Goal: Obtain resource: Download file/media

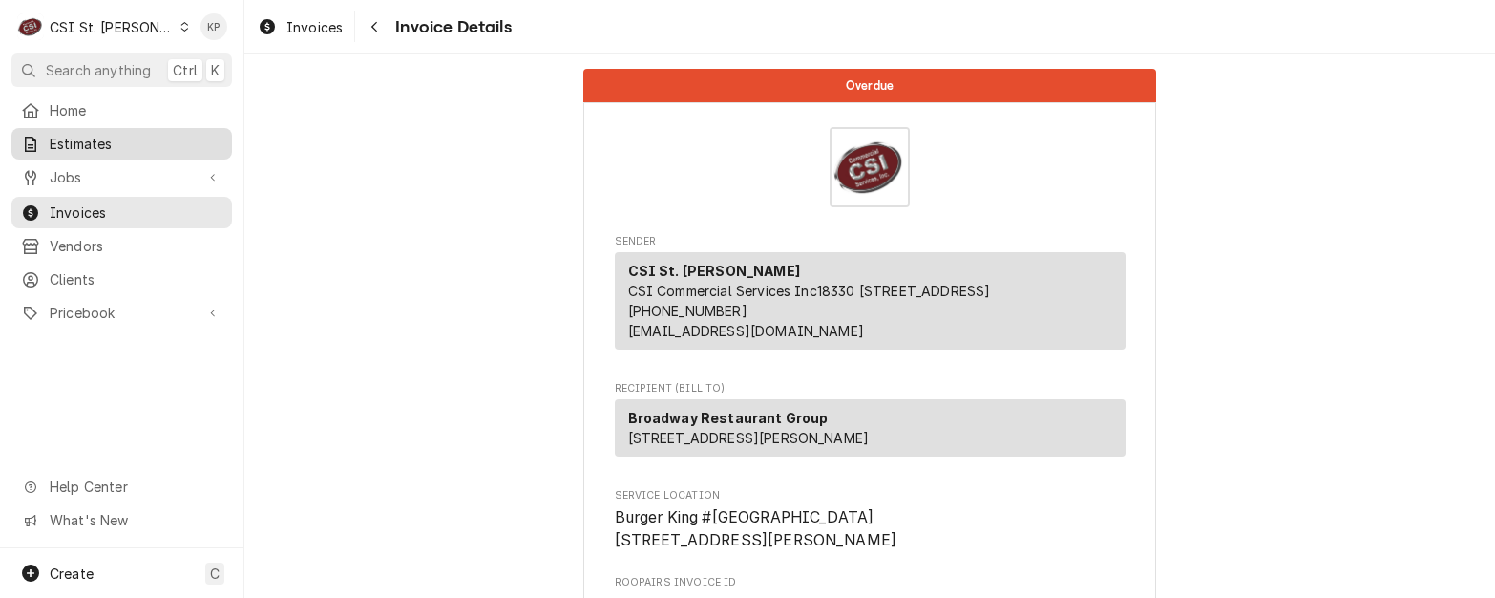
scroll to position [3429, 0]
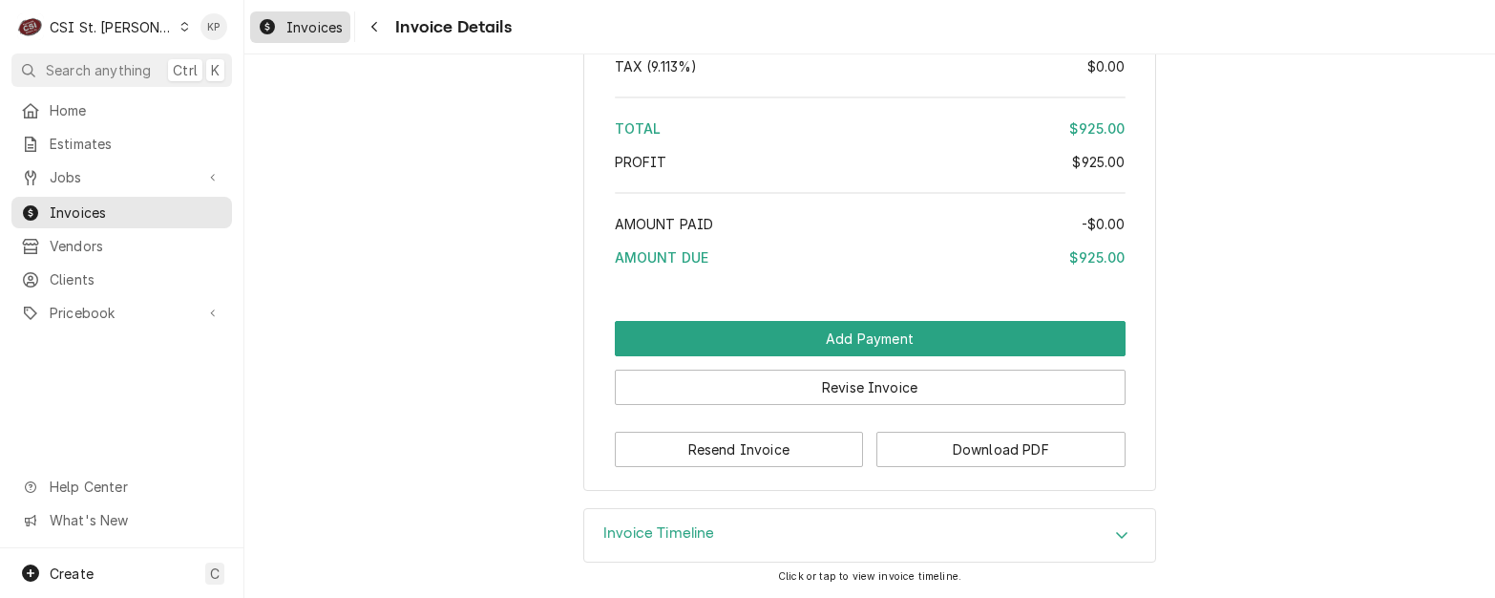
click at [307, 22] on span "Invoices" at bounding box center [314, 27] width 56 height 20
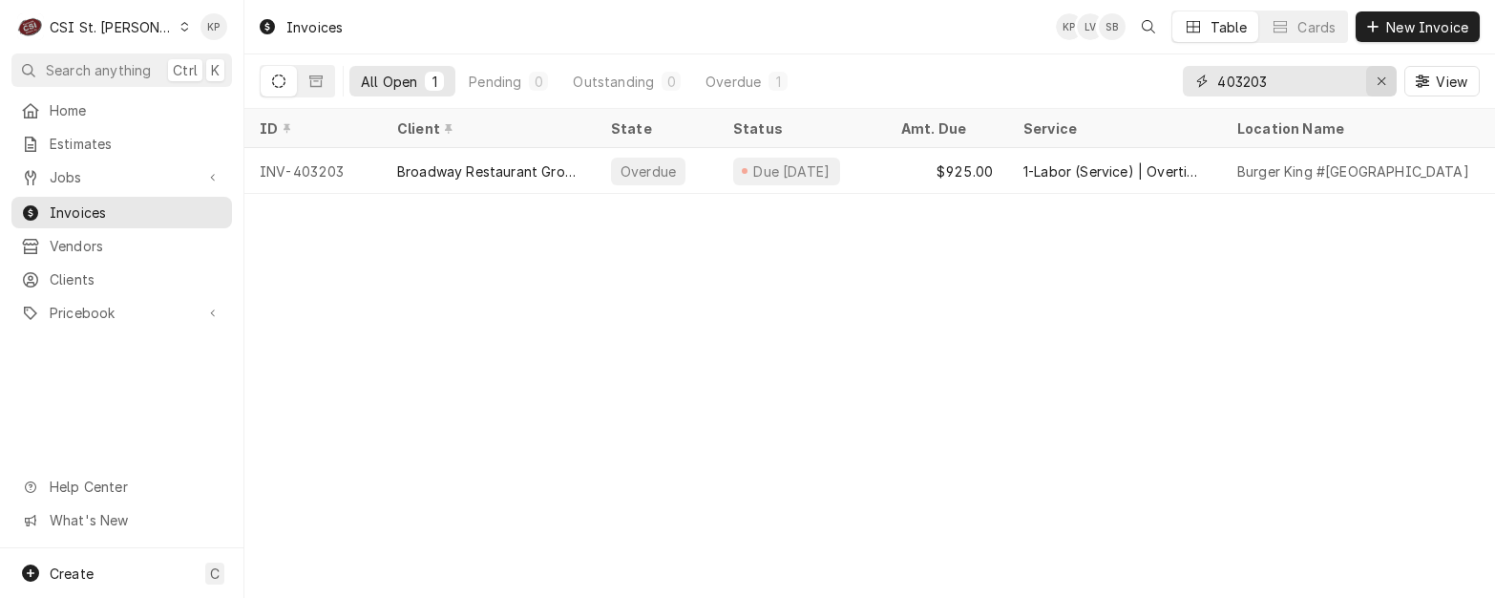
click at [1382, 78] on icon "Erase input" at bounding box center [1382, 80] width 11 height 13
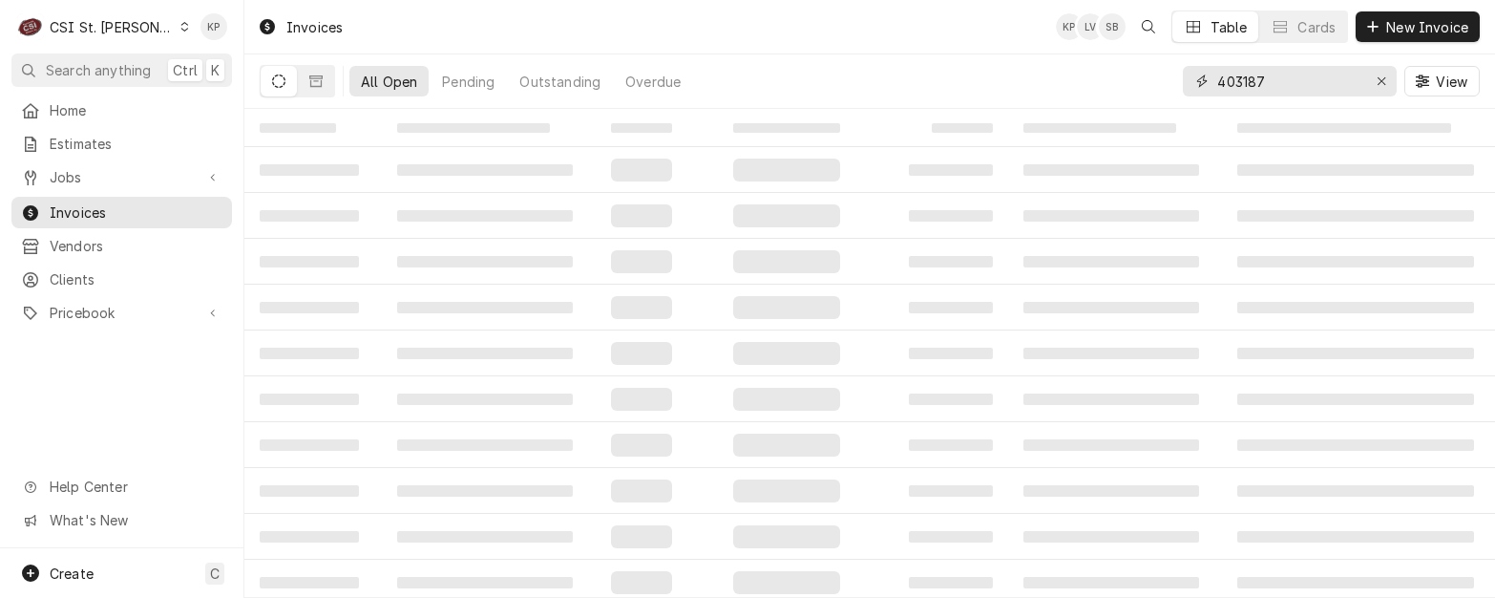
type input "403187"
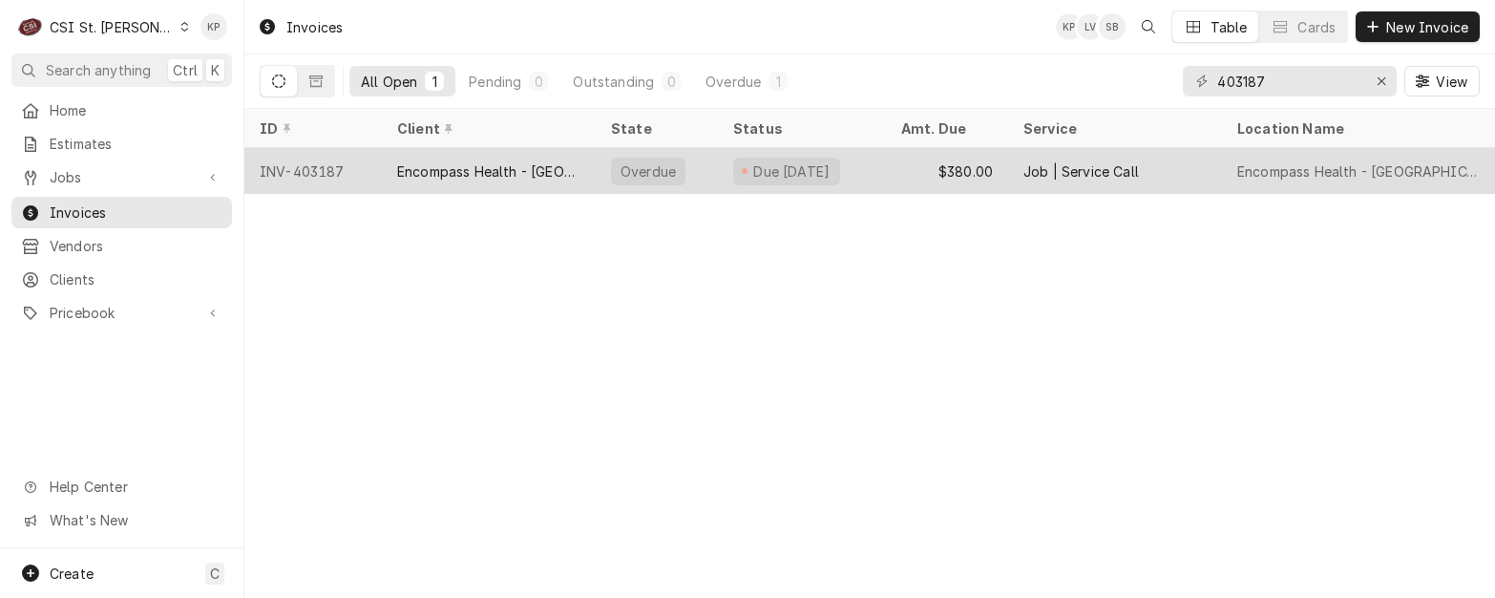
click at [295, 164] on div "INV-403187" at bounding box center [312, 171] width 137 height 46
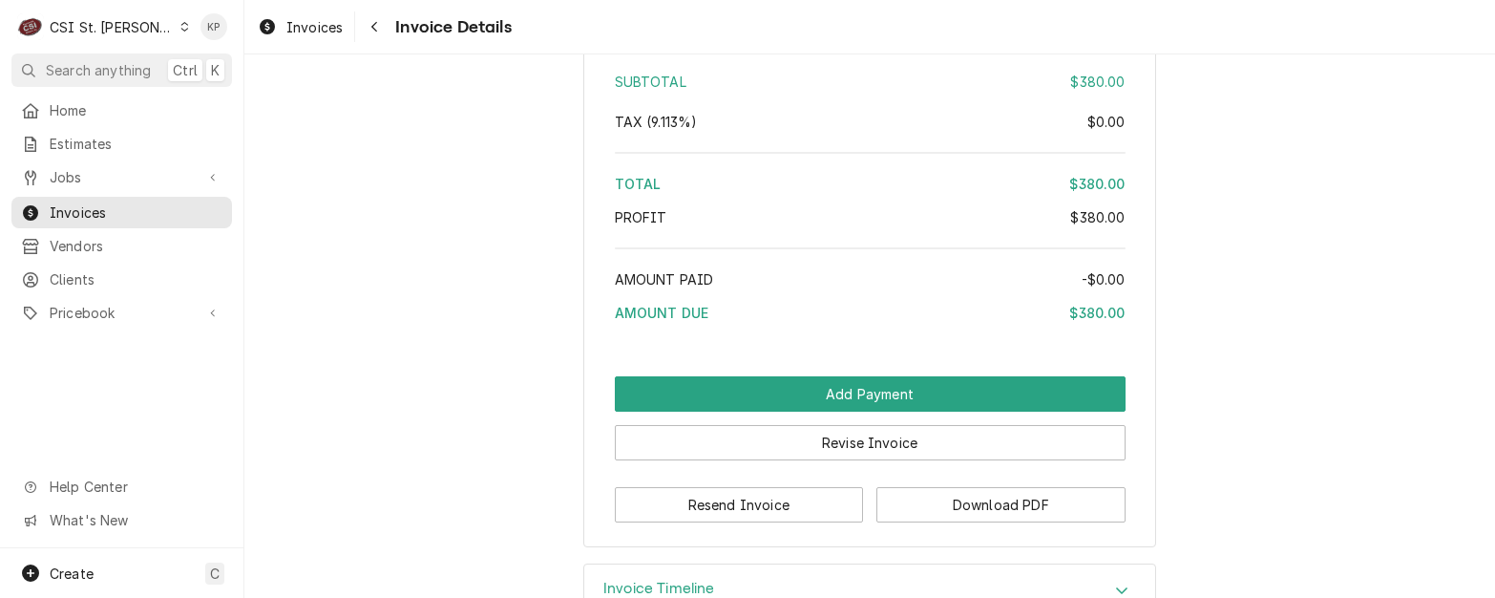
scroll to position [3374, 0]
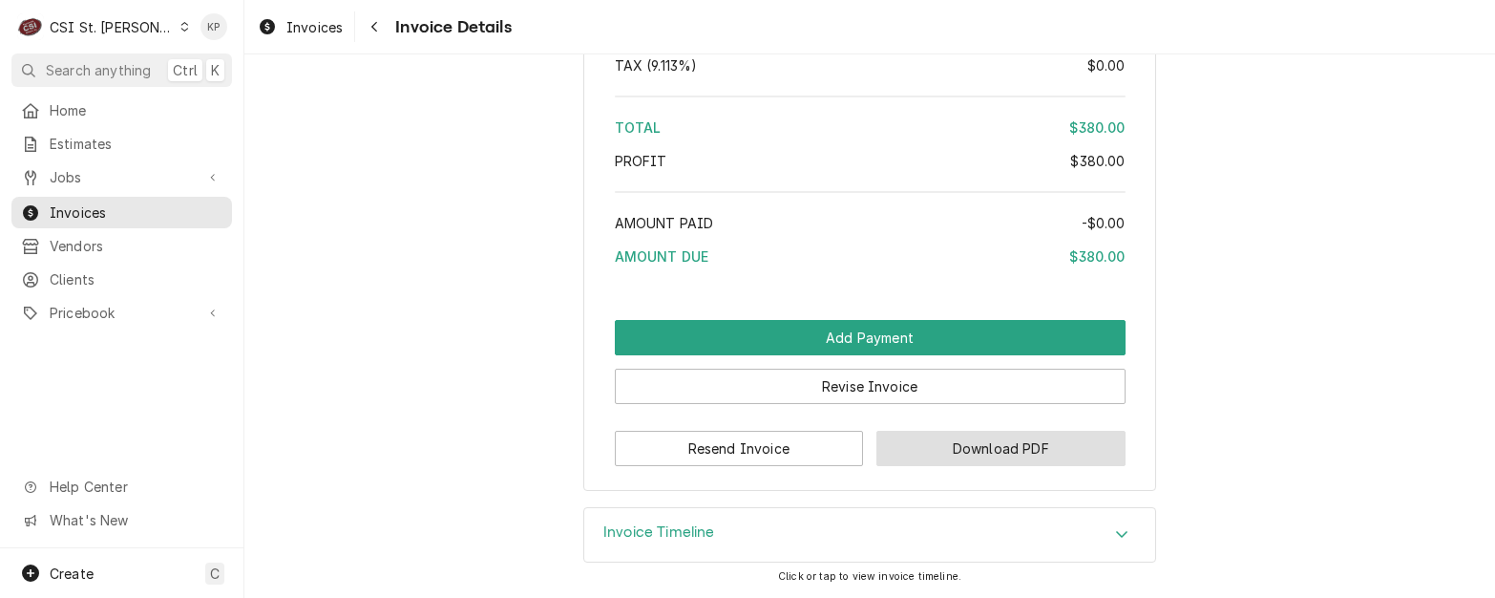
click at [876, 462] on button "Download PDF" at bounding box center [1000, 448] width 249 height 35
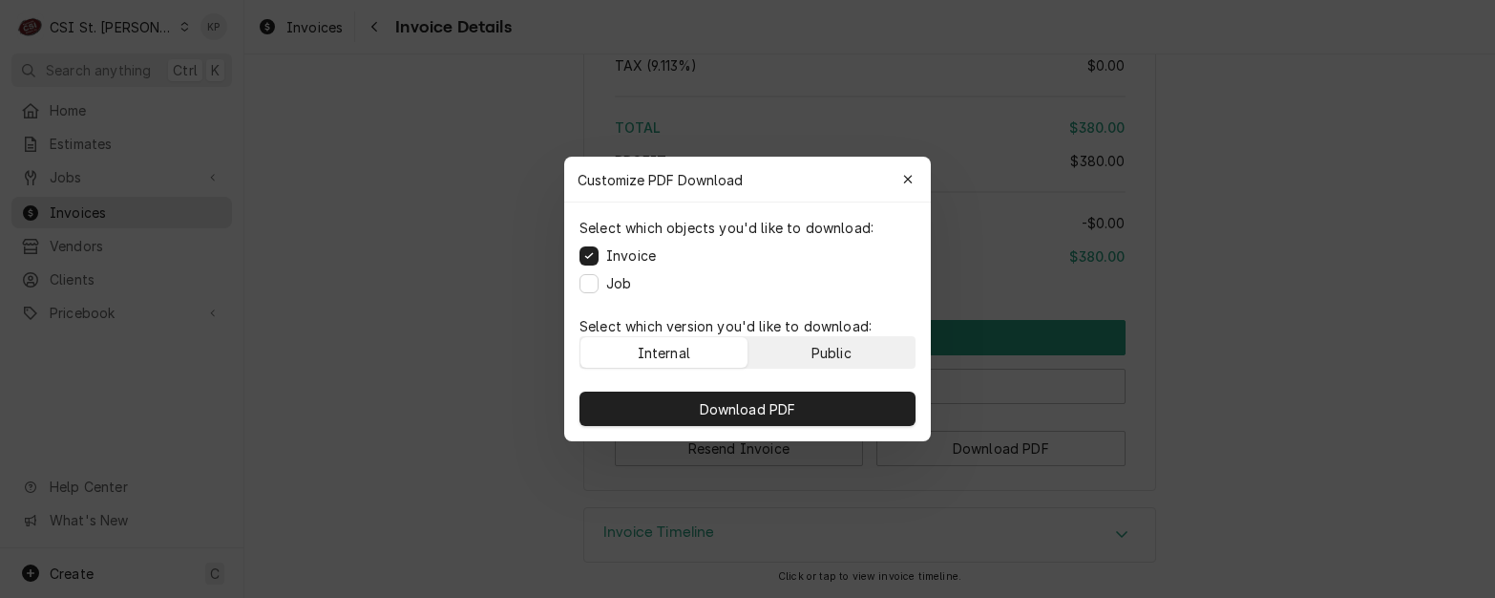
click at [817, 352] on div "Public" at bounding box center [832, 353] width 40 height 20
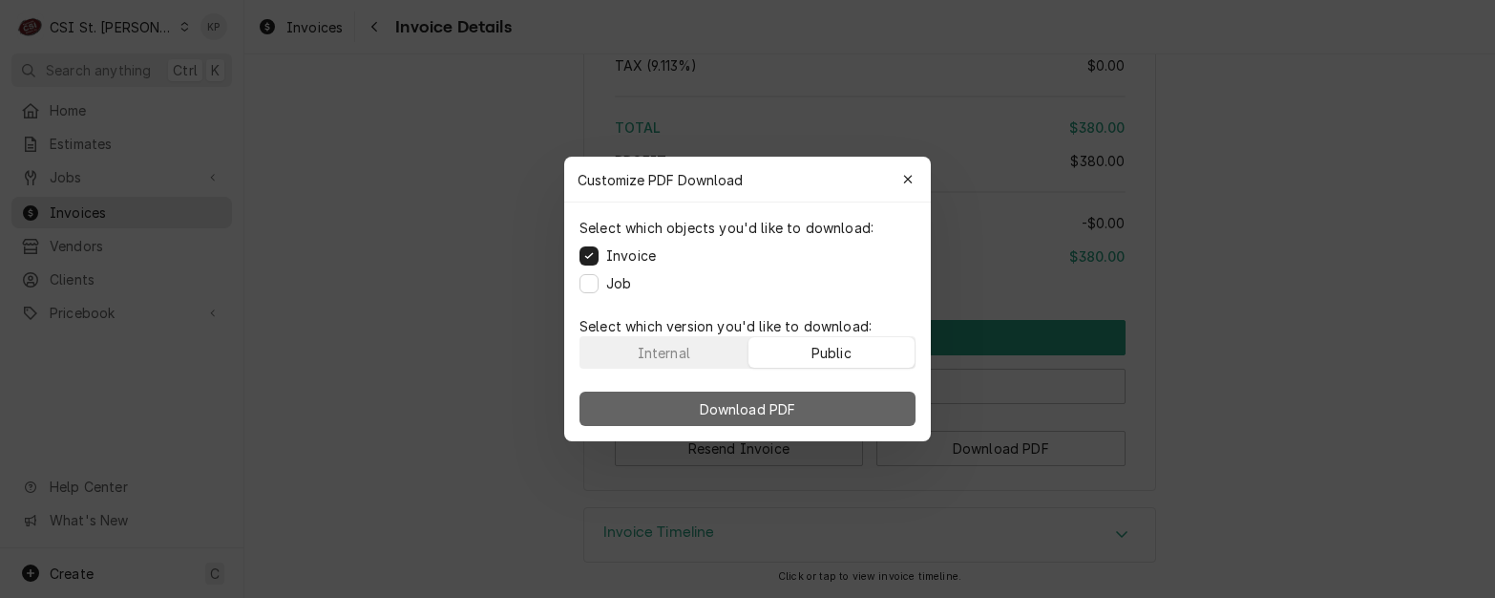
click at [803, 398] on button "Download PDF" at bounding box center [748, 408] width 336 height 34
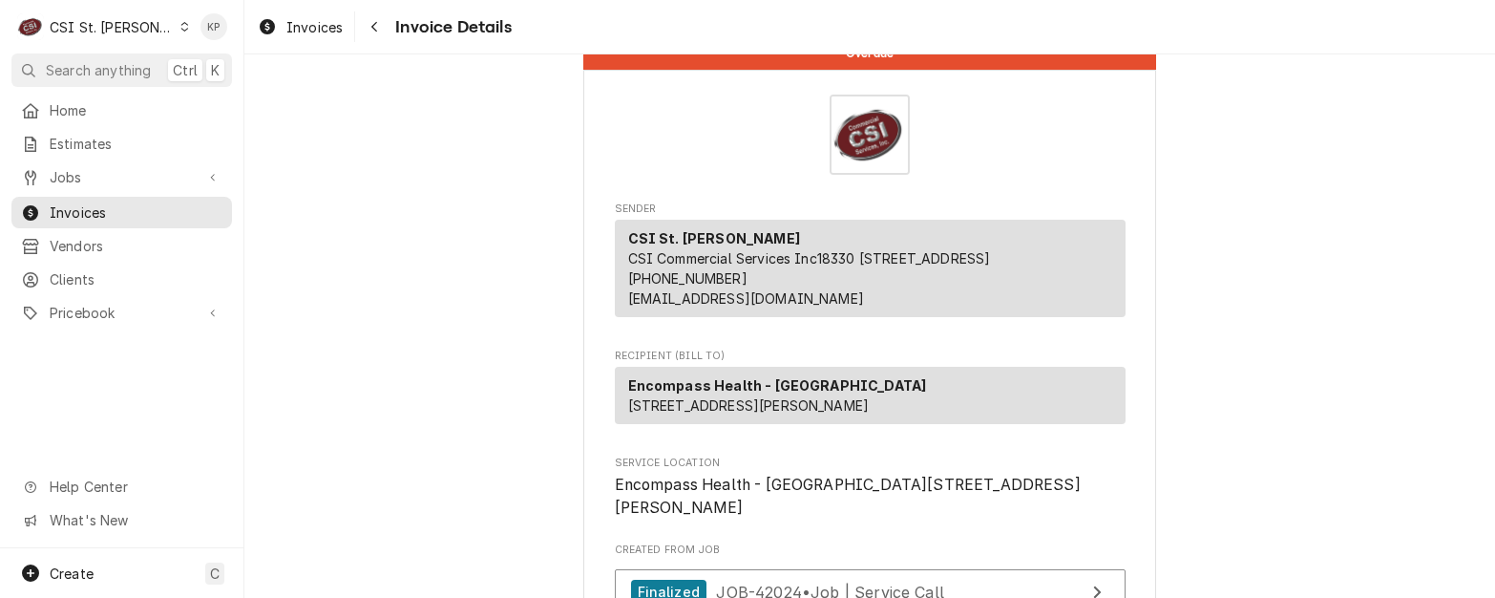
scroll to position [0, 0]
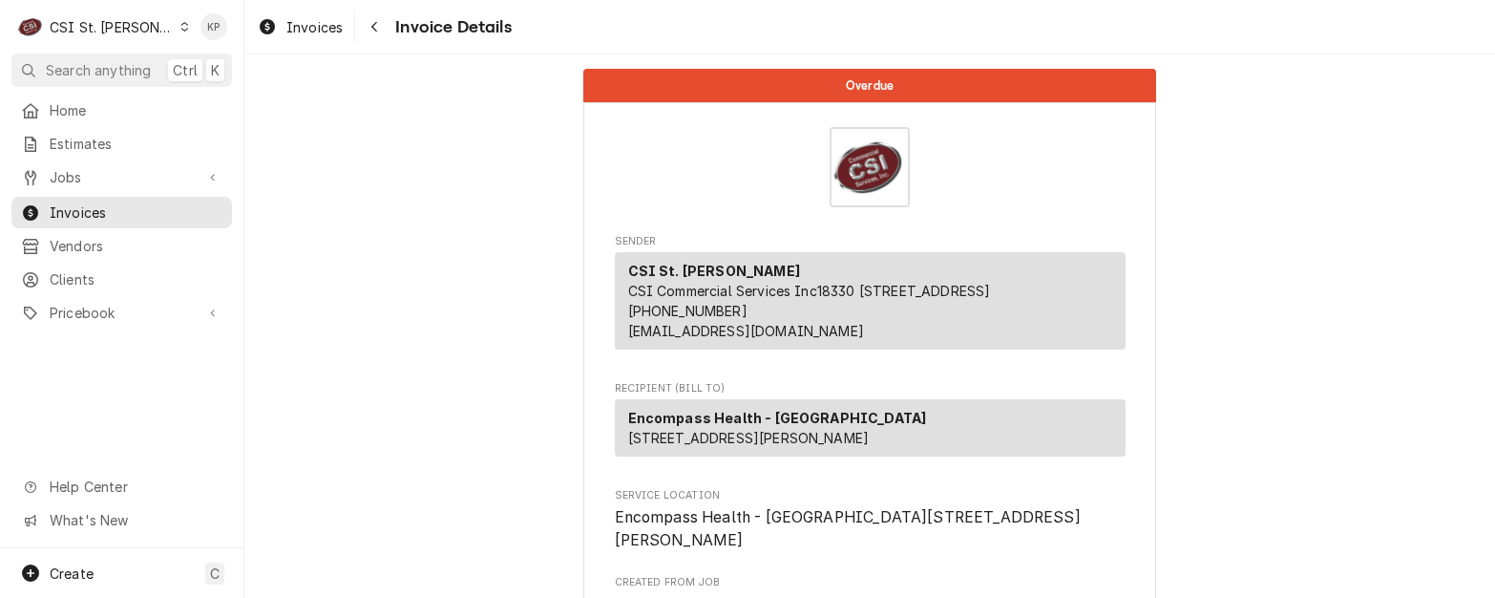
click at [926, 503] on span "Service Location" at bounding box center [870, 495] width 511 height 15
drag, startPoint x: 862, startPoint y: 549, endPoint x: 778, endPoint y: 553, distance: 84.1
click at [778, 551] on span "Encompass Health - [GEOGRAPHIC_DATA][STREET_ADDRESS][PERSON_NAME]" at bounding box center [870, 528] width 511 height 45
click at [91, 267] on div "Clients" at bounding box center [121, 279] width 213 height 24
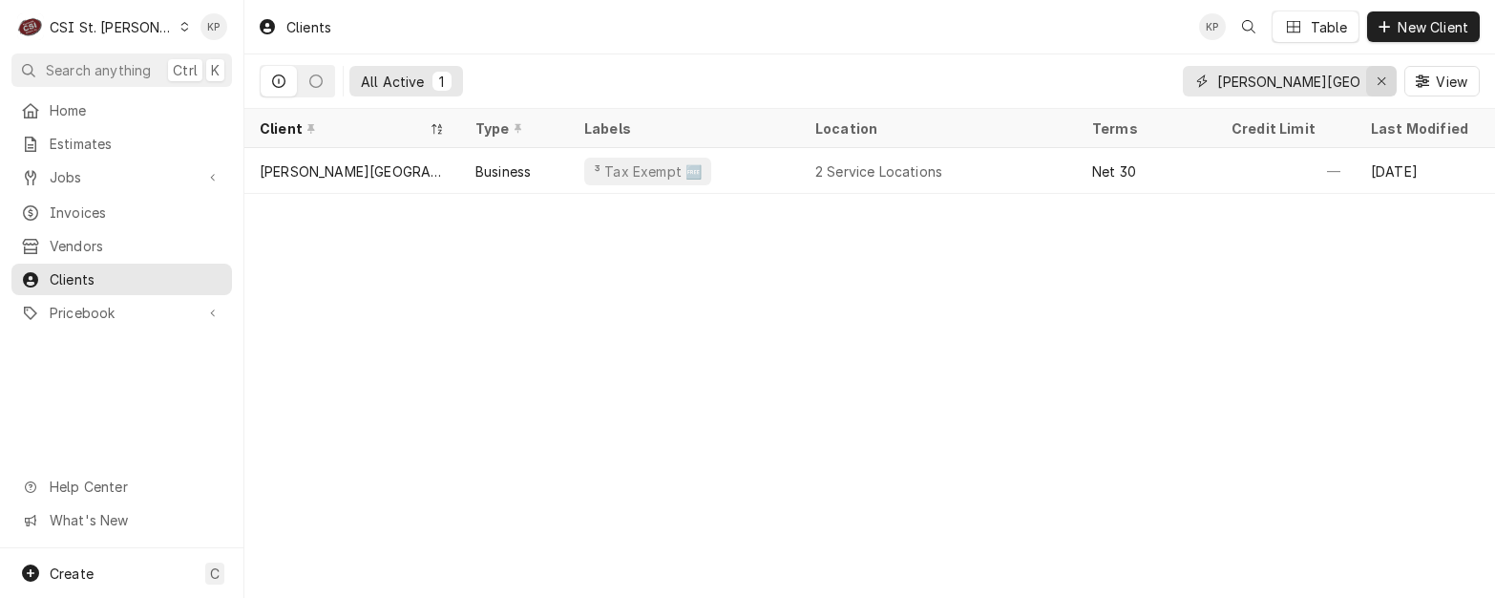
click at [1378, 78] on icon "Erase input" at bounding box center [1382, 80] width 11 height 13
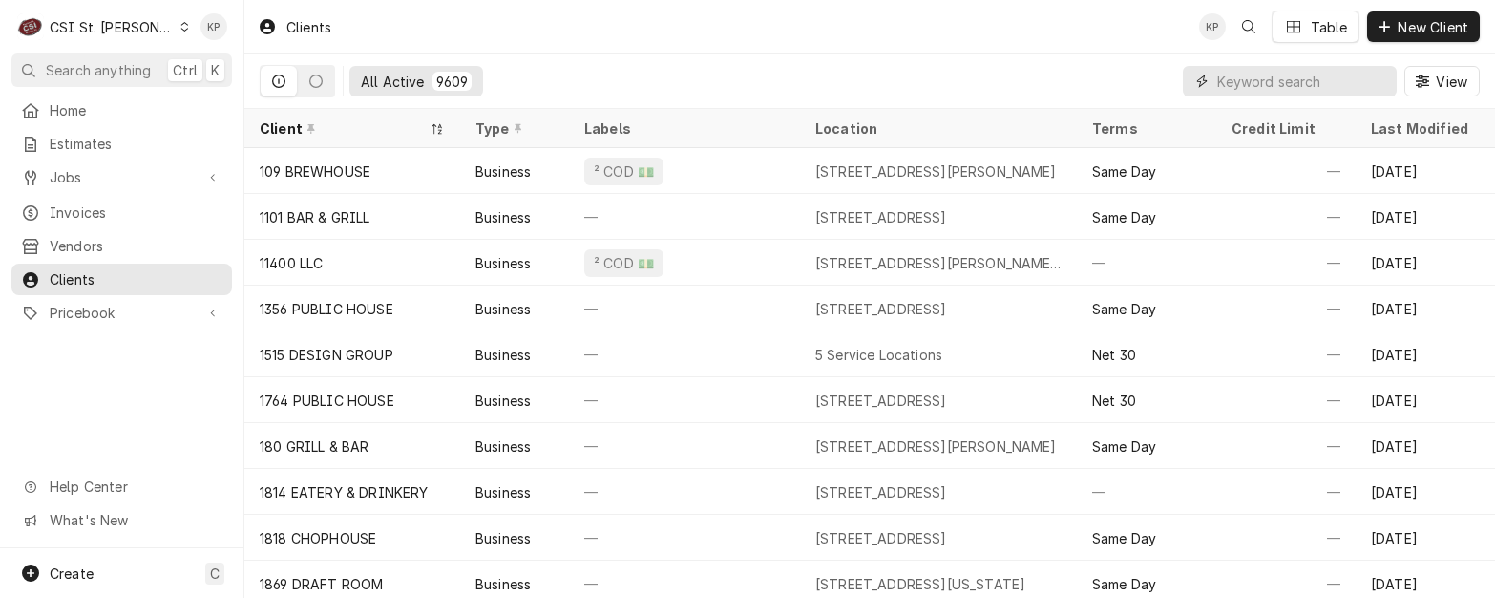
click at [1255, 75] on input "Dynamic Content Wrapper" at bounding box center [1302, 81] width 170 height 31
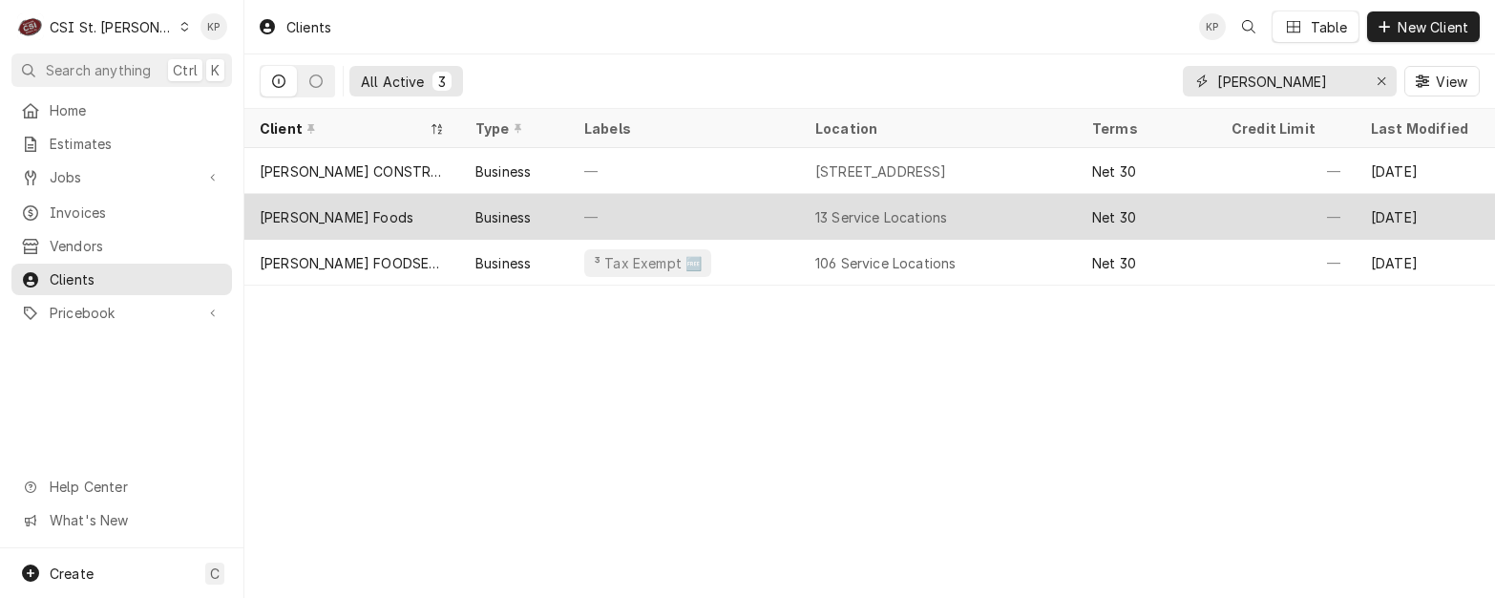
type input "ESTEL"
click at [328, 212] on div "Estel Foods" at bounding box center [337, 217] width 154 height 20
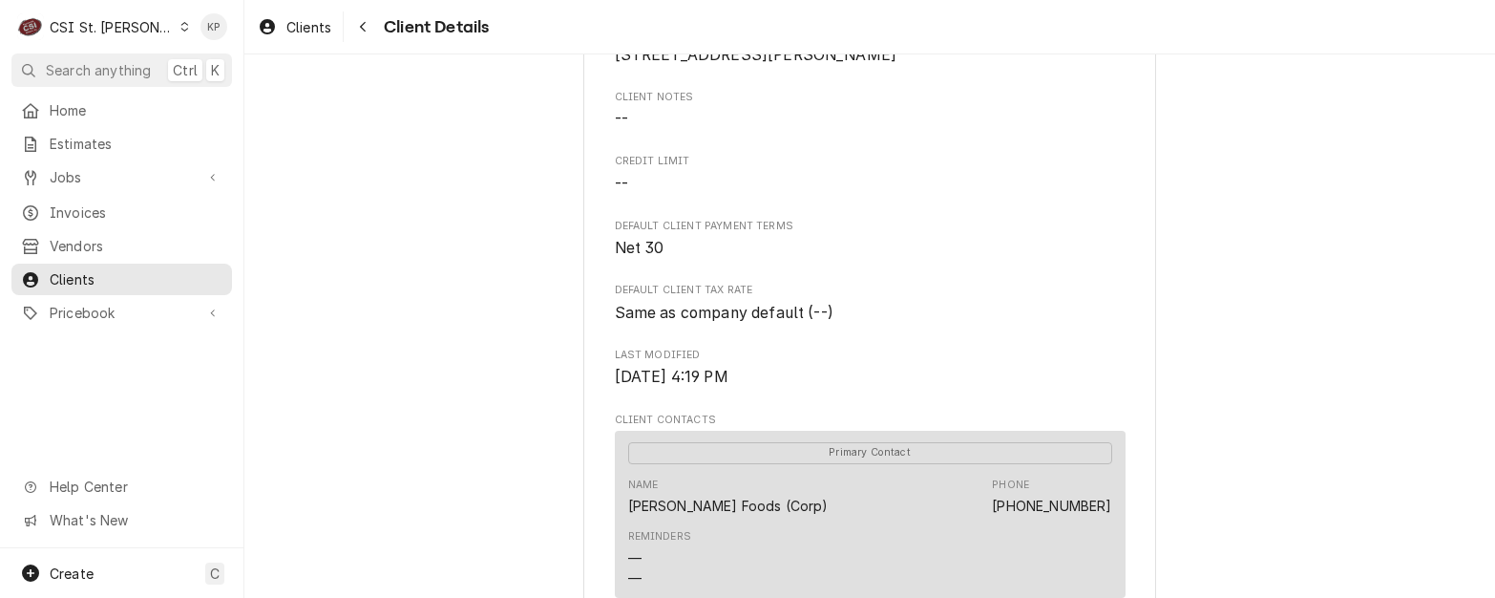
scroll to position [955, 0]
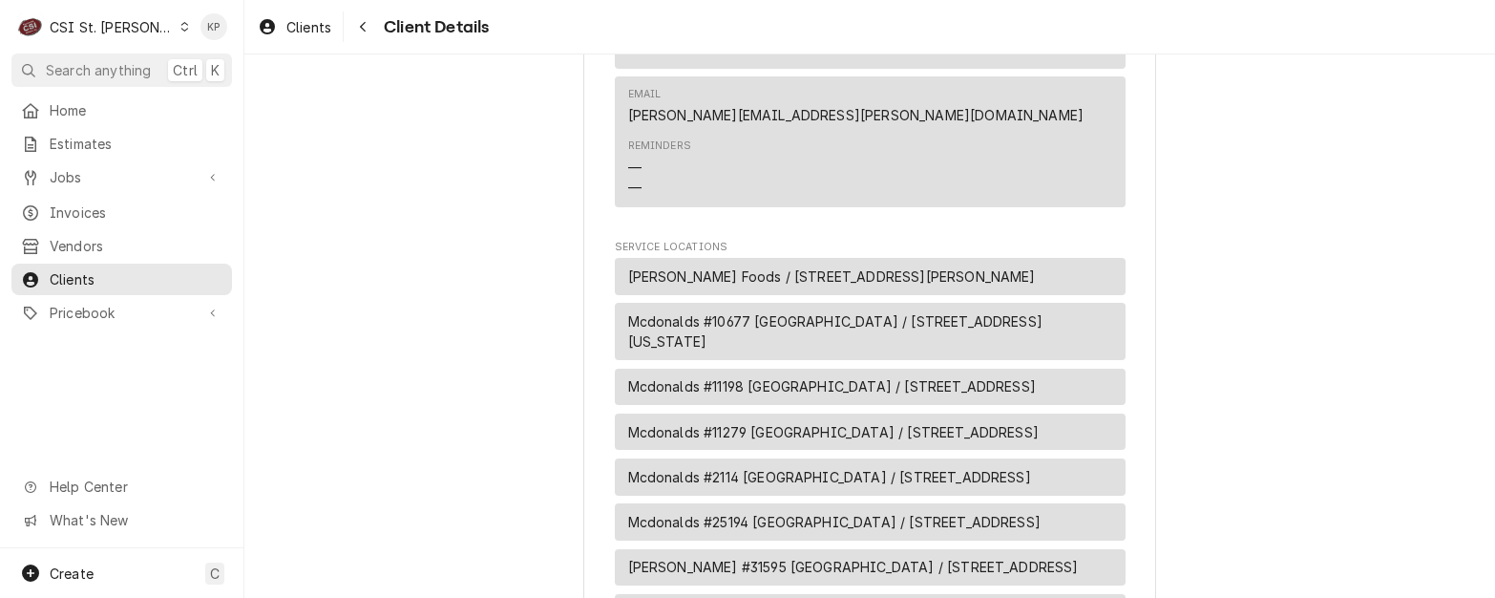
drag, startPoint x: 1360, startPoint y: 175, endPoint x: 1104, endPoint y: 173, distance: 256.8
click at [1356, 175] on div "Estel Foods Client Type Business Industry Type Commercial Billing Address Attn:…" at bounding box center [869, 131] width 1251 height 2063
click at [1052, 164] on div "Reminders — —" at bounding box center [870, 168] width 484 height 72
drag, startPoint x: 935, startPoint y: 133, endPoint x: 859, endPoint y: 141, distance: 75.9
click at [918, 132] on div "Email James.Williams@partners.mcd.com" at bounding box center [870, 106] width 484 height 52
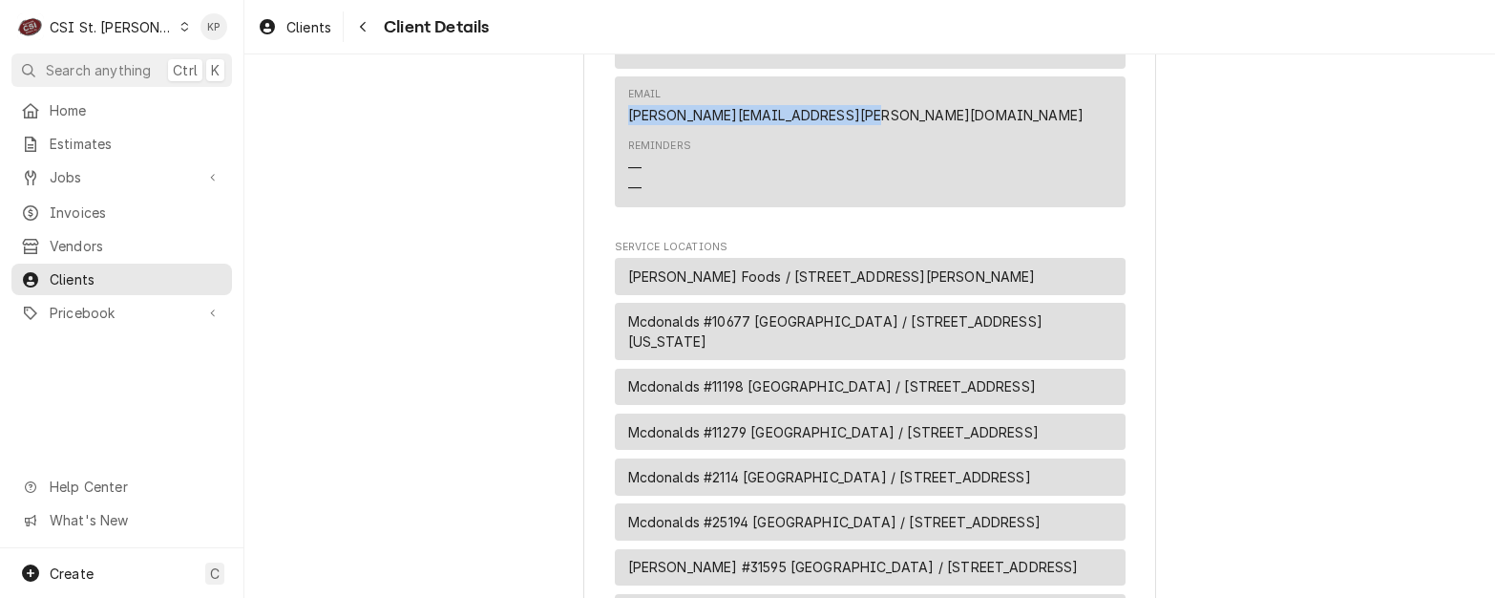
drag, startPoint x: 881, startPoint y: 143, endPoint x: 612, endPoint y: 146, distance: 269.2
click at [615, 146] on div "Email James.Williams@partners.mcd.com Reminders — —" at bounding box center [870, 141] width 511 height 131
drag, startPoint x: 612, startPoint y: 146, endPoint x: 679, endPoint y: 141, distance: 67.0
copy link "James.Williams@partners.mcd.com"
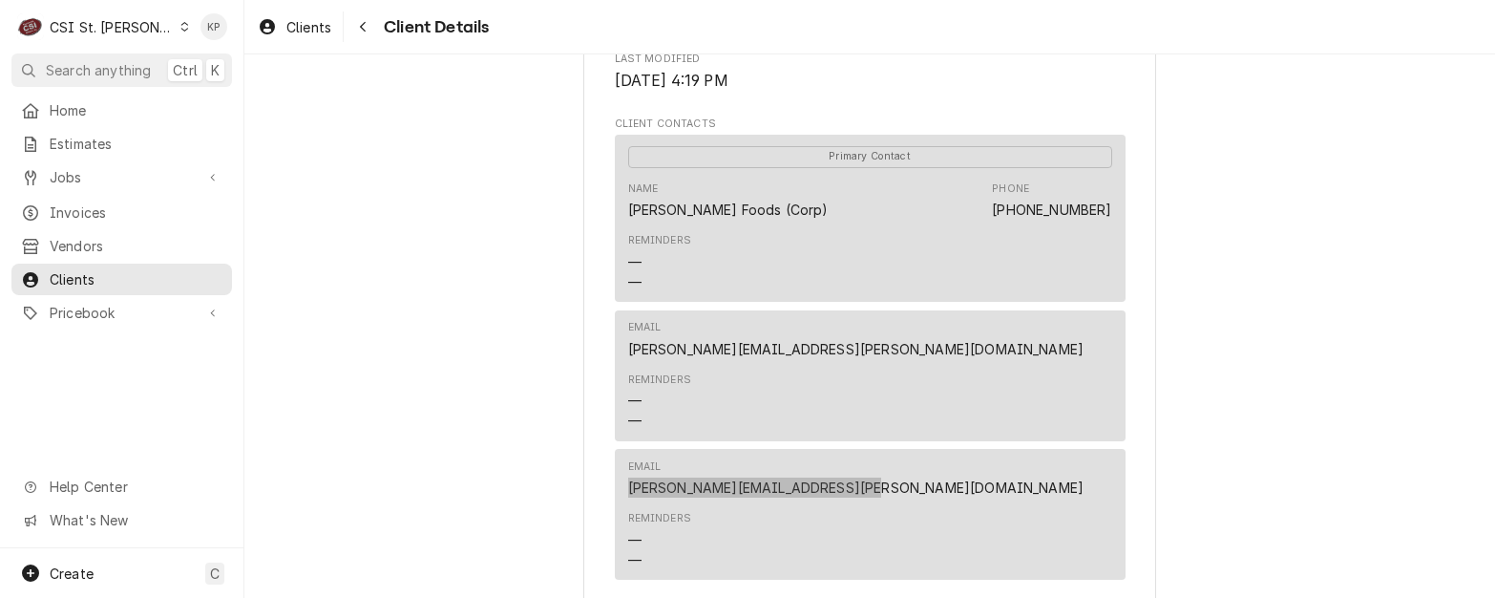
scroll to position [573, 0]
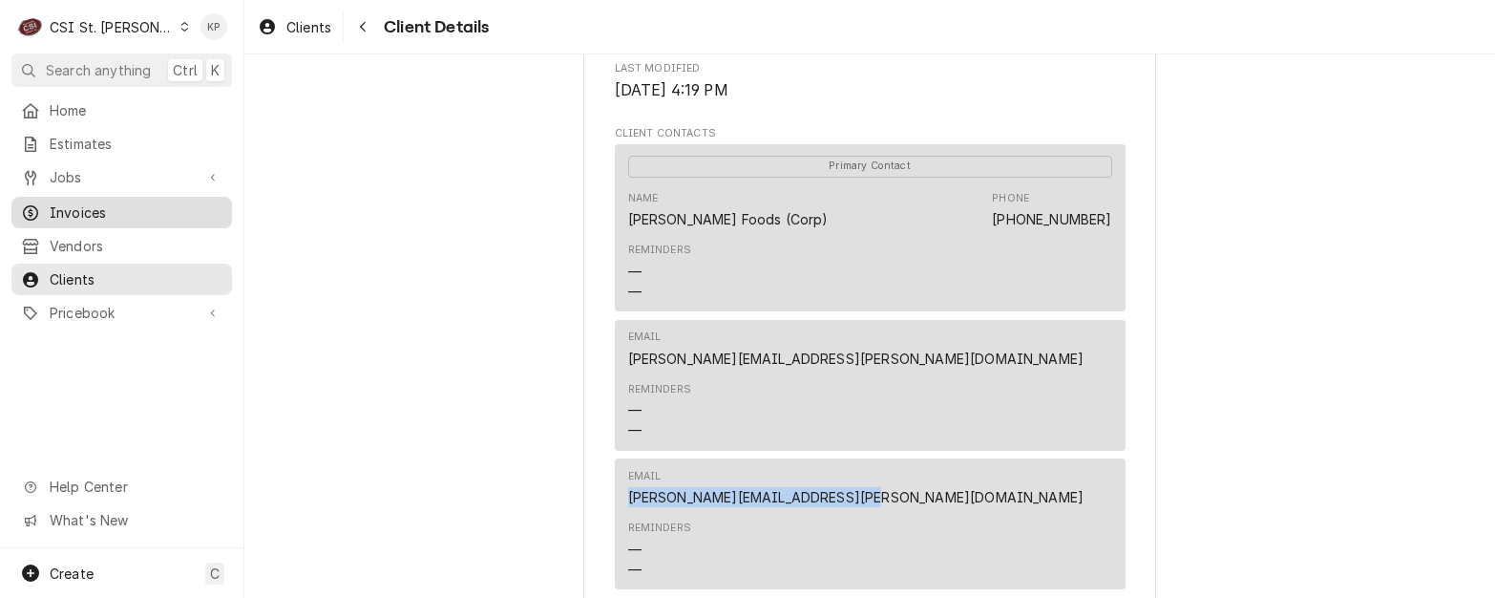
drag, startPoint x: 97, startPoint y: 205, endPoint x: 168, endPoint y: 200, distance: 70.9
click at [97, 205] on span "Invoices" at bounding box center [136, 212] width 173 height 20
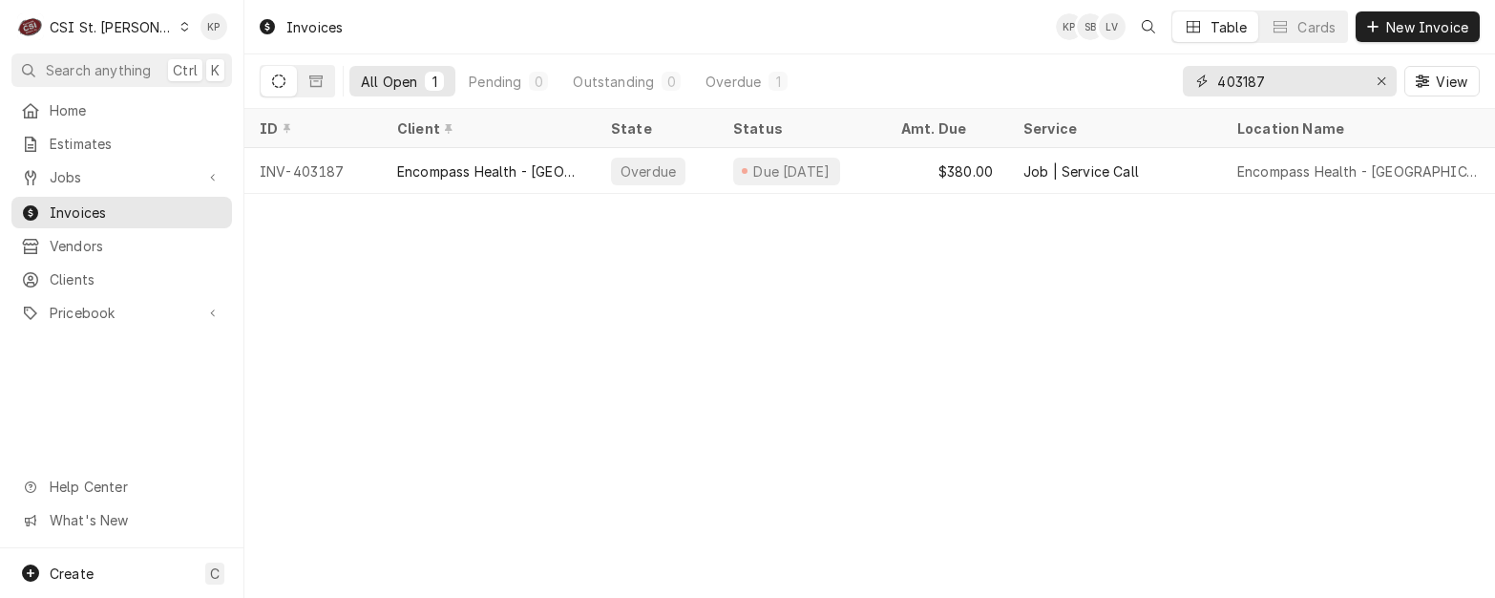
click at [1381, 81] on icon "Erase input" at bounding box center [1382, 81] width 8 height 8
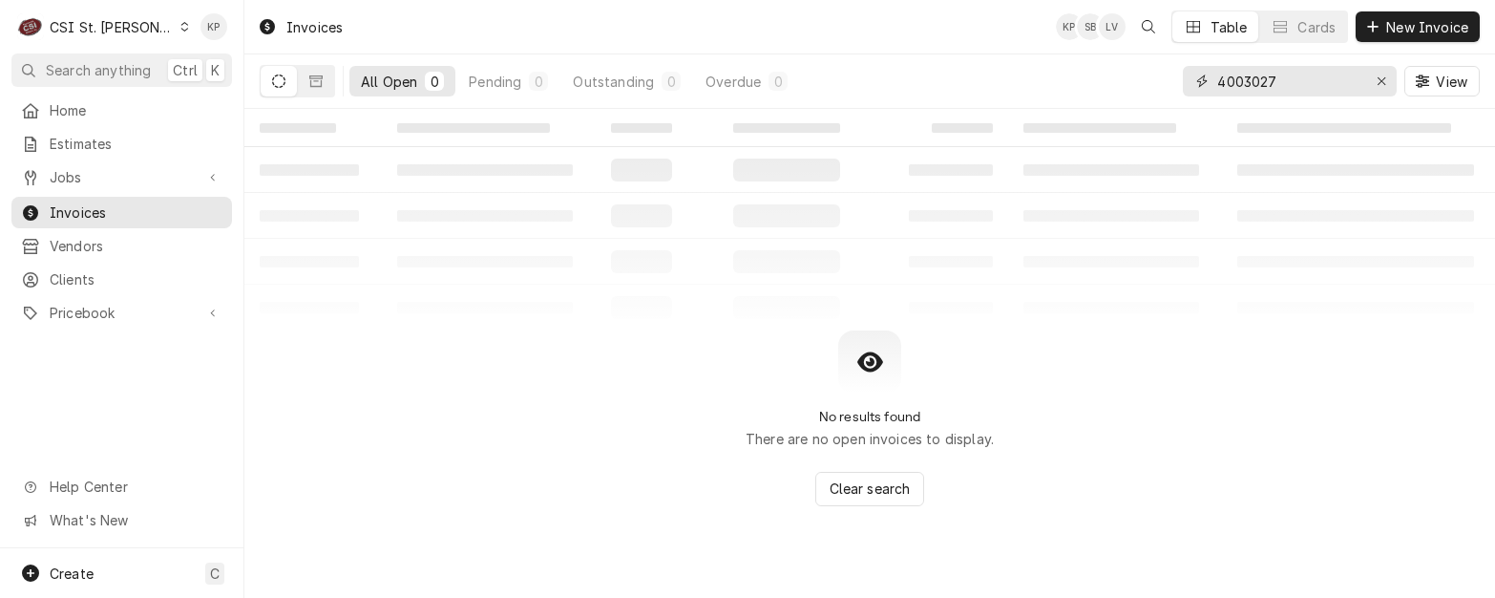
click at [1248, 77] on input "4003027" at bounding box center [1288, 81] width 143 height 31
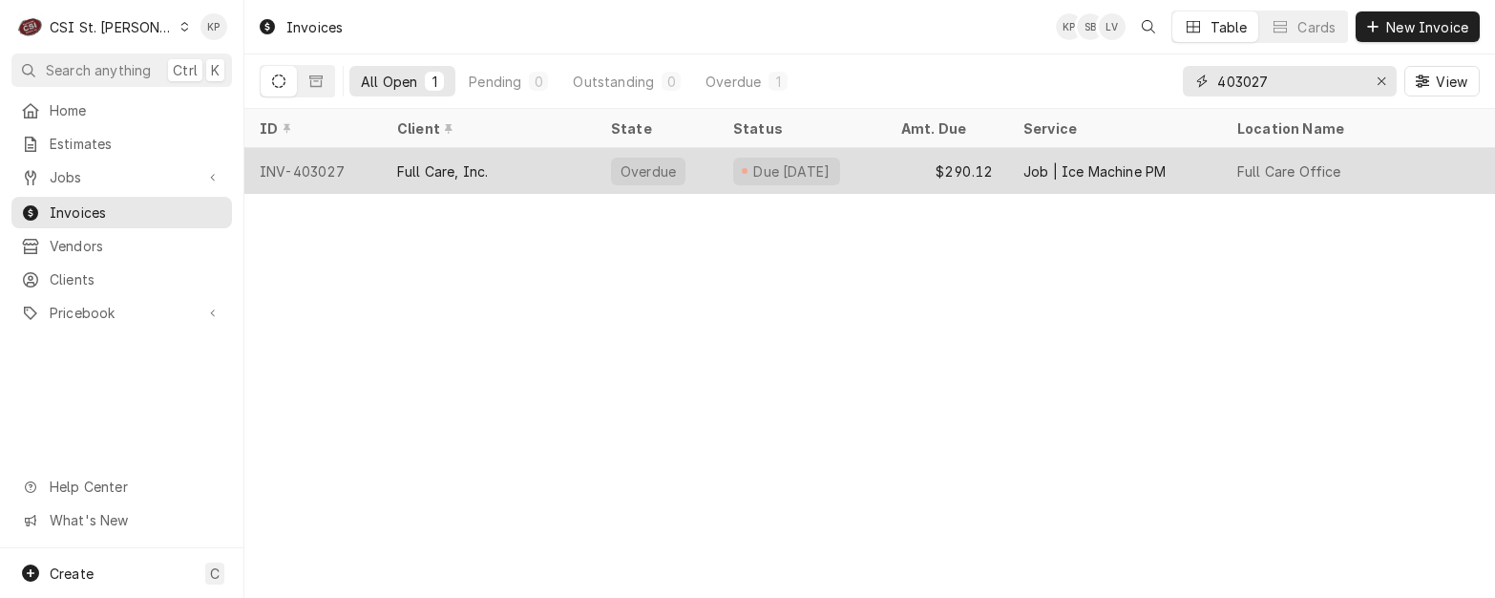
type input "403027"
click at [317, 162] on div "INV-403027" at bounding box center [312, 171] width 137 height 46
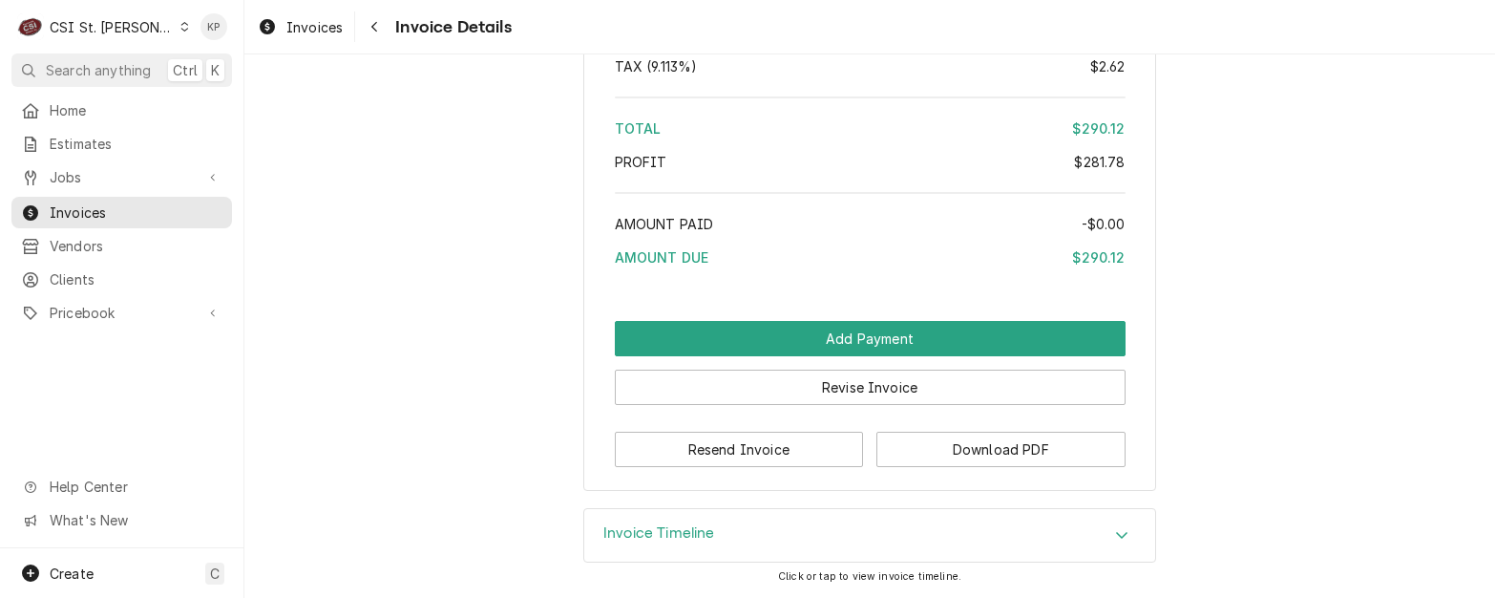
scroll to position [3686, 0]
click at [930, 447] on button "Download PDF" at bounding box center [1000, 449] width 249 height 35
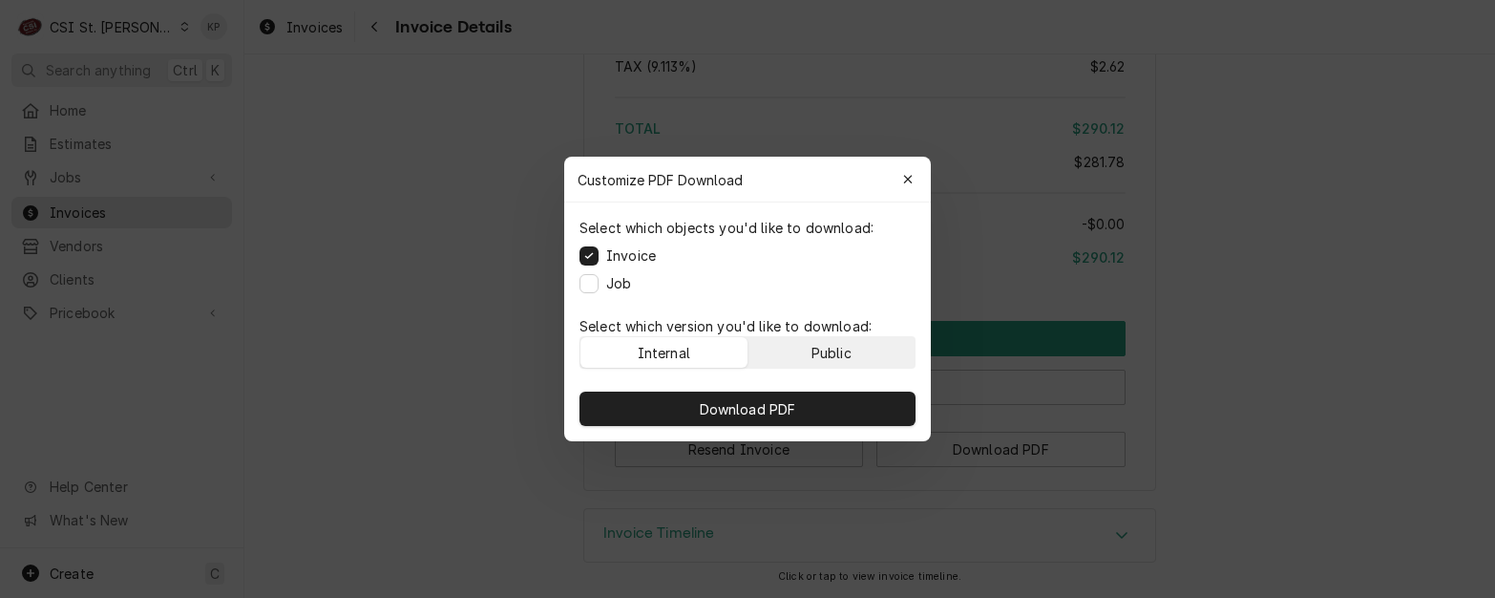
click at [837, 358] on div "Public" at bounding box center [832, 353] width 40 height 20
click at [837, 390] on div "Download PDF" at bounding box center [747, 408] width 367 height 65
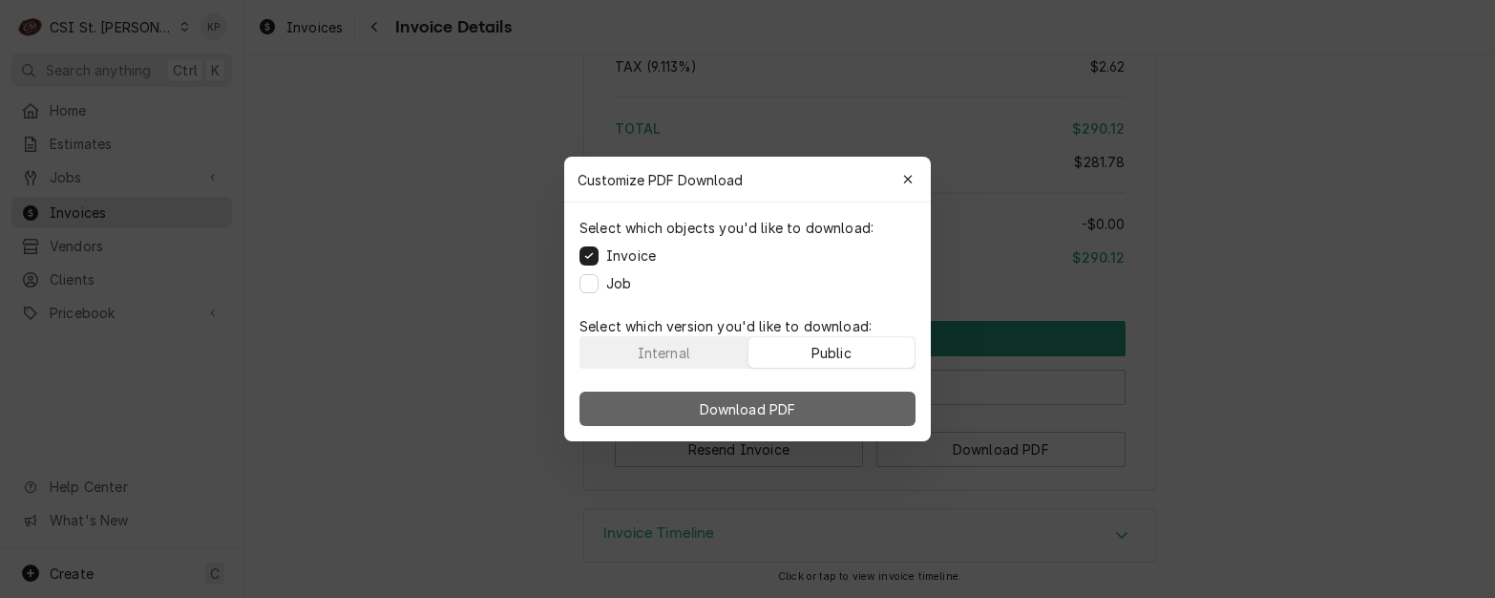
click at [840, 397] on button "Download PDF" at bounding box center [748, 408] width 336 height 34
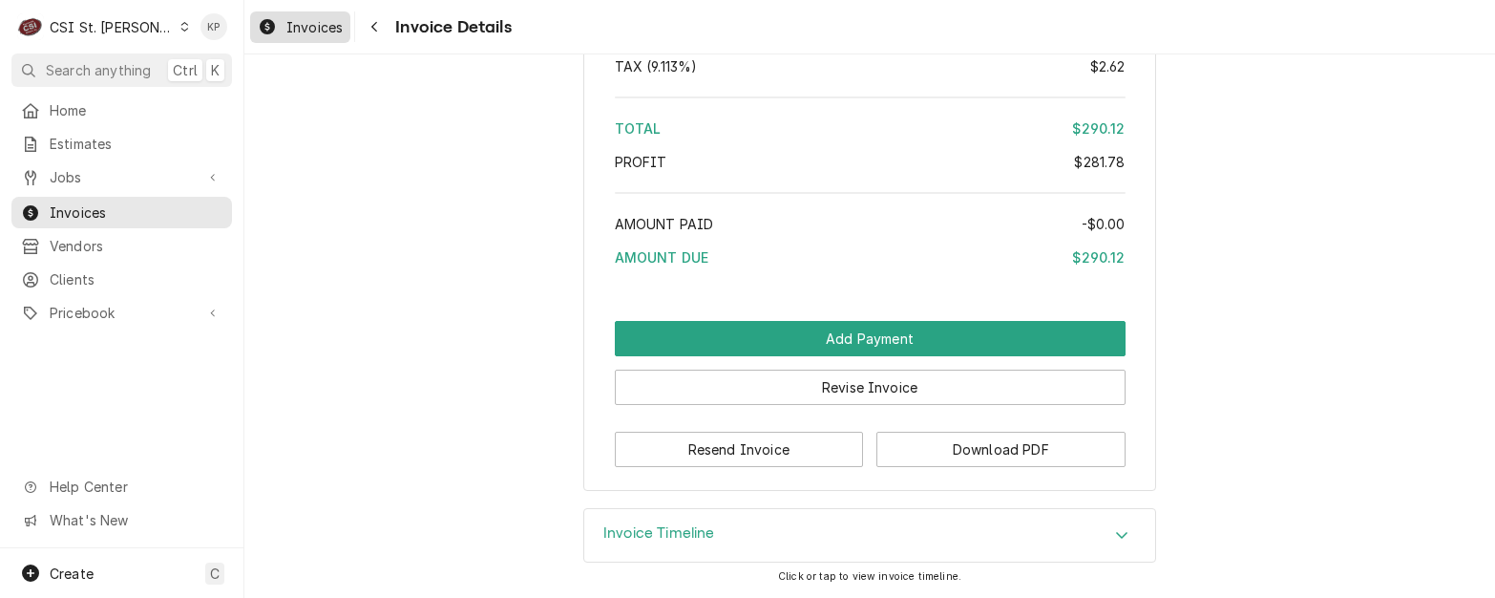
drag, startPoint x: 313, startPoint y: 28, endPoint x: 328, endPoint y: 29, distance: 15.3
click at [313, 28] on span "Invoices" at bounding box center [314, 27] width 56 height 20
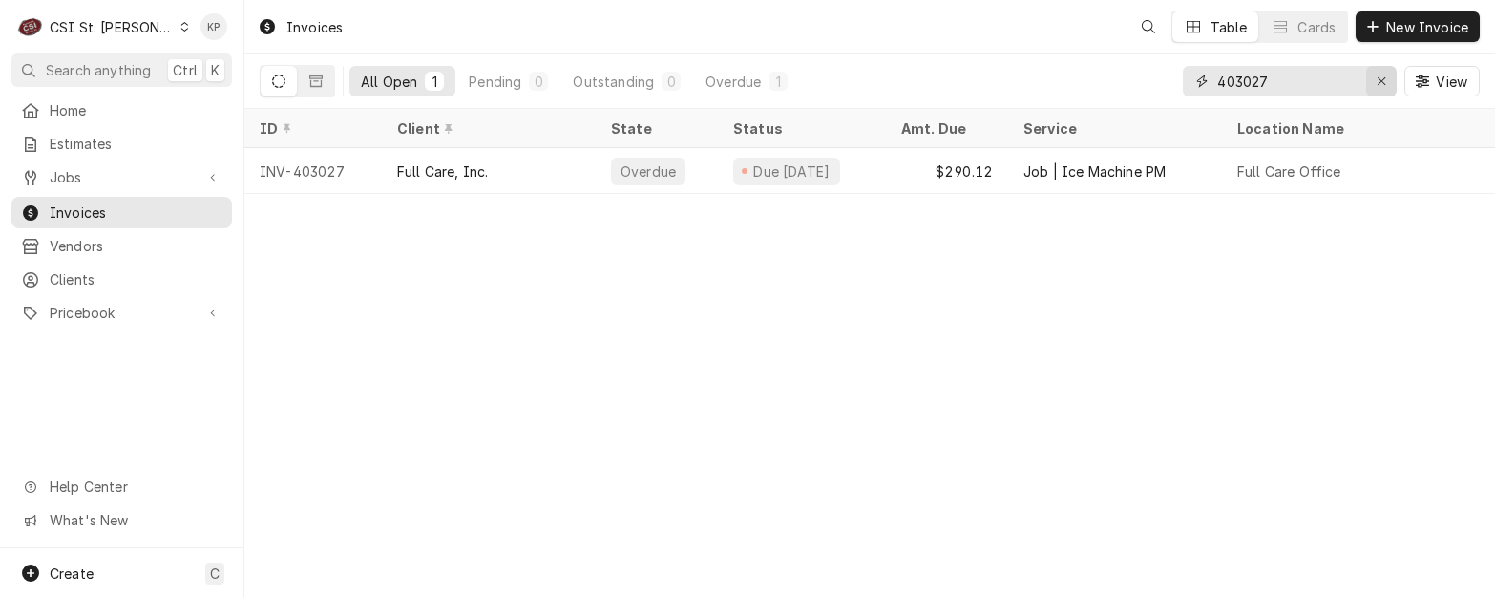
click at [1375, 78] on div "Erase input" at bounding box center [1381, 81] width 19 height 19
type input "403078"
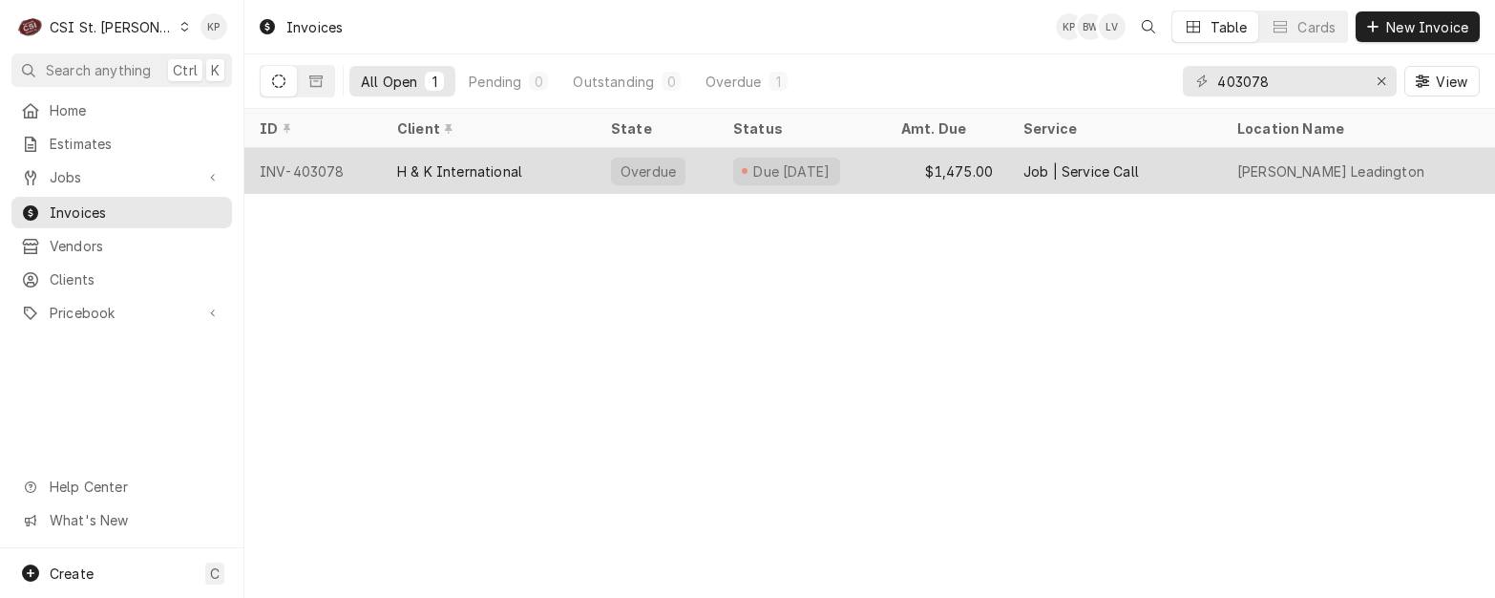
click at [300, 165] on div "INV-403078" at bounding box center [312, 171] width 137 height 46
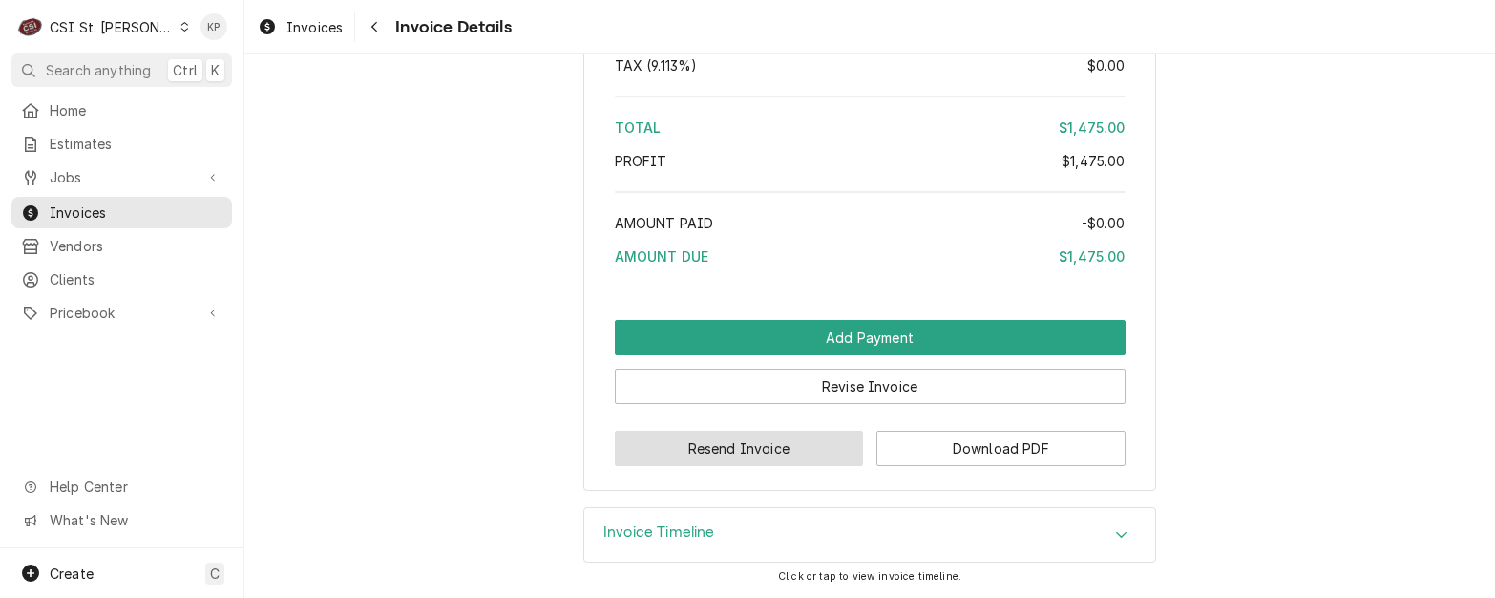
scroll to position [3933, 0]
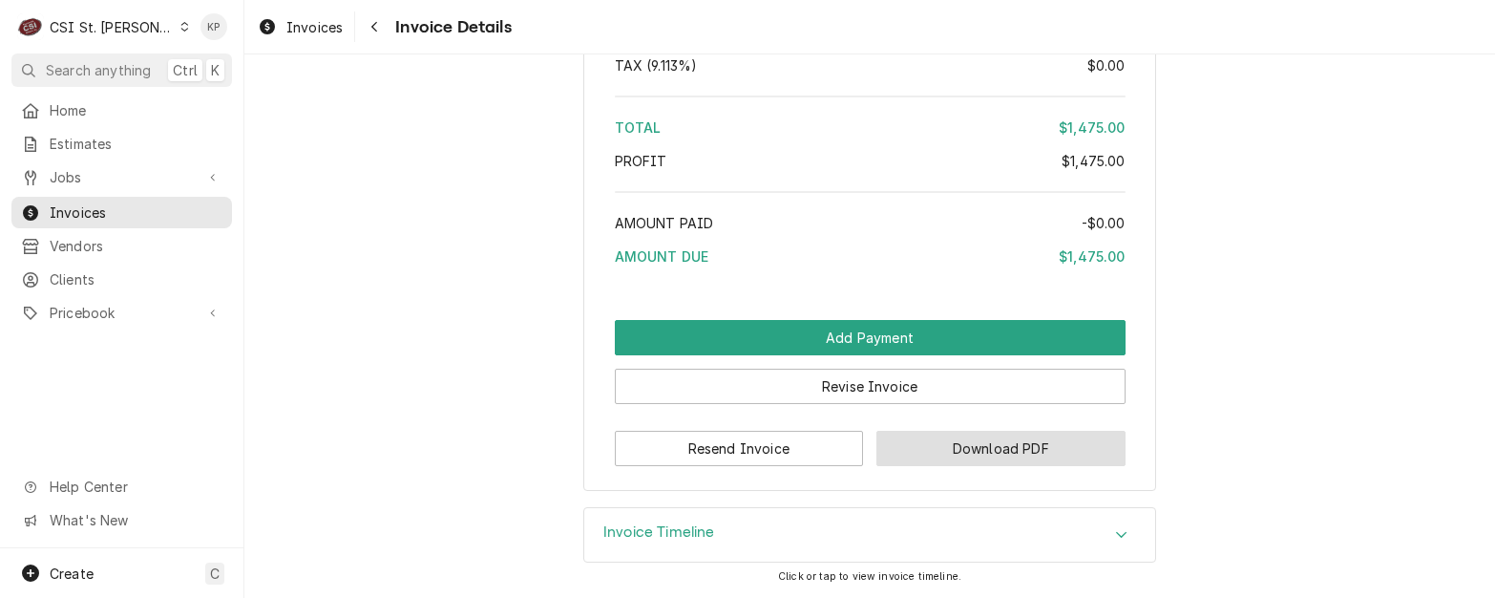
click at [885, 450] on button "Download PDF" at bounding box center [1000, 448] width 249 height 35
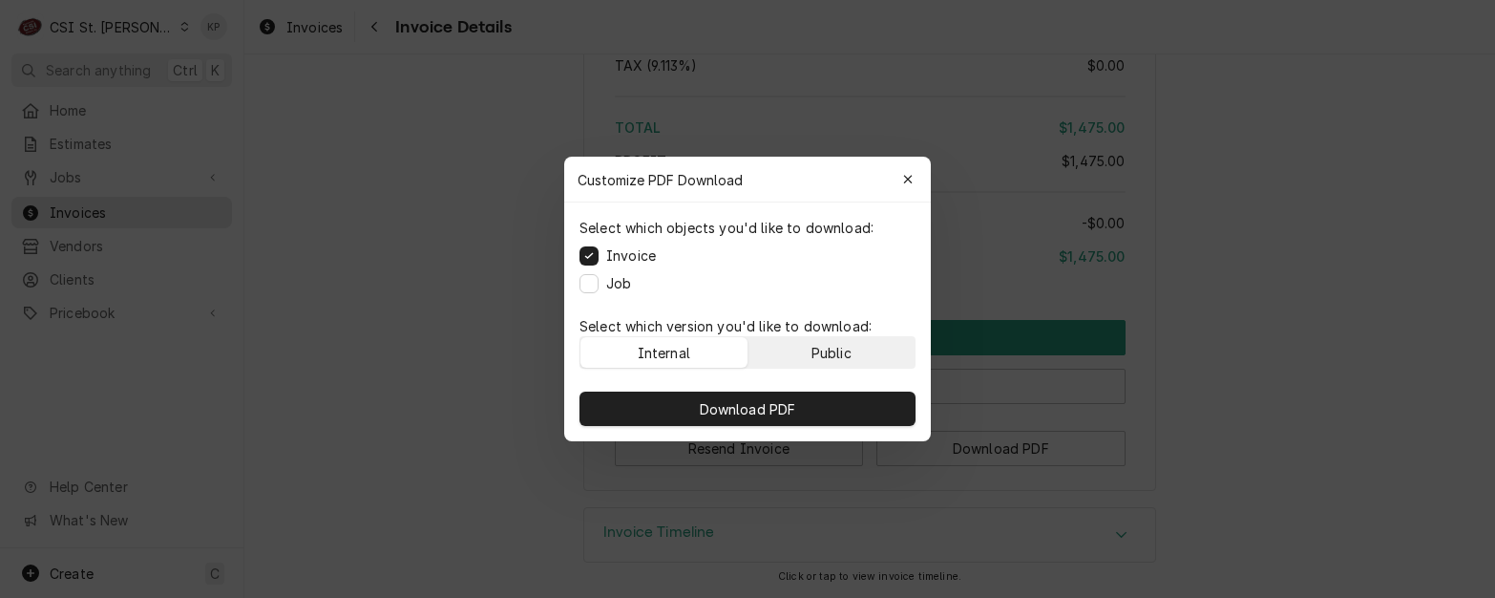
click at [771, 349] on button "Public" at bounding box center [832, 352] width 167 height 31
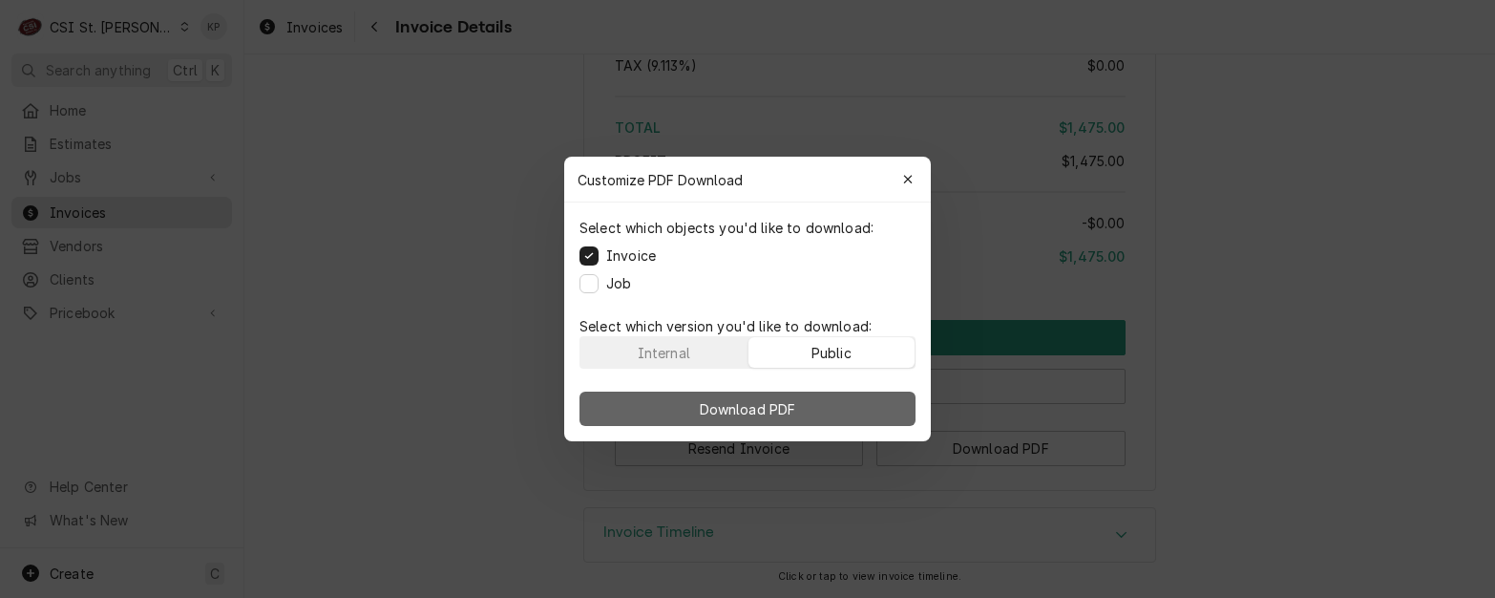
click at [774, 404] on span "Download PDF" at bounding box center [748, 409] width 104 height 20
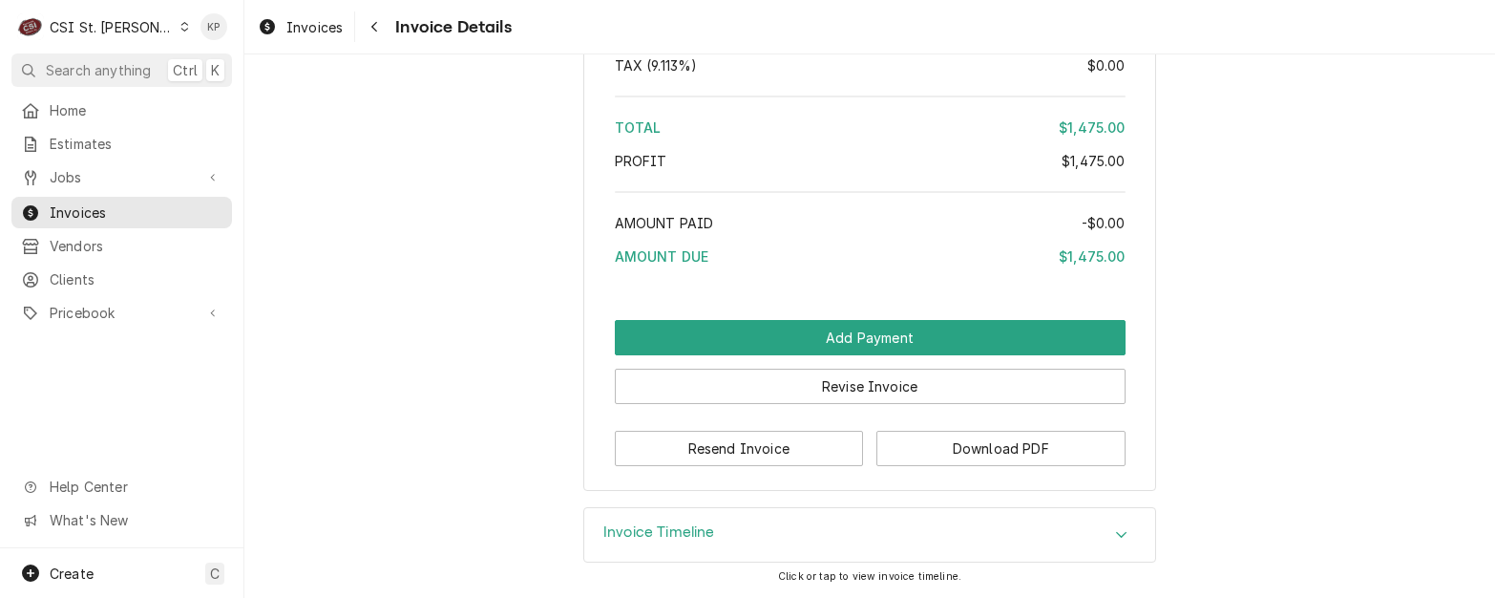
drag, startPoint x: 309, startPoint y: 23, endPoint x: 393, endPoint y: 52, distance: 88.8
click at [309, 23] on span "Invoices" at bounding box center [314, 27] width 56 height 20
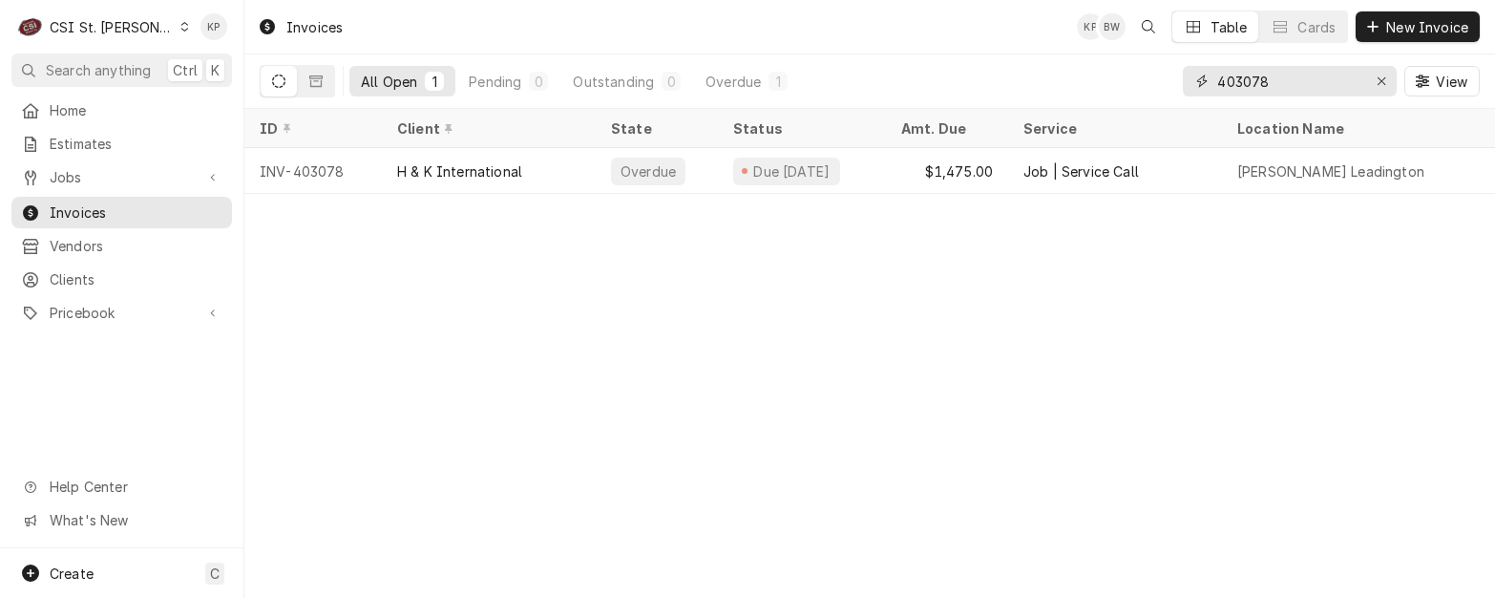
click at [1382, 76] on icon "Erase input" at bounding box center [1382, 80] width 11 height 13
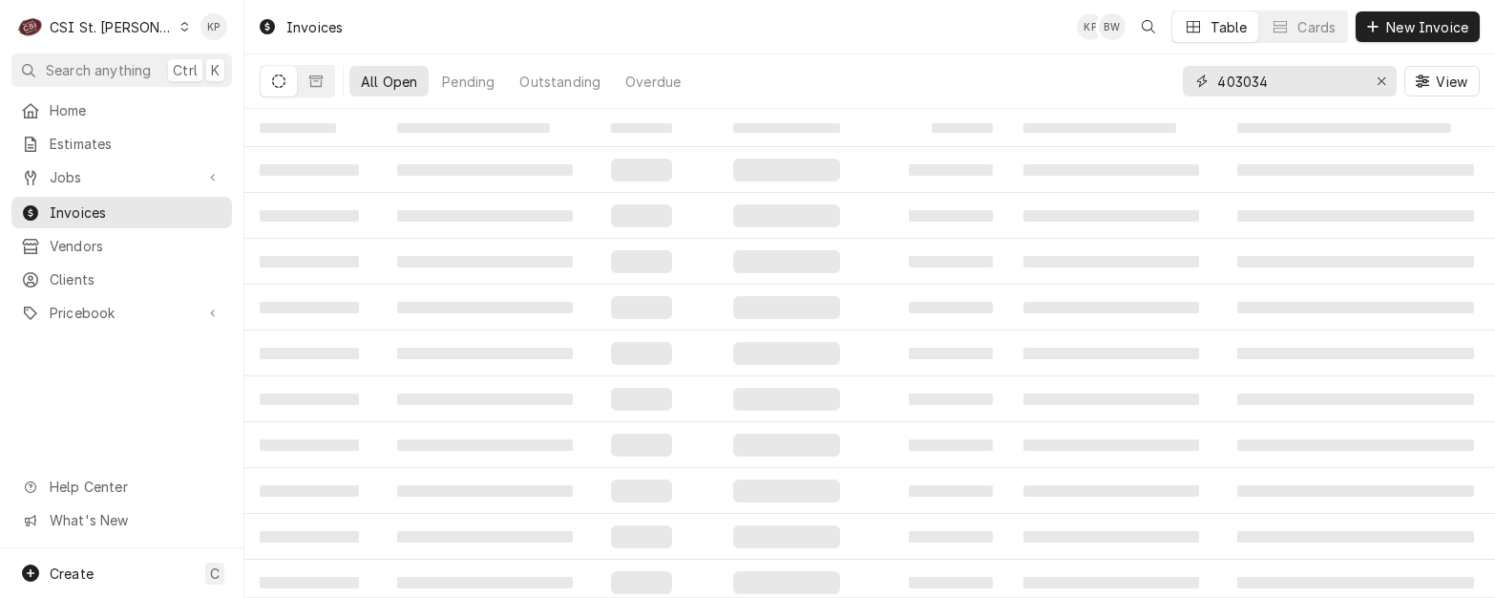
type input "403034"
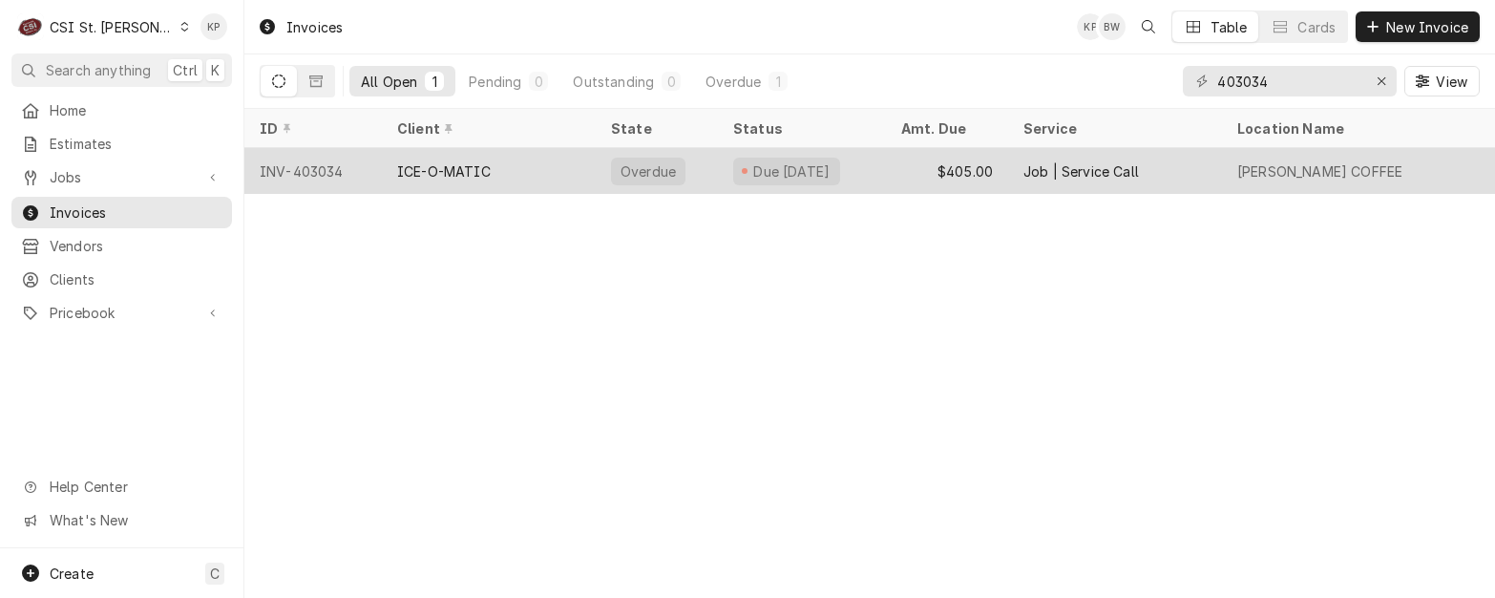
click at [302, 166] on div "INV-403034" at bounding box center [312, 171] width 137 height 46
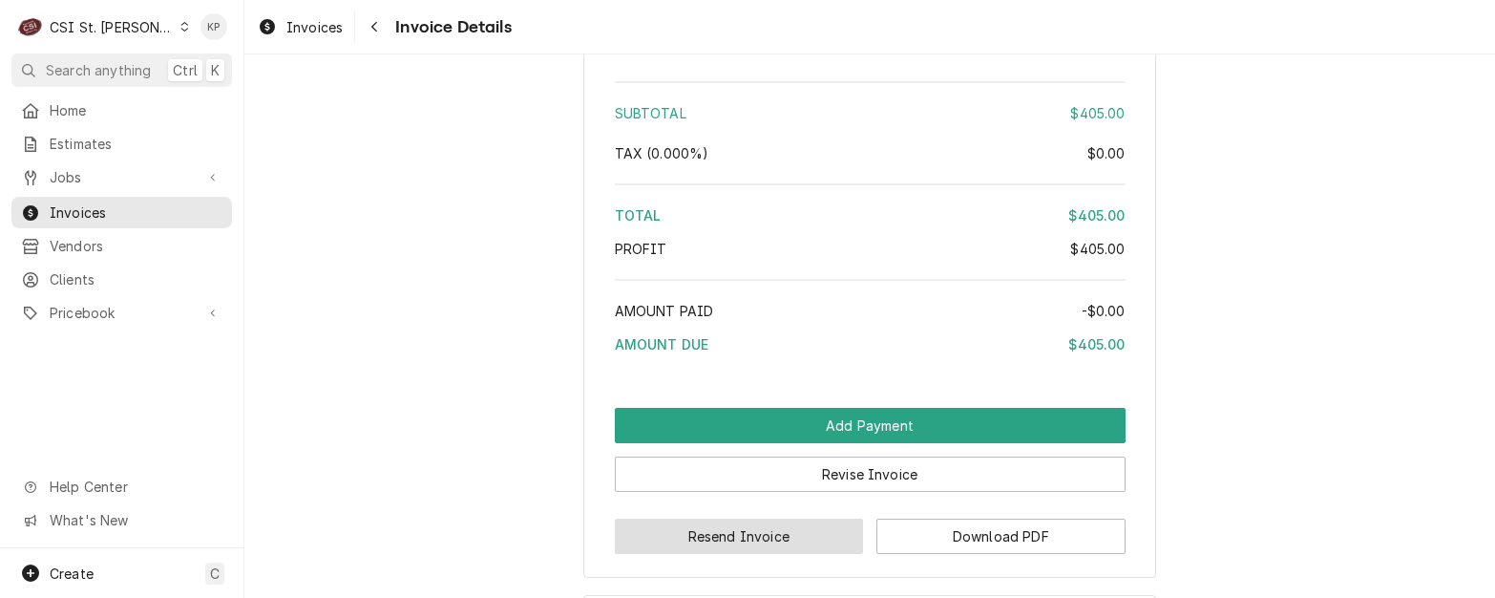
scroll to position [3368, 0]
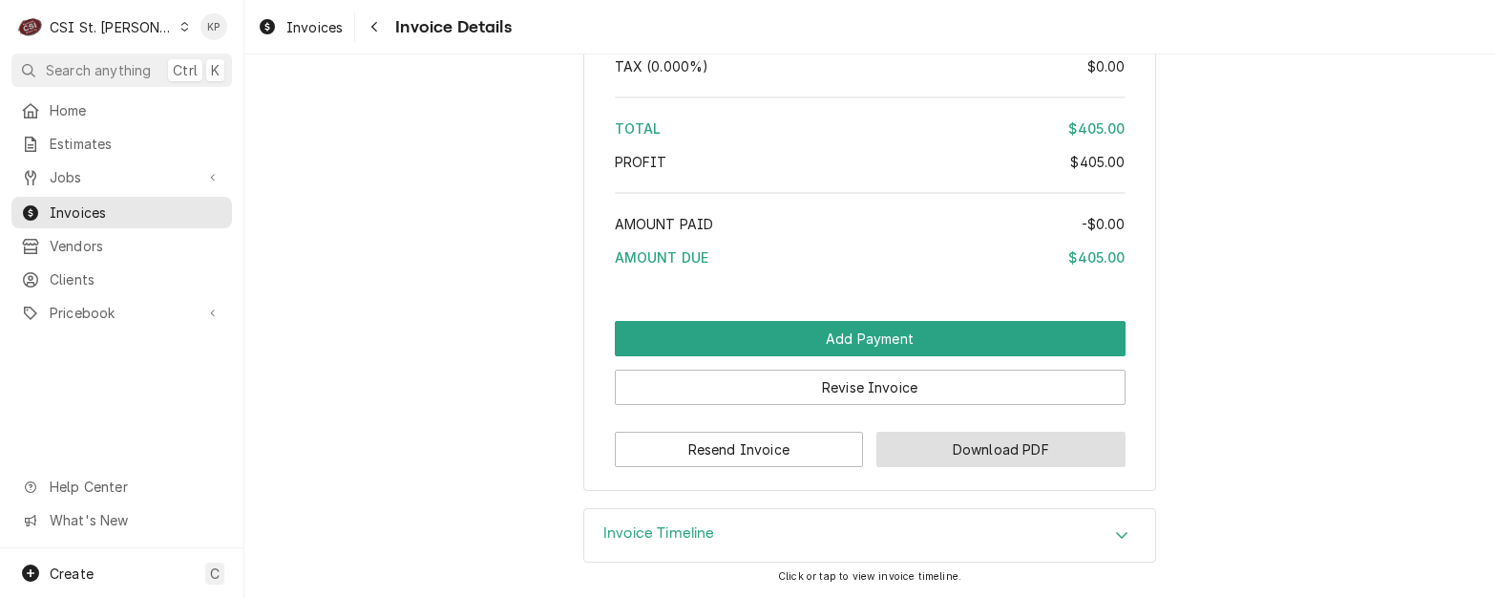
click at [941, 442] on button "Download PDF" at bounding box center [1000, 449] width 249 height 35
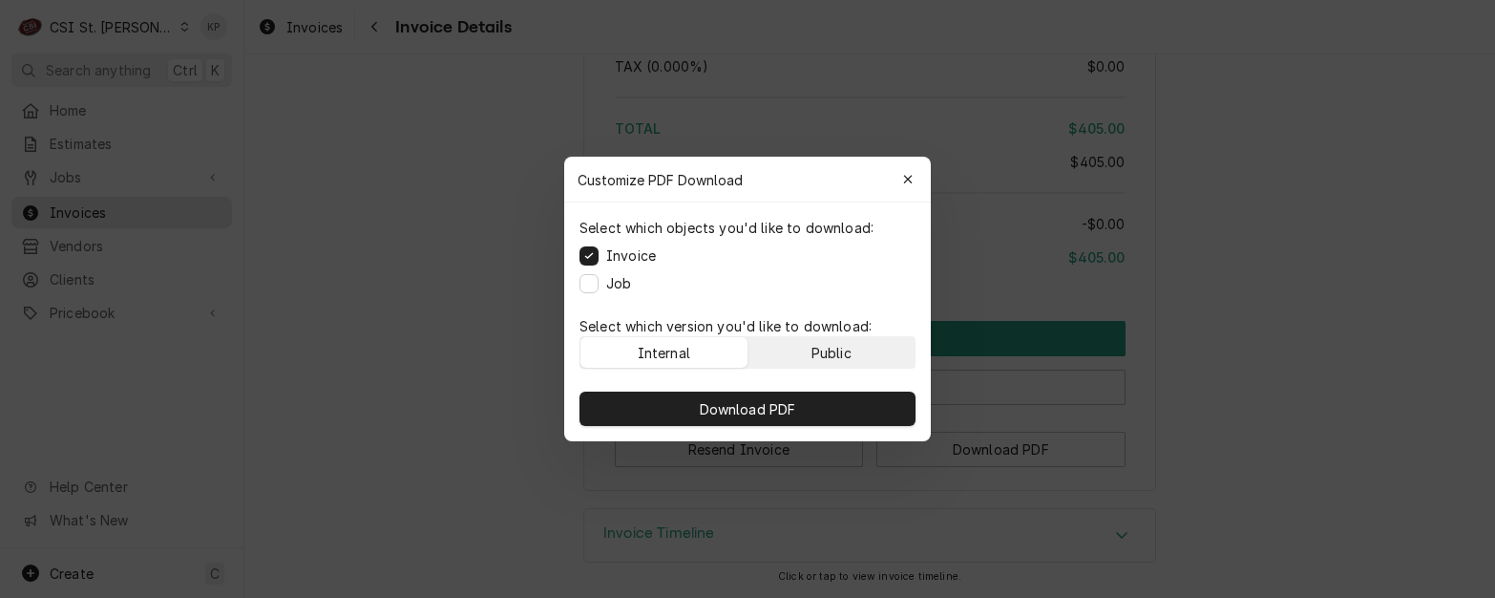
click at [821, 349] on div "Public" at bounding box center [832, 353] width 40 height 20
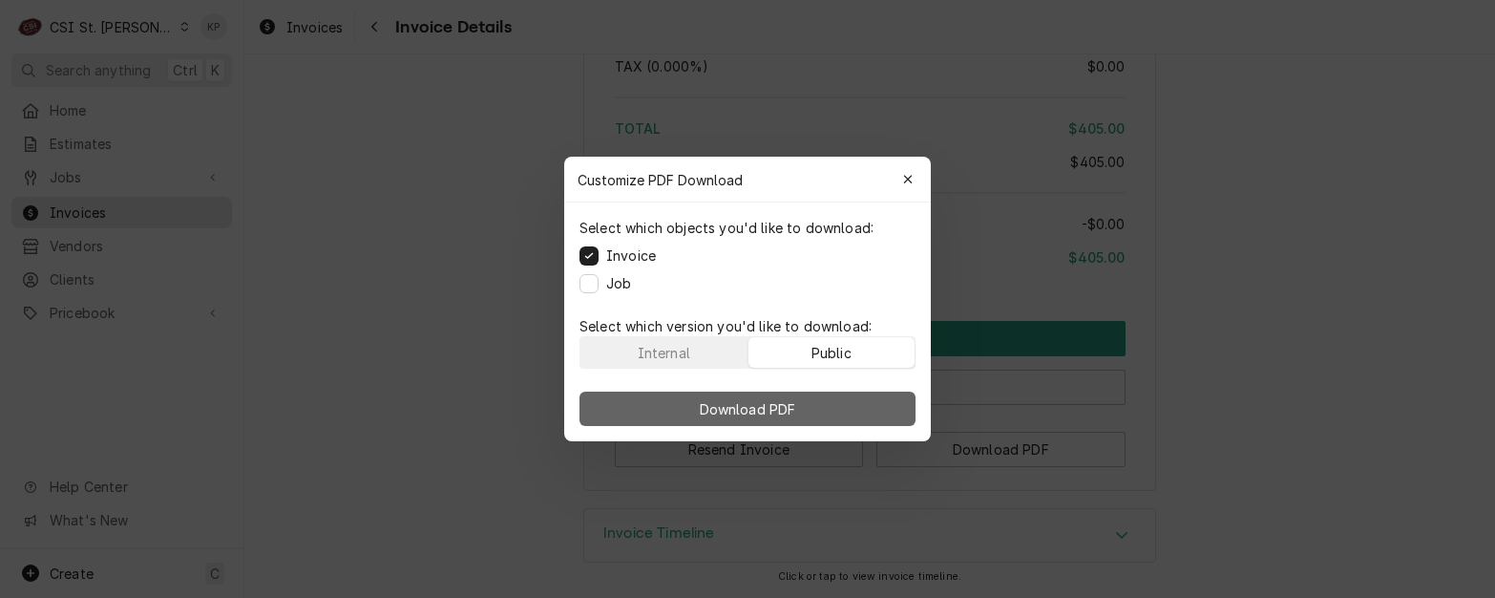
click at [821, 408] on button "Download PDF" at bounding box center [748, 408] width 336 height 34
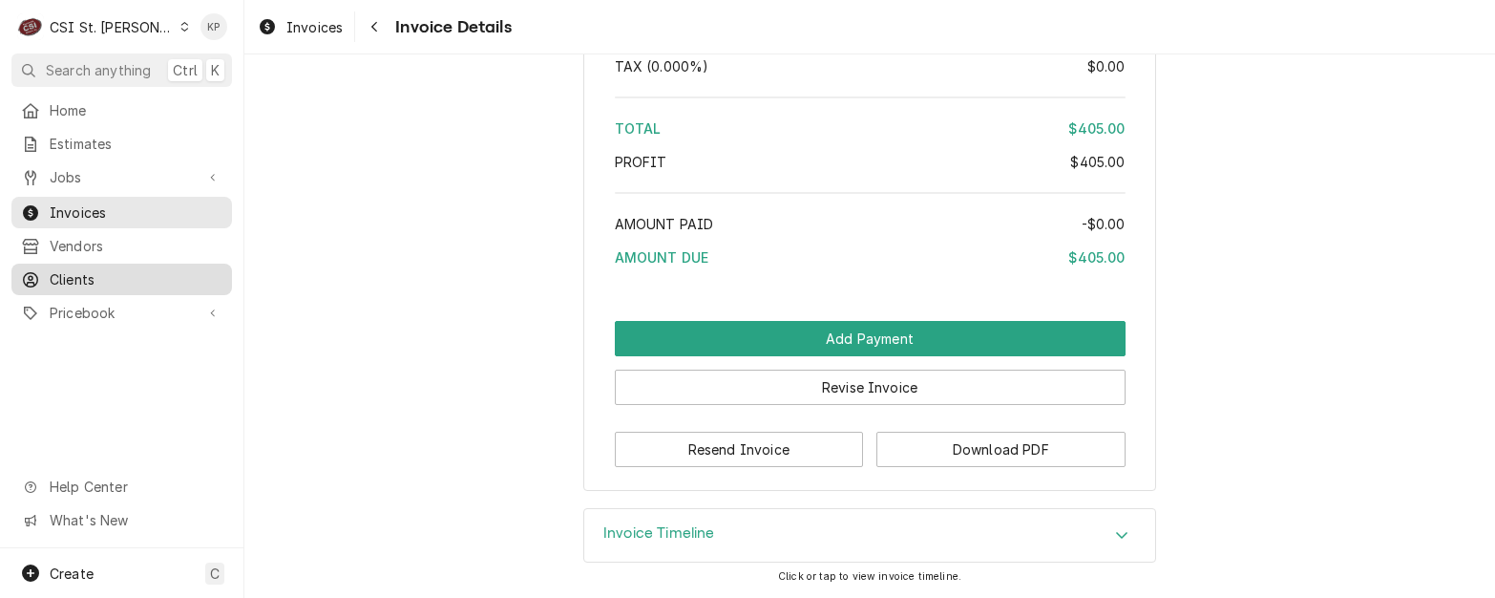
click at [64, 269] on span "Clients" at bounding box center [136, 279] width 173 height 20
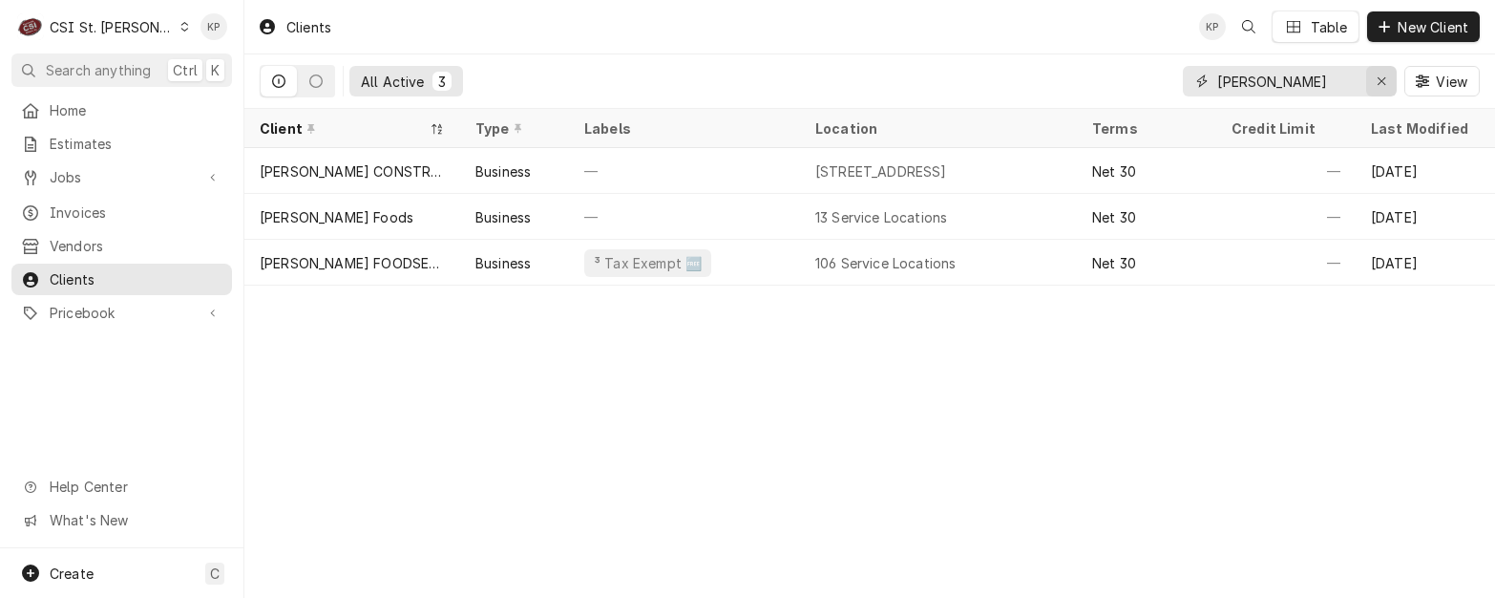
click at [1375, 81] on div "Erase input" at bounding box center [1381, 81] width 19 height 19
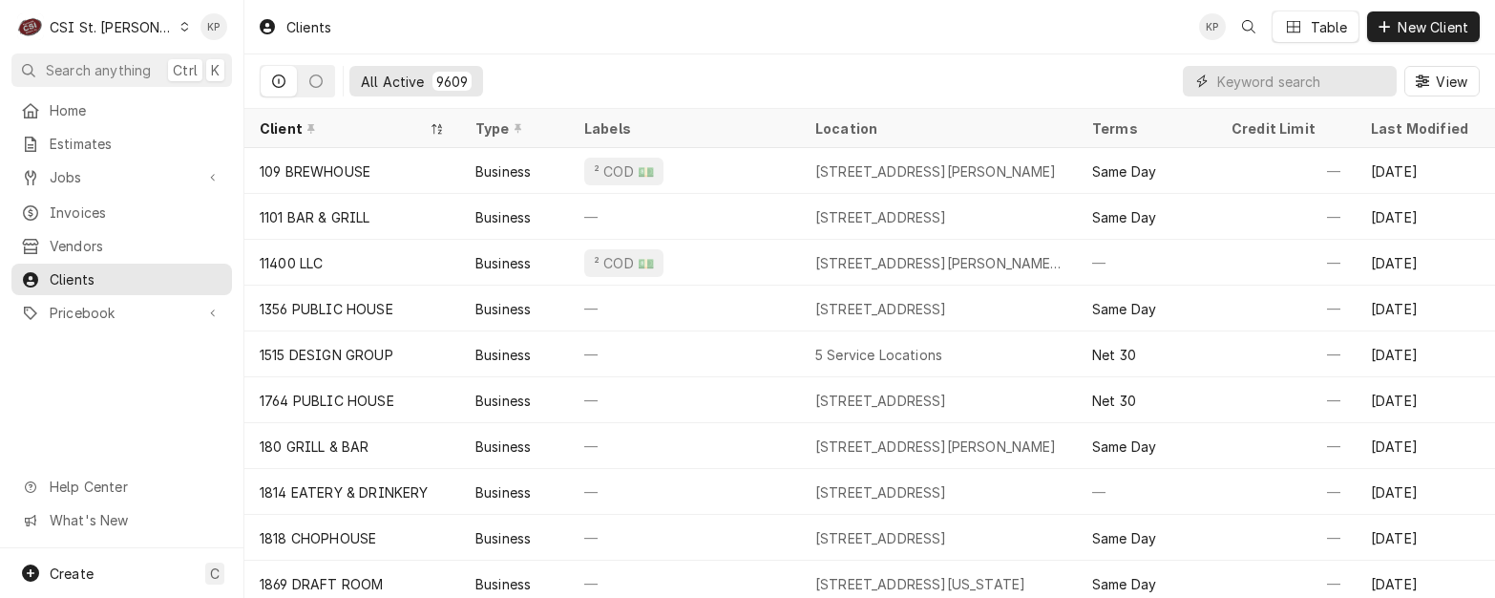
paste input "ICE-O-MATIC"
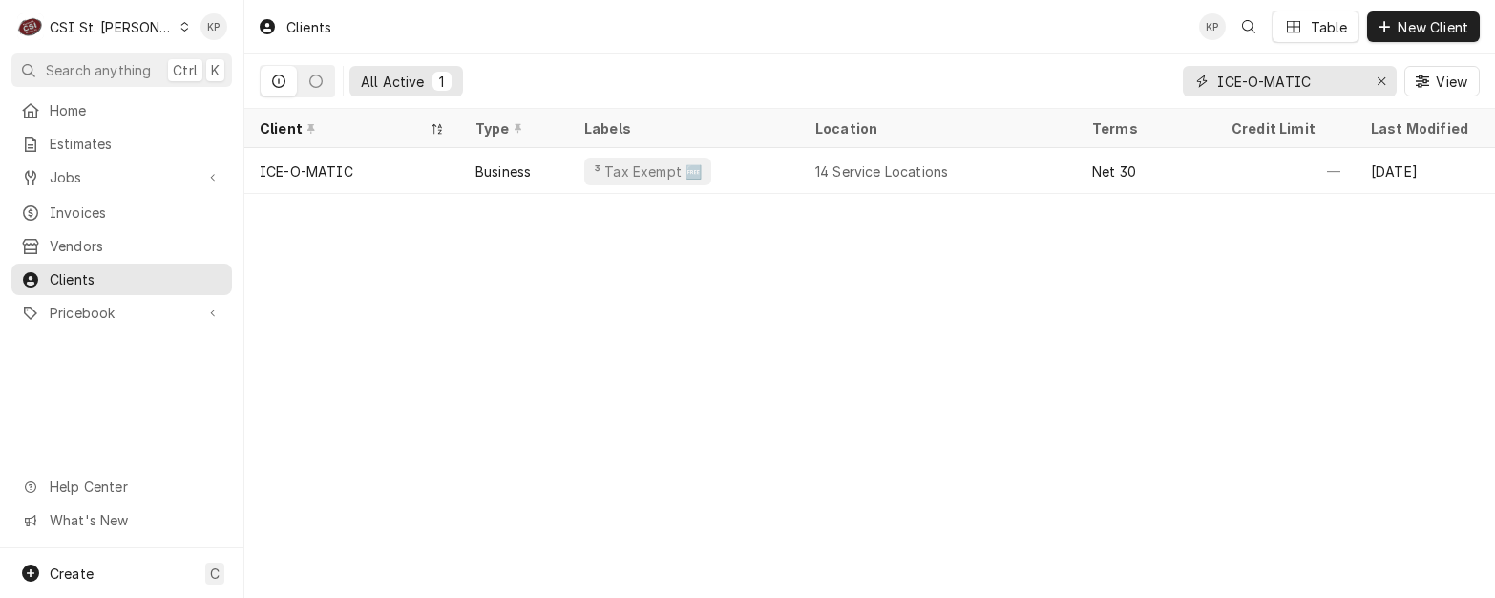
type input "ICE-O-MATIC"
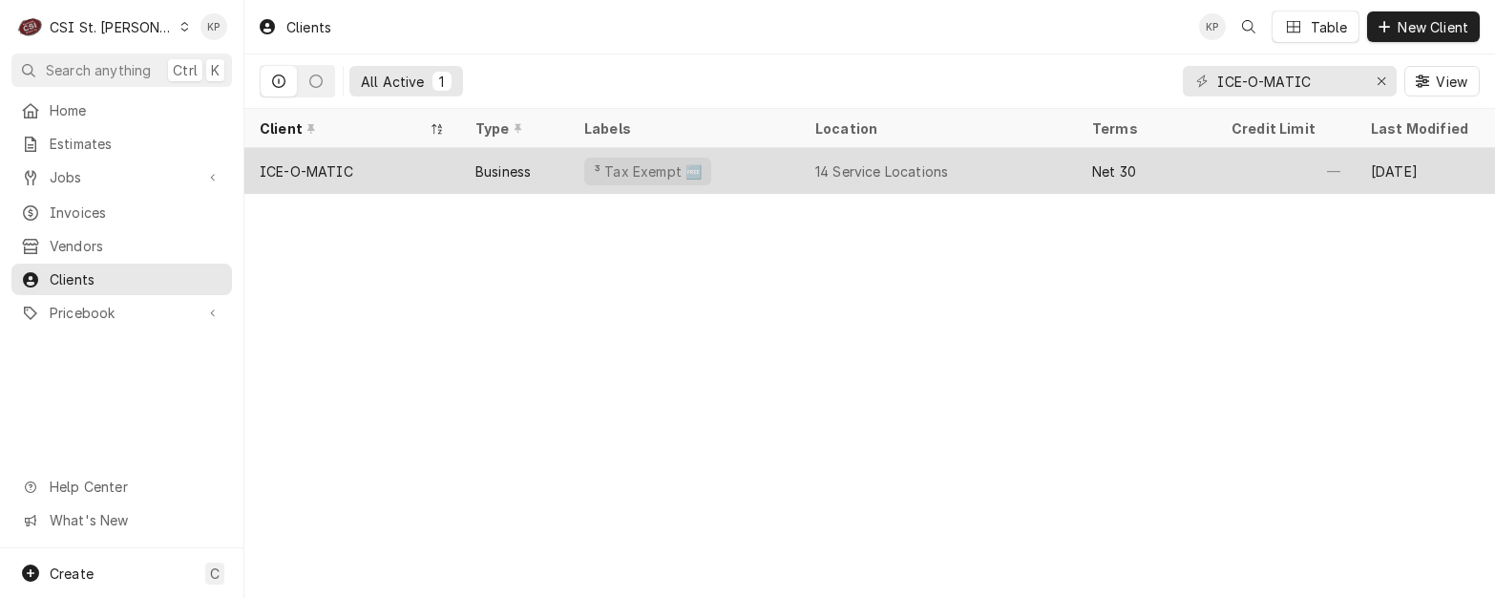
click at [324, 167] on div "ICE-O-MATIC" at bounding box center [307, 171] width 94 height 20
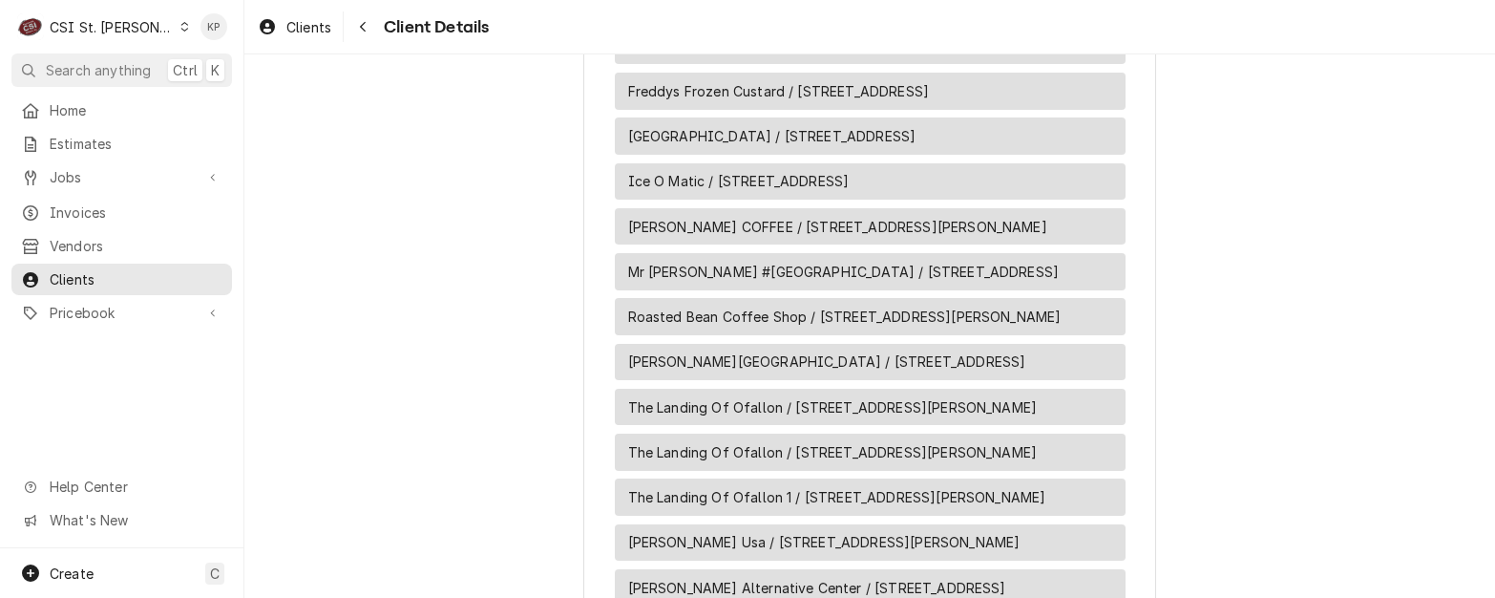
scroll to position [1623, 0]
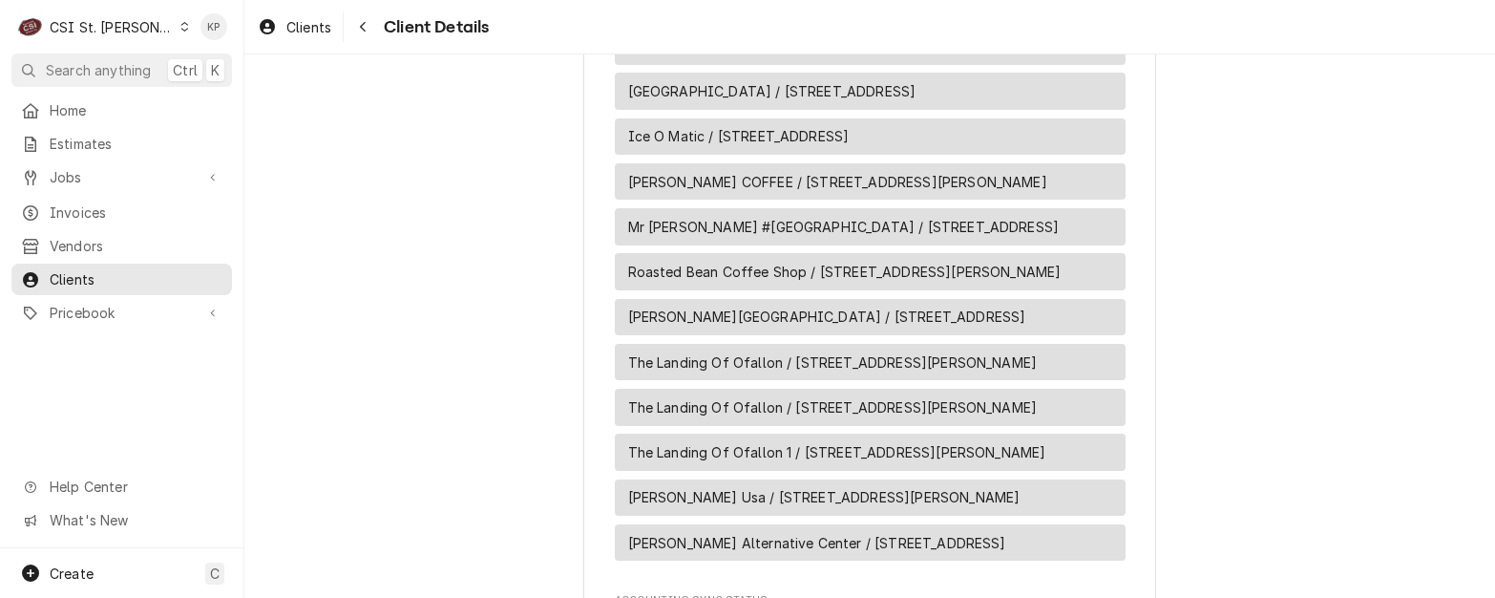
click at [755, 192] on span "[PERSON_NAME] COFFEE / [STREET_ADDRESS][PERSON_NAME]" at bounding box center [837, 182] width 419 height 20
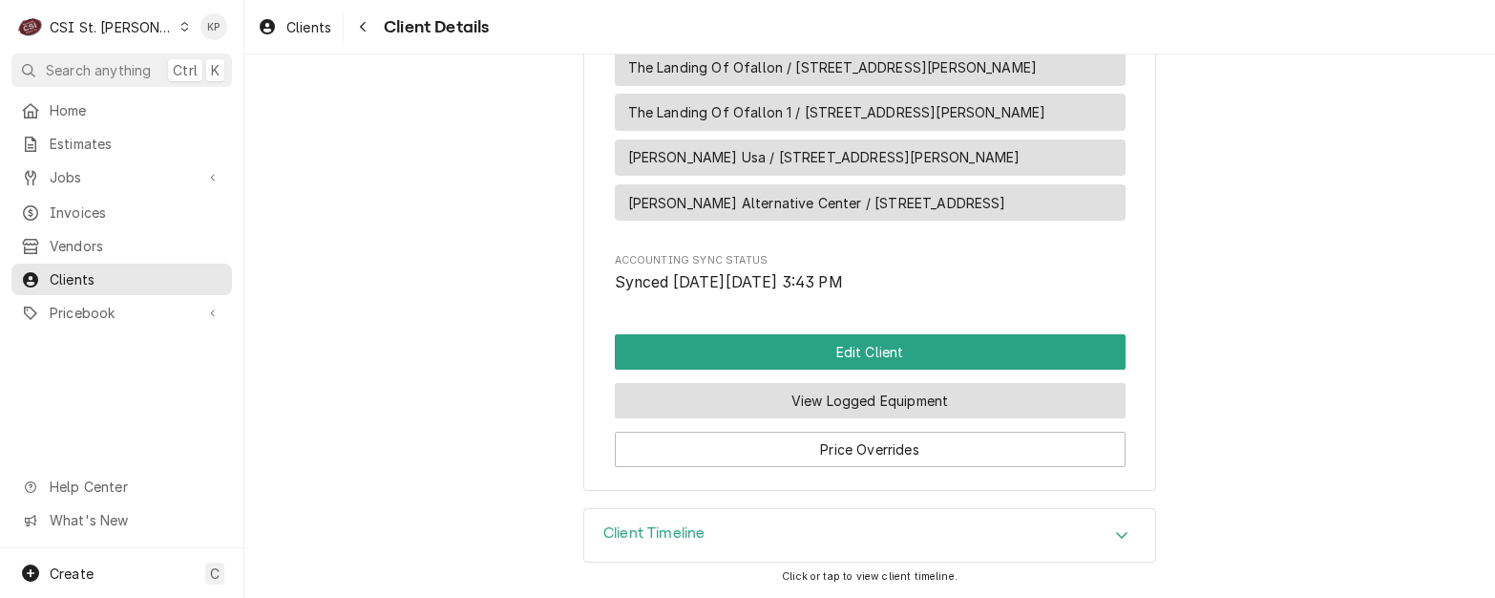
scroll to position [2086, 0]
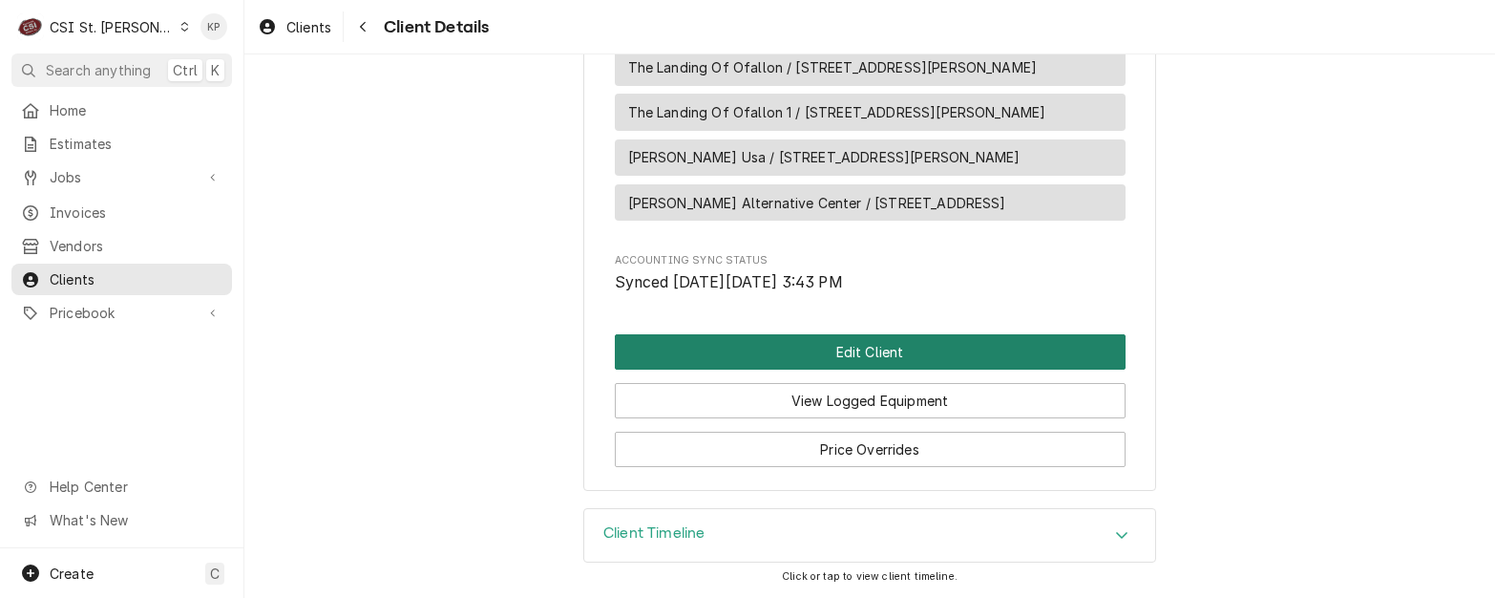
click at [836, 358] on button "Edit Client" at bounding box center [870, 351] width 511 height 35
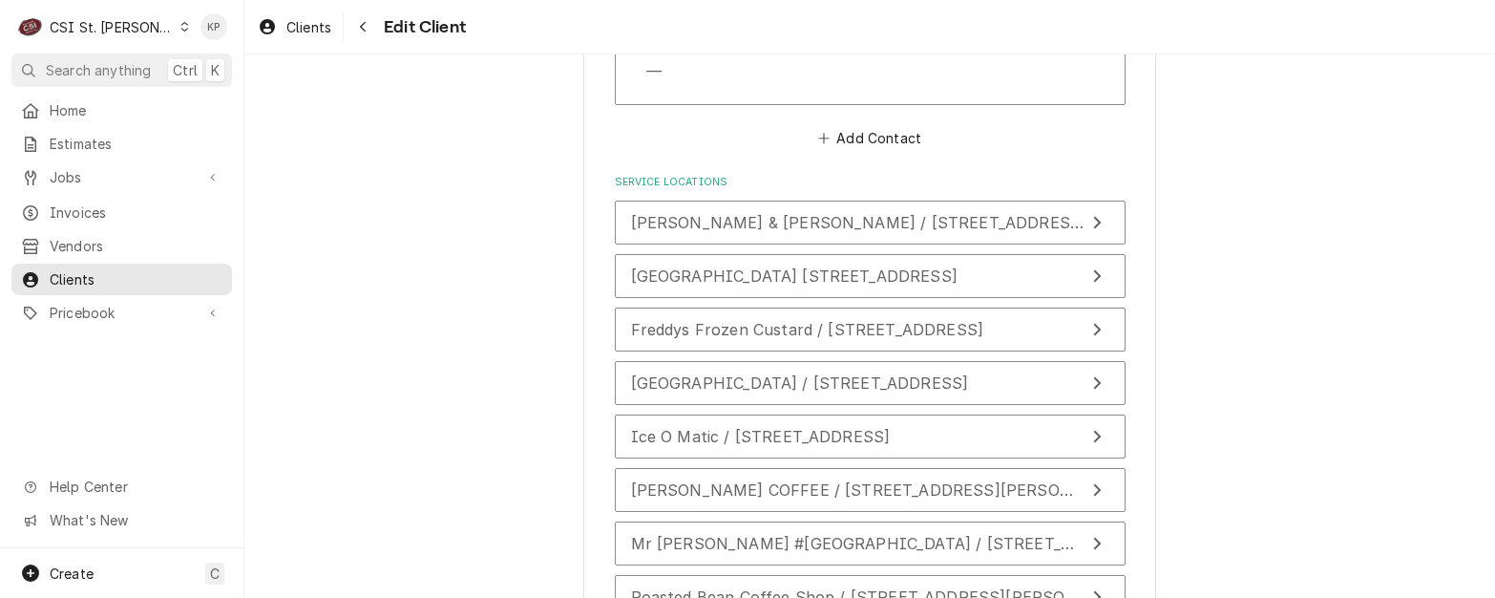
scroll to position [3055, 0]
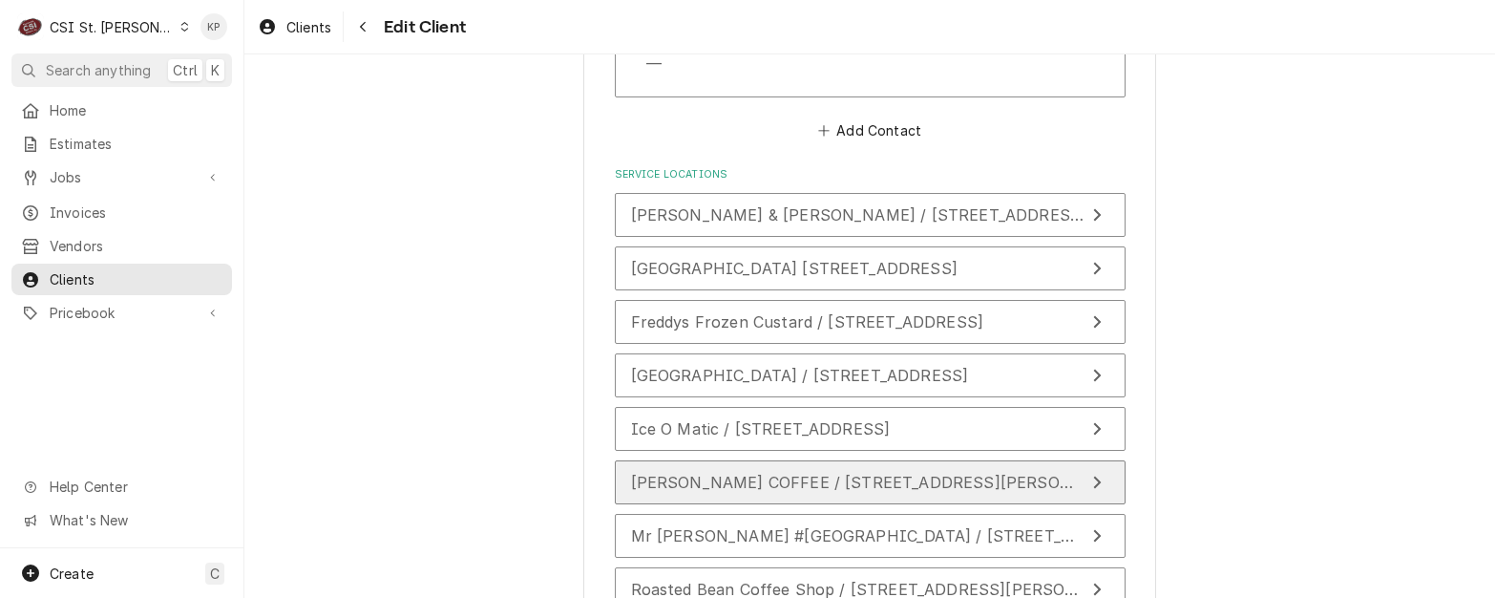
click at [815, 473] on span "[PERSON_NAME] COFFEE / [STREET_ADDRESS][PERSON_NAME]" at bounding box center [882, 482] width 502 height 19
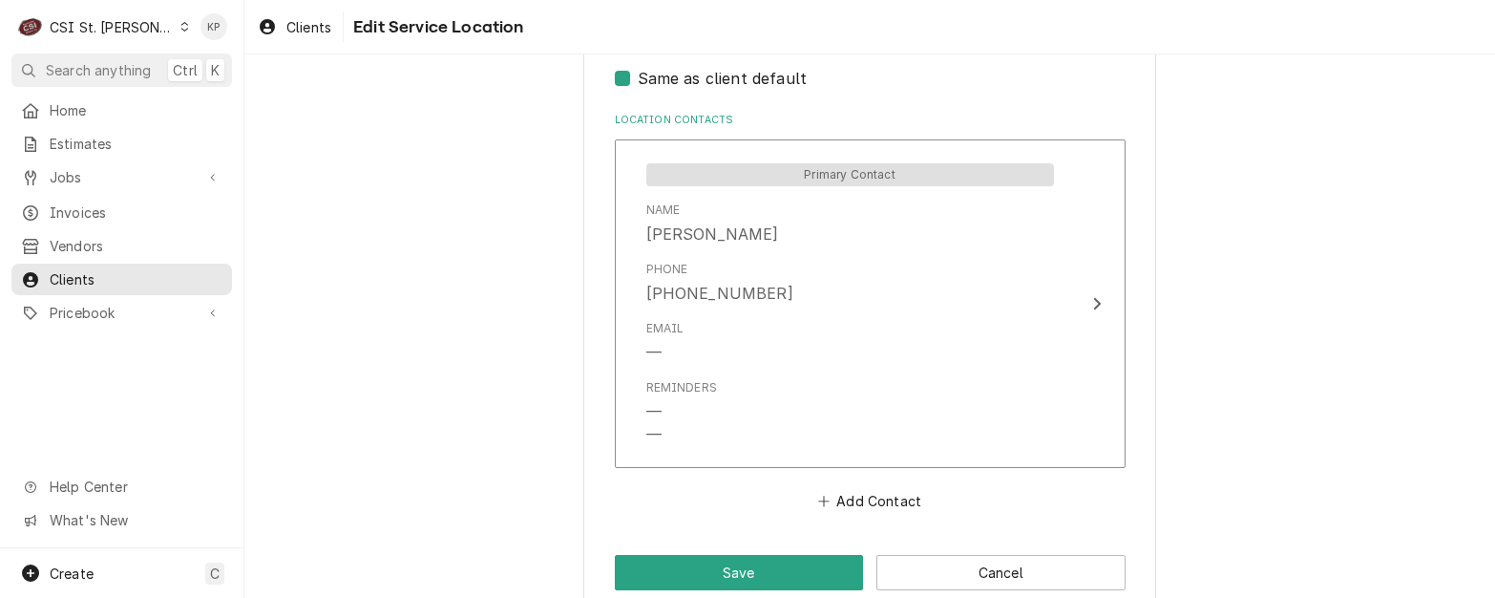
scroll to position [988, 0]
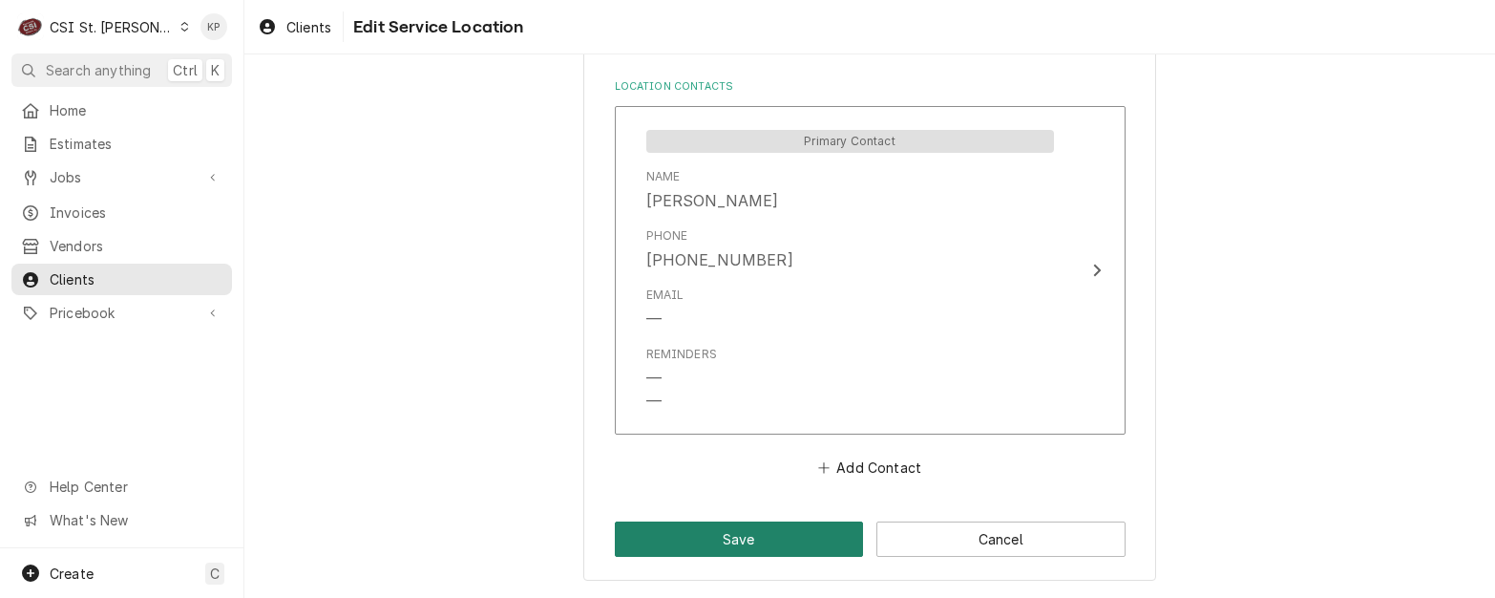
click at [751, 551] on button "Save" at bounding box center [739, 538] width 249 height 35
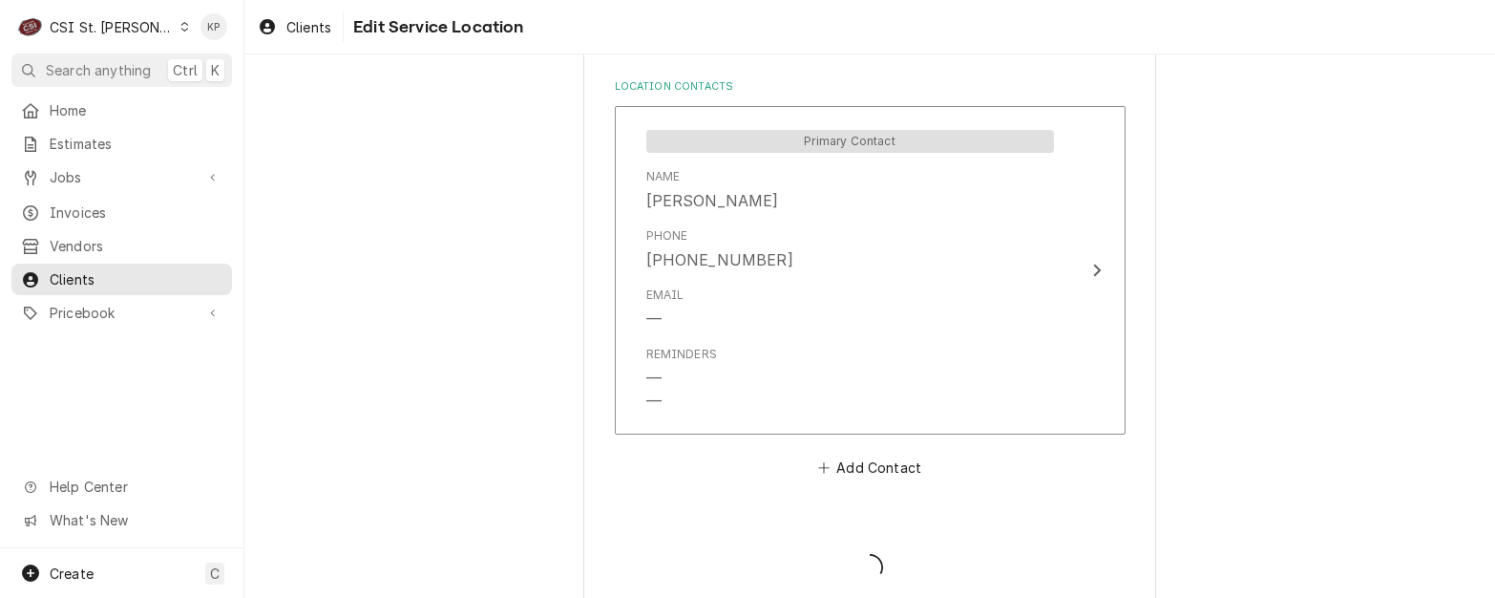
type textarea "x"
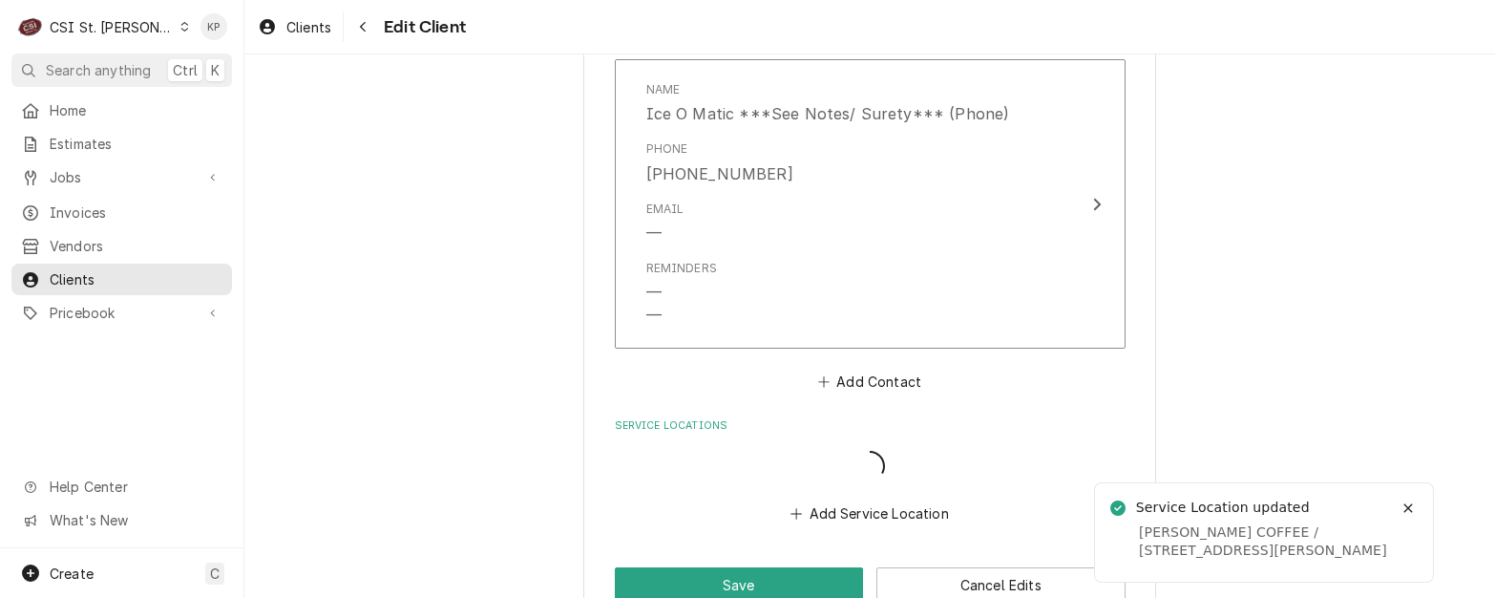
scroll to position [2804, 0]
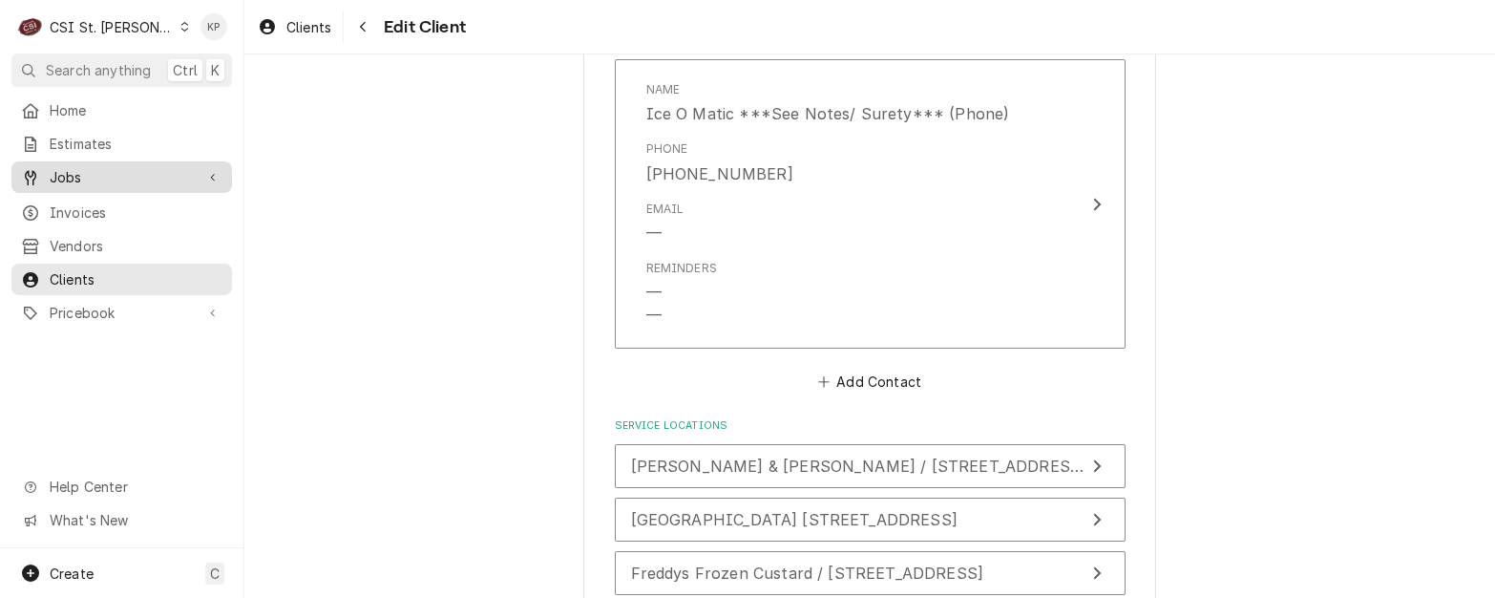
drag, startPoint x: 70, startPoint y: 203, endPoint x: 187, endPoint y: 174, distance: 121.1
click at [70, 203] on span "Invoices" at bounding box center [136, 212] width 173 height 20
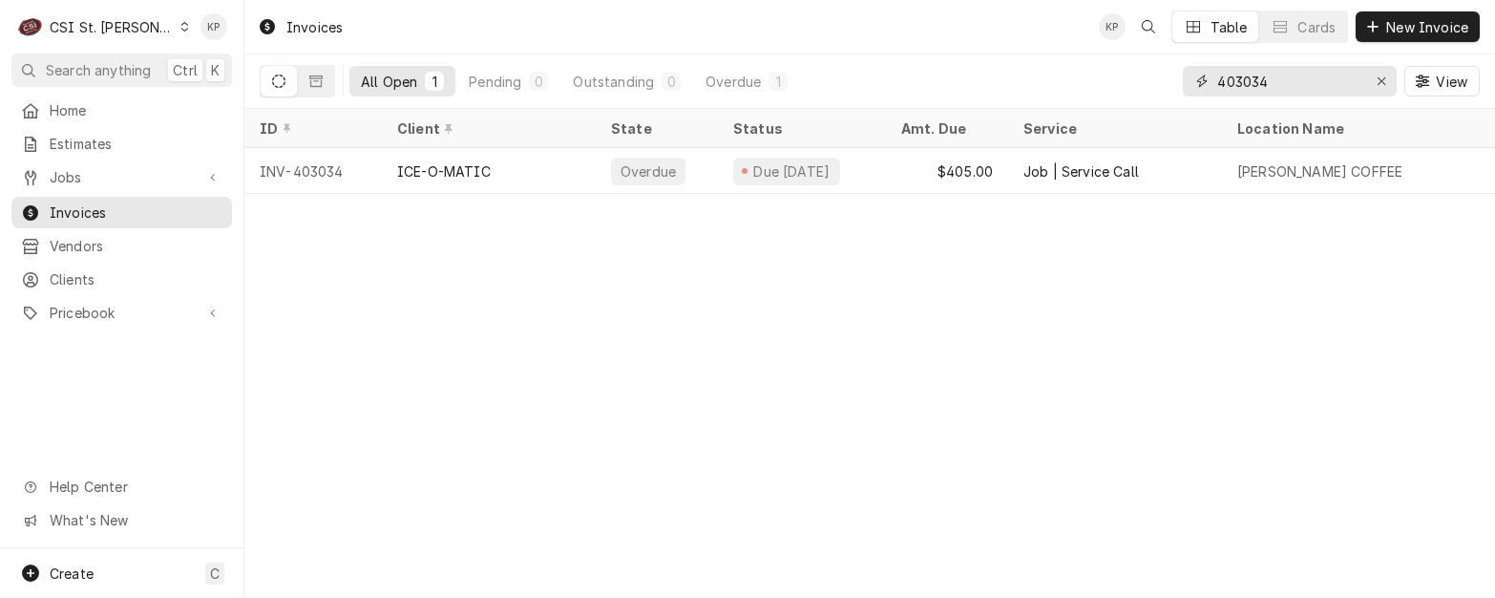
click at [1382, 78] on icon "Erase input" at bounding box center [1382, 80] width 11 height 13
click at [1380, 83] on input "Dynamic Content Wrapper" at bounding box center [1306, 81] width 179 height 31
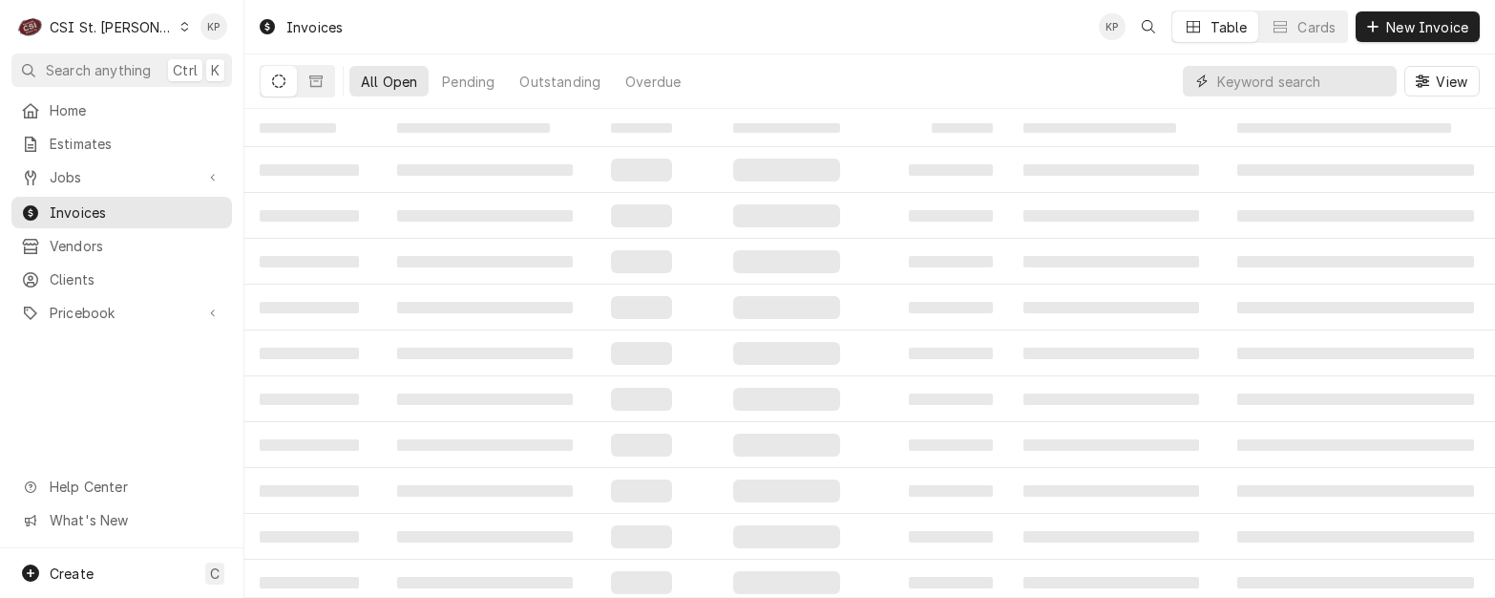
click at [1298, 77] on input "Dynamic Content Wrapper" at bounding box center [1302, 81] width 170 height 31
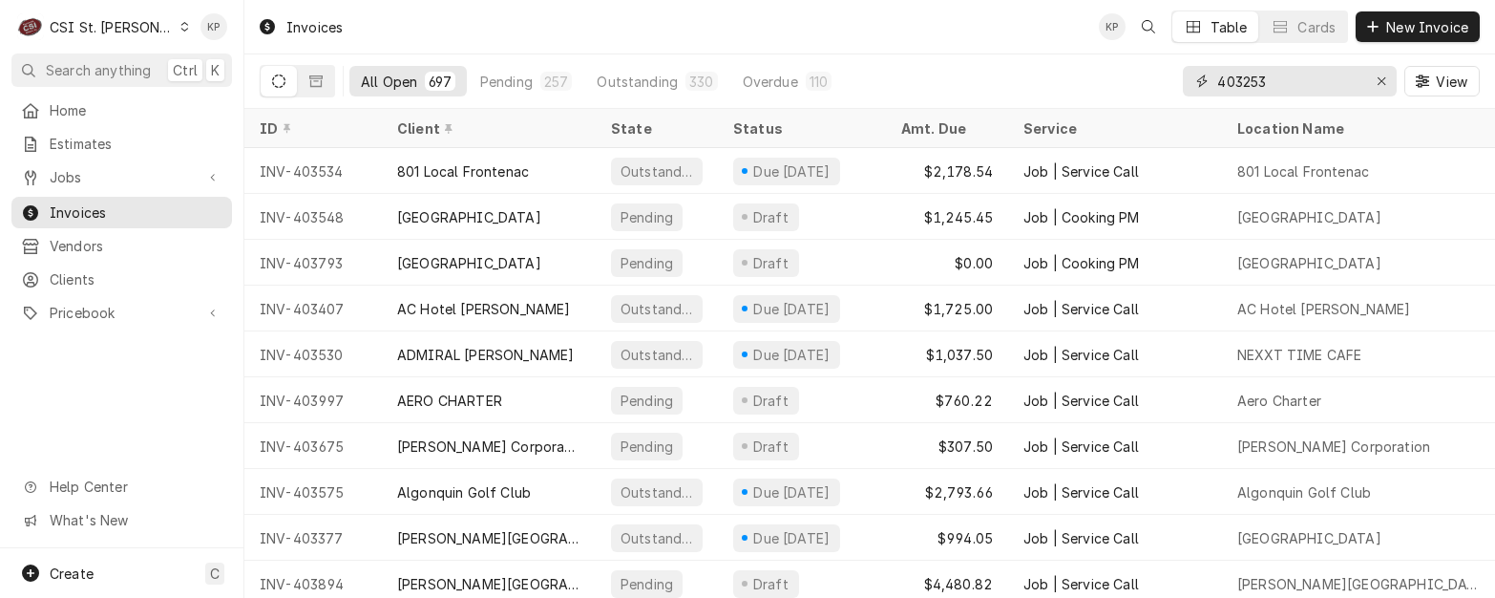
type input "403253"
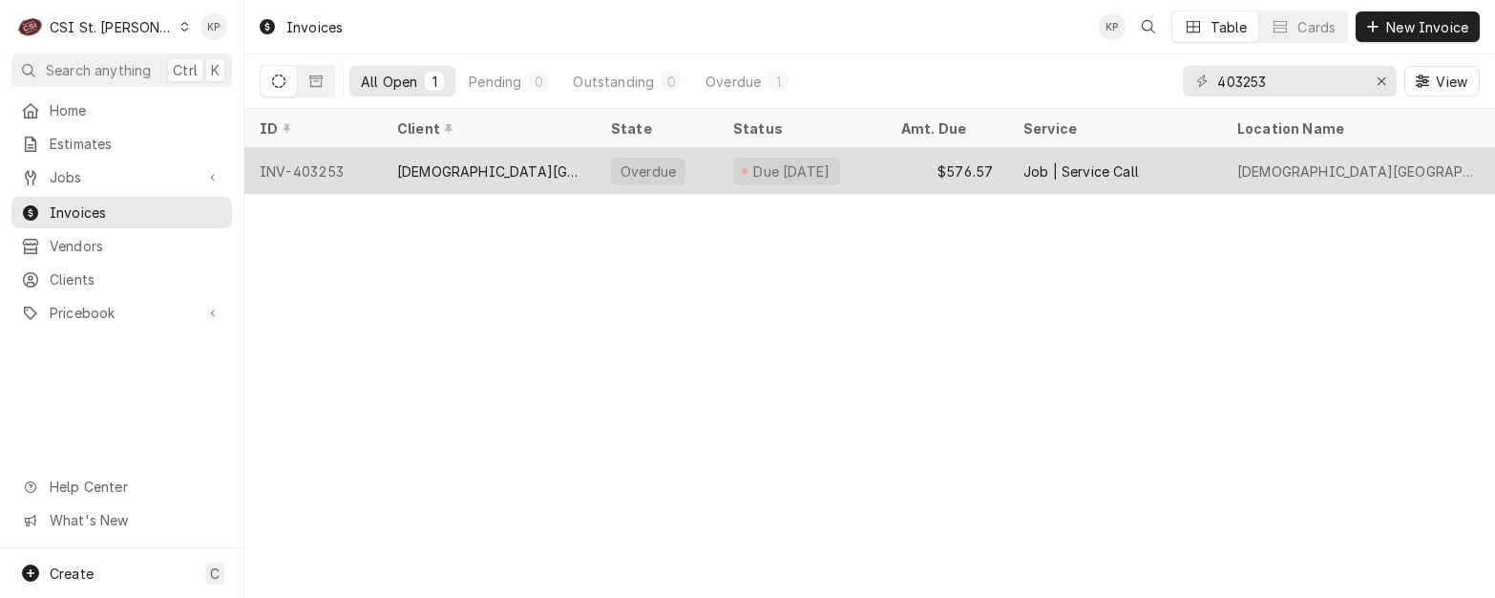
click at [315, 160] on div "INV-403253" at bounding box center [312, 171] width 137 height 46
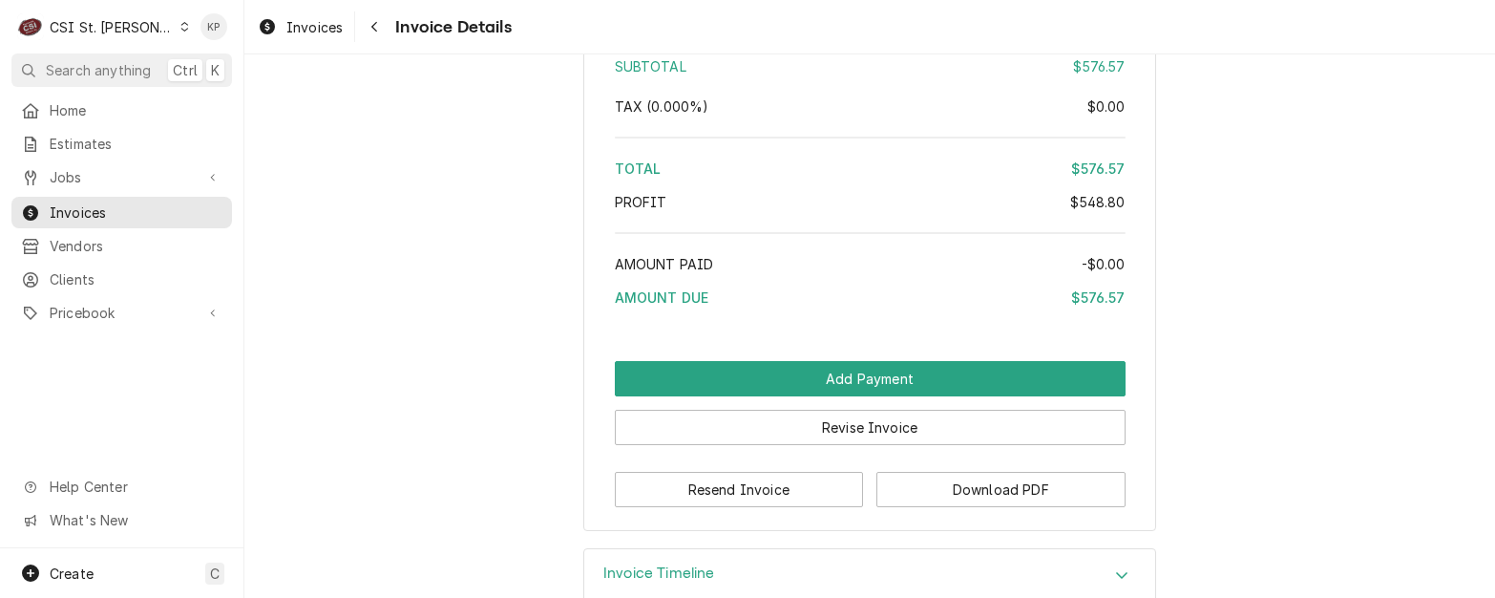
scroll to position [3722, 0]
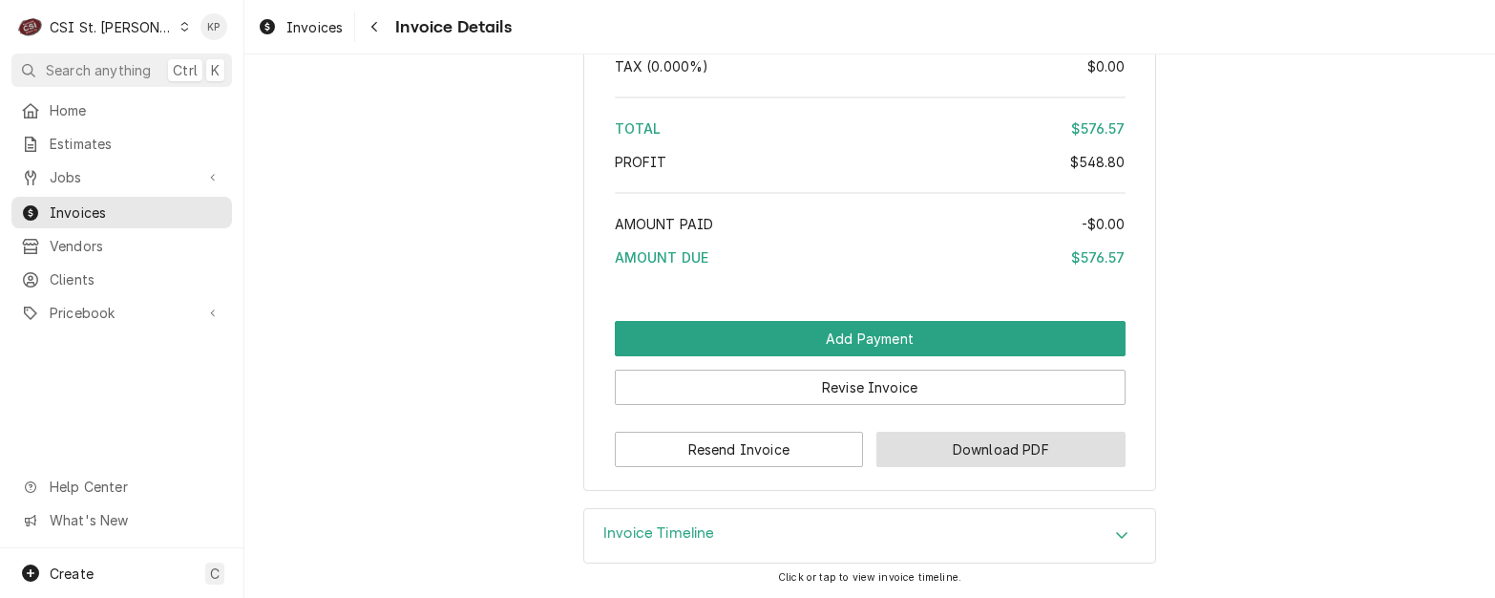
click at [917, 449] on button "Download PDF" at bounding box center [1000, 449] width 249 height 35
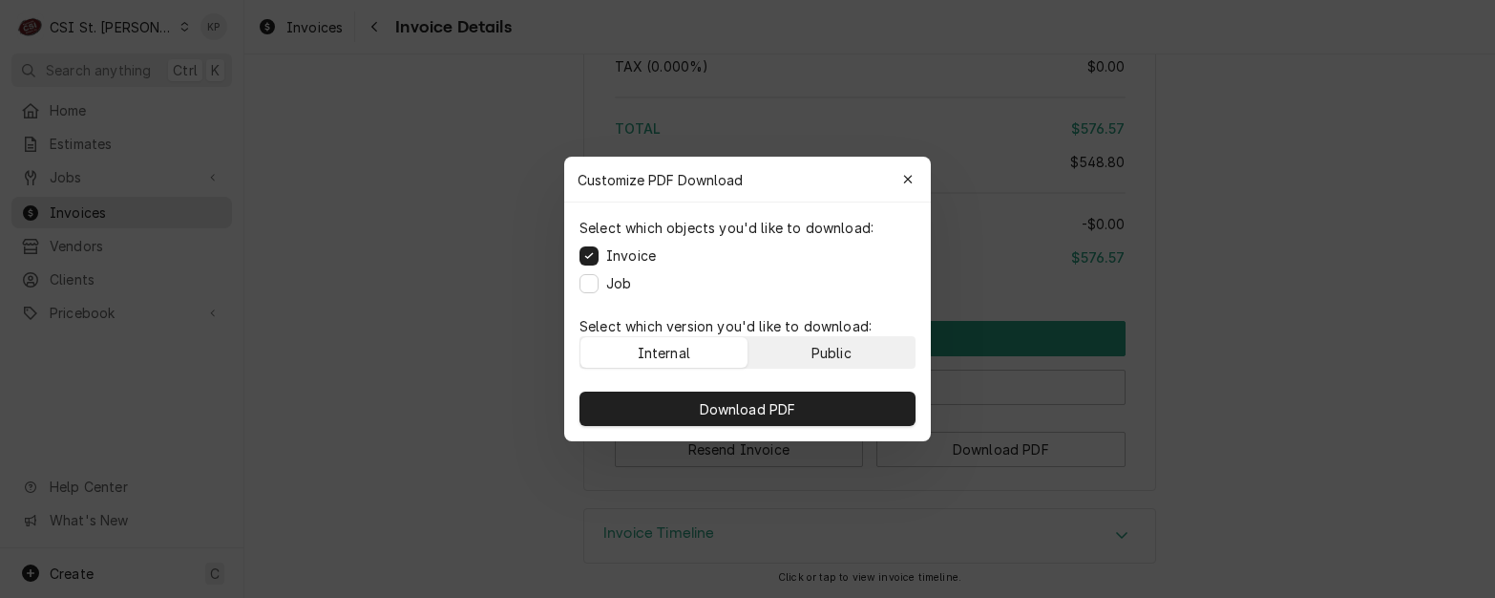
click at [861, 355] on button "Public" at bounding box center [832, 352] width 167 height 31
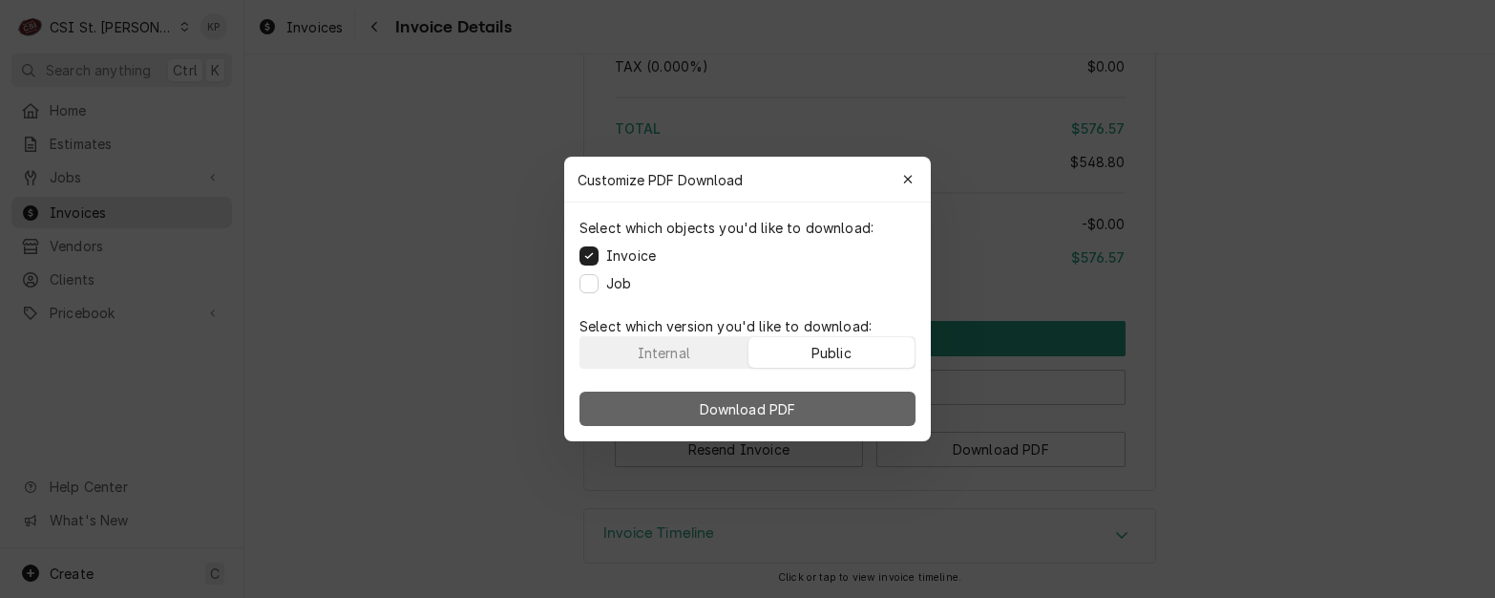
click at [875, 413] on button "Download PDF" at bounding box center [748, 408] width 336 height 34
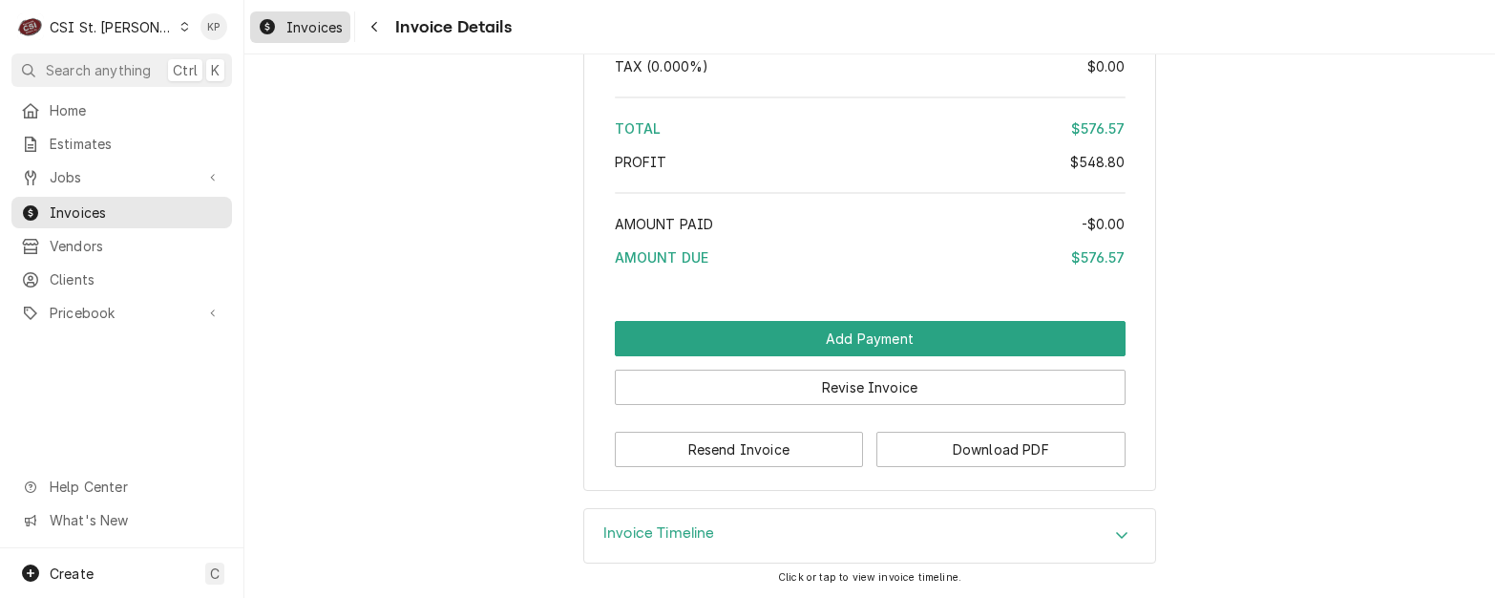
click at [307, 29] on span "Invoices" at bounding box center [314, 27] width 56 height 20
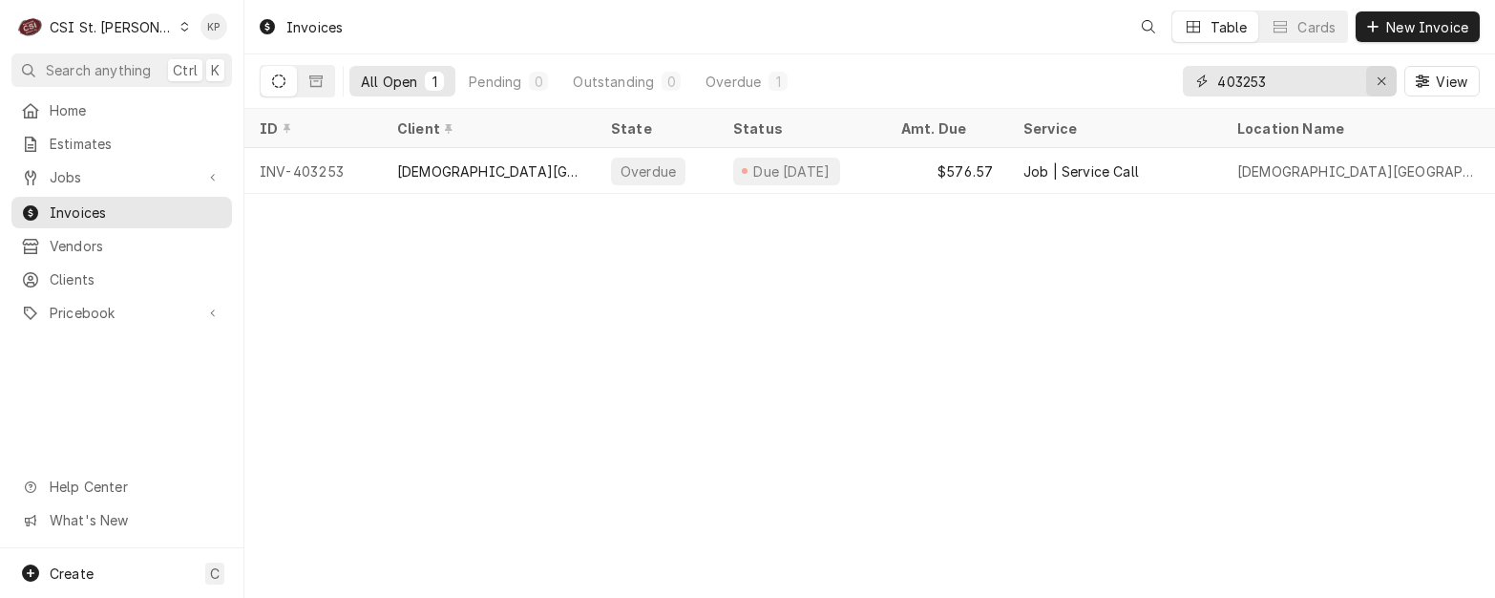
click at [1380, 77] on icon "Erase input" at bounding box center [1382, 80] width 11 height 13
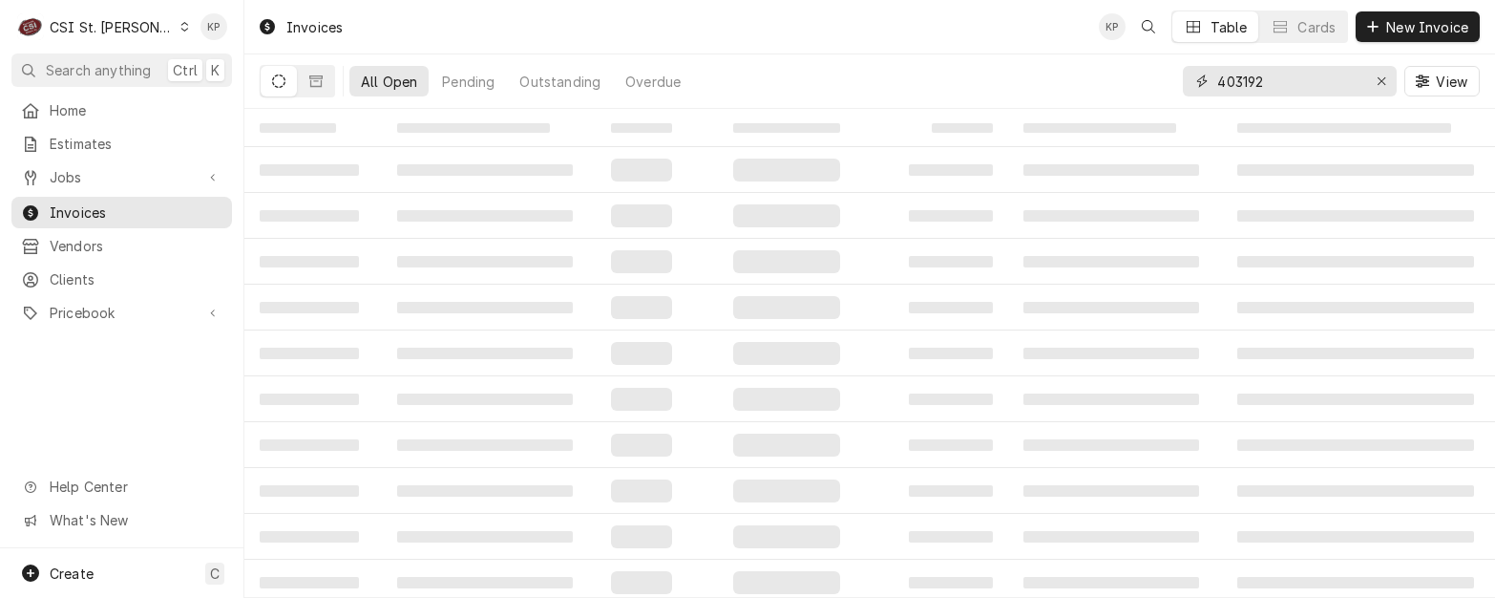
type input "403192"
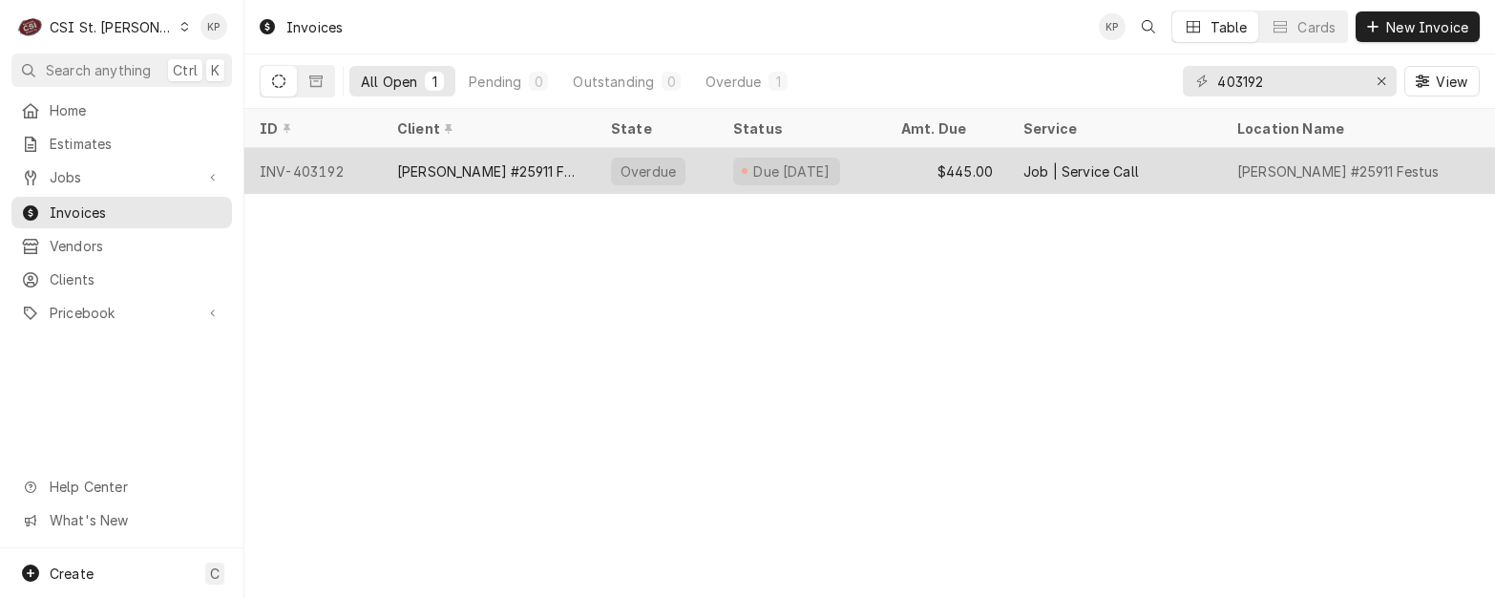
click at [290, 165] on div "INV-403192" at bounding box center [312, 171] width 137 height 46
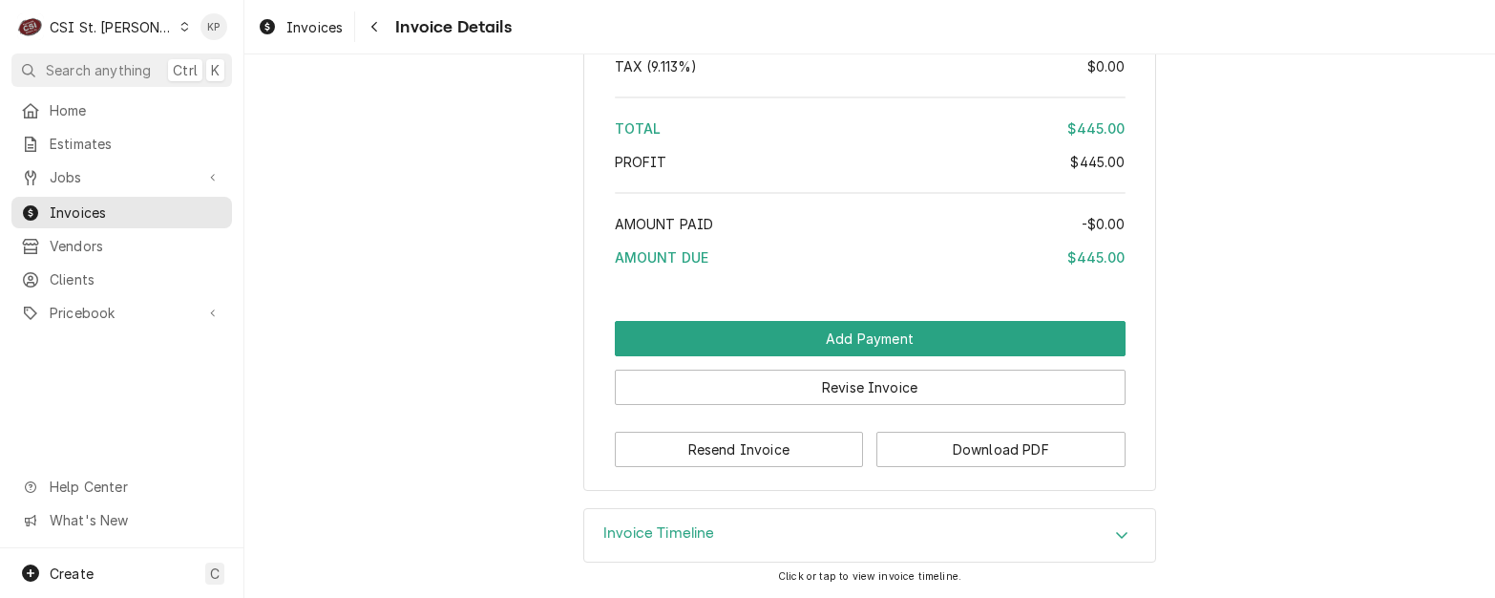
scroll to position [3270, 0]
click at [910, 447] on button "Download PDF" at bounding box center [1000, 449] width 249 height 35
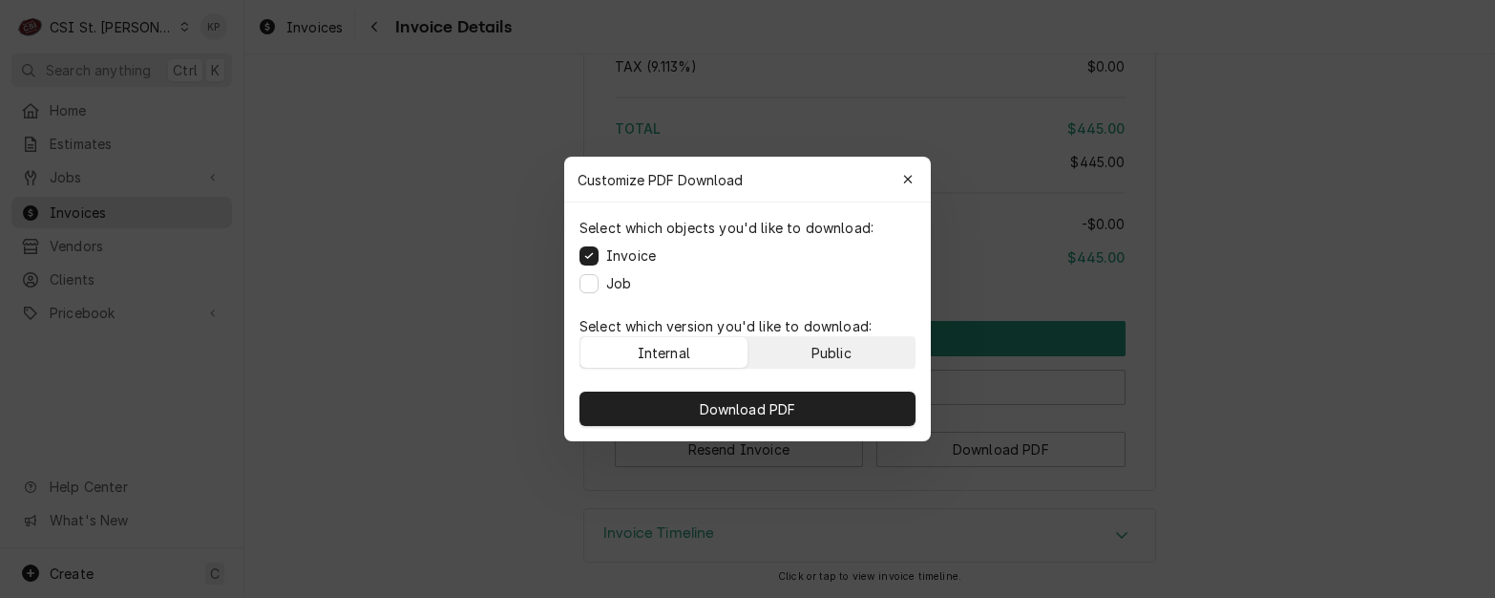
click at [854, 349] on button "Public" at bounding box center [832, 352] width 167 height 31
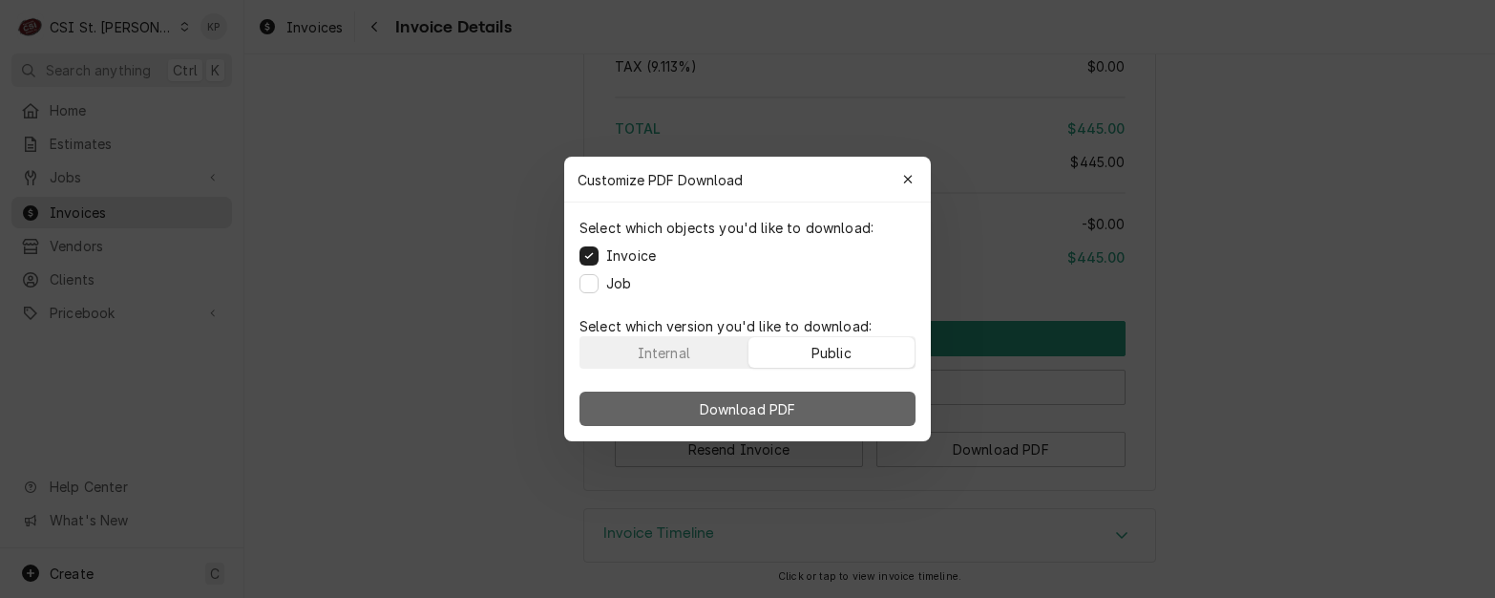
click at [854, 406] on button "Download PDF" at bounding box center [748, 408] width 336 height 34
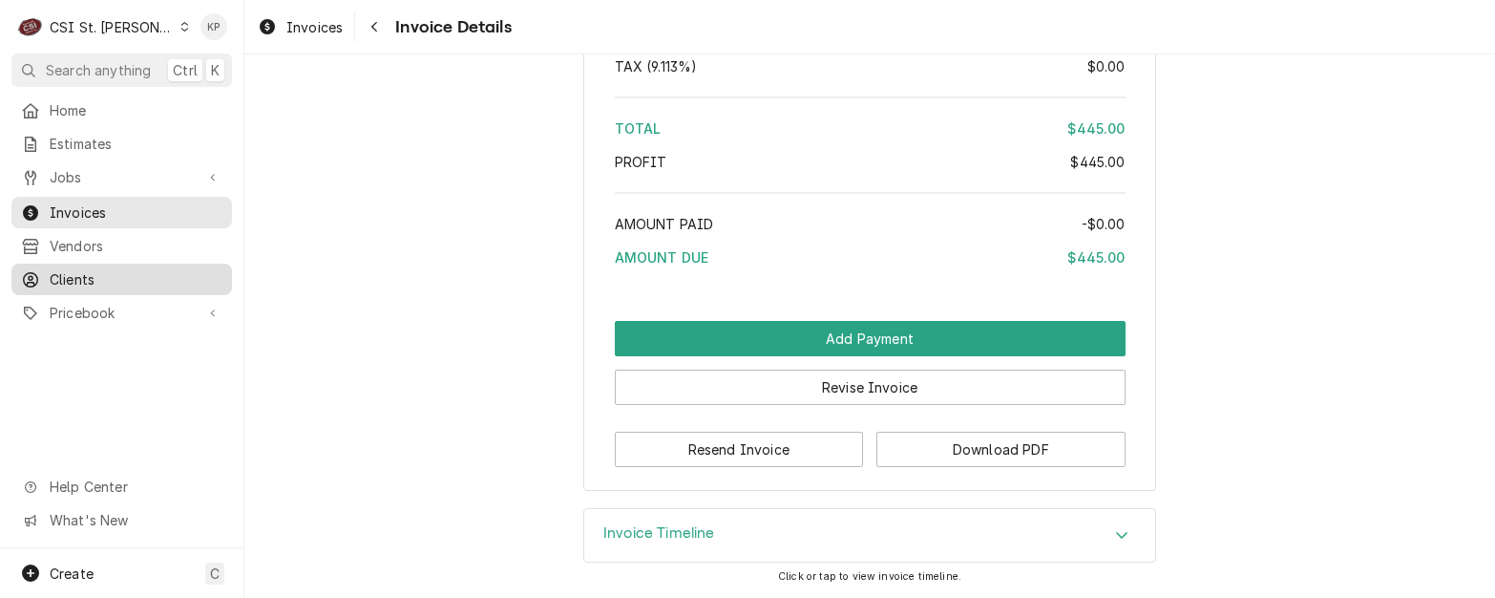
click at [61, 269] on span "Clients" at bounding box center [136, 279] width 173 height 20
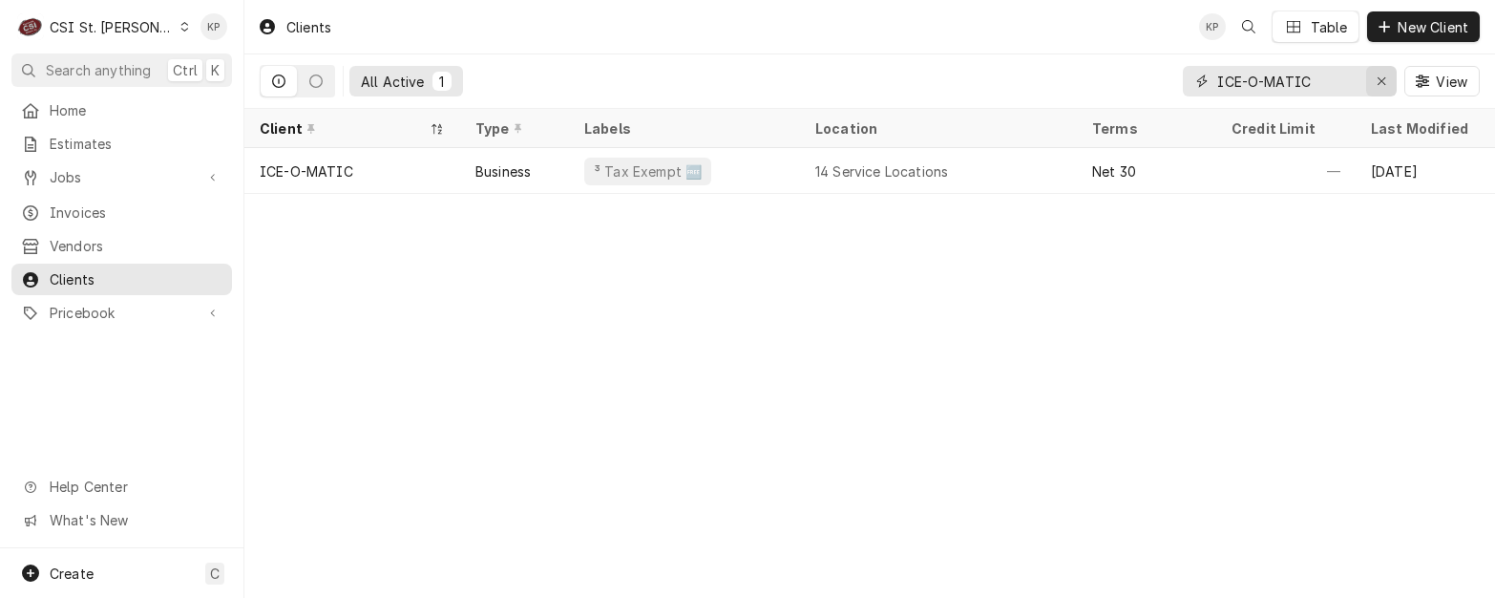
click at [1381, 80] on icon "Erase input" at bounding box center [1382, 81] width 8 height 8
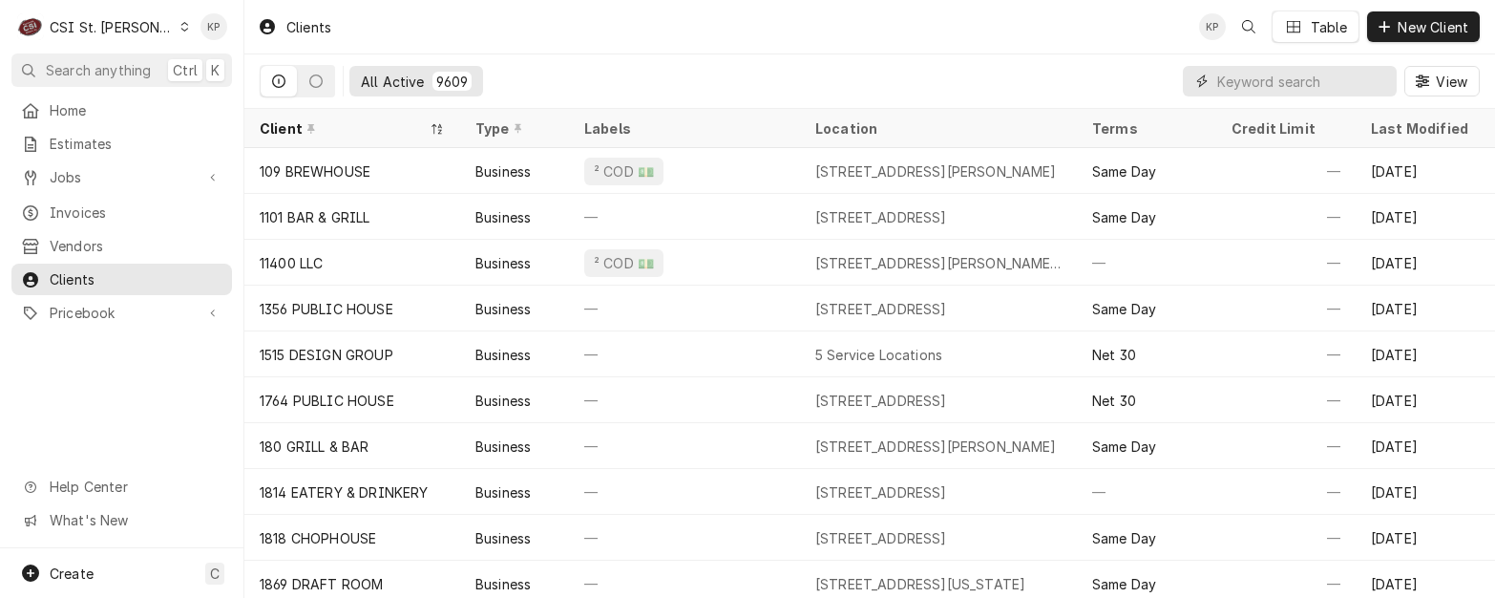
paste input "[PERSON_NAME] #25911 Festus"
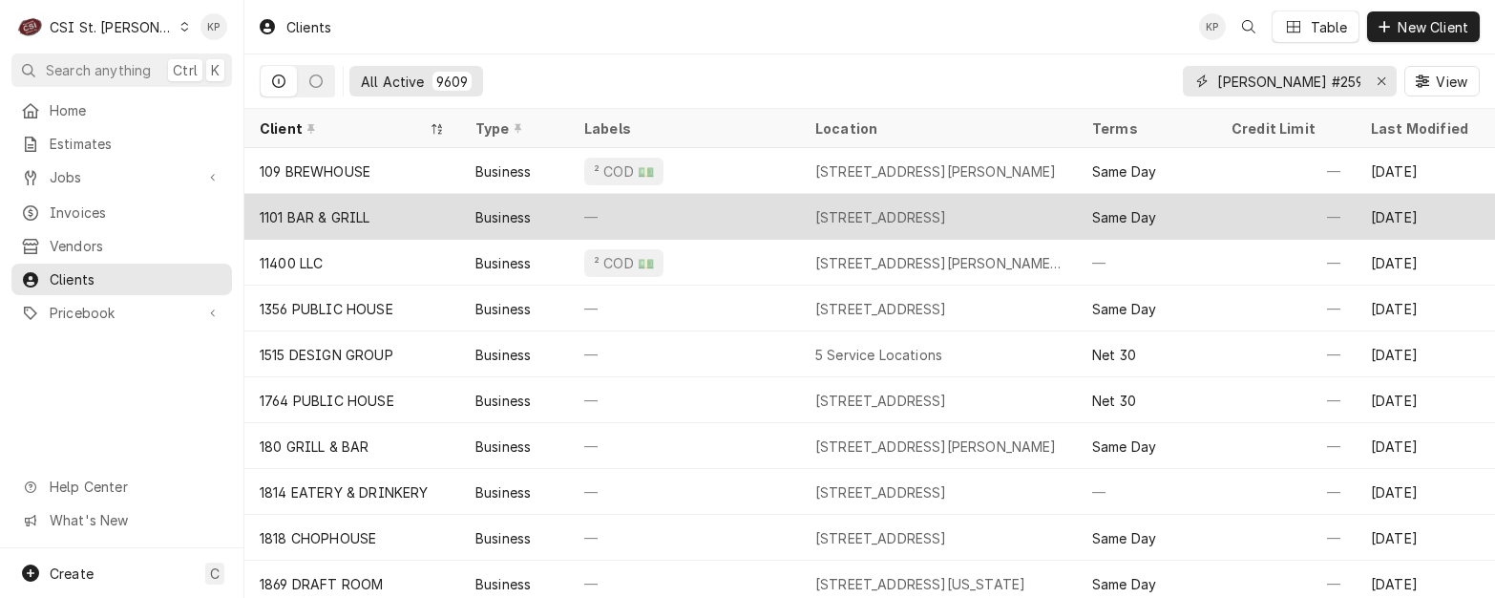
scroll to position [0, 31]
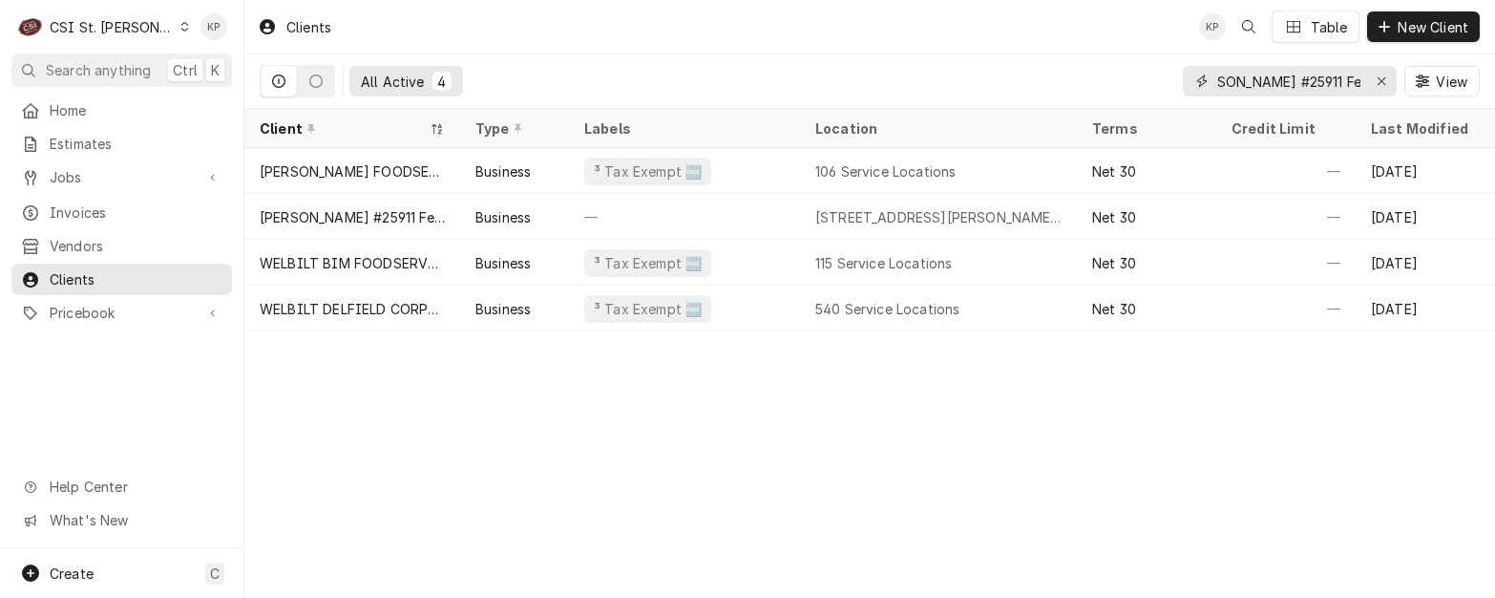
type input "[PERSON_NAME] #25911 Festus"
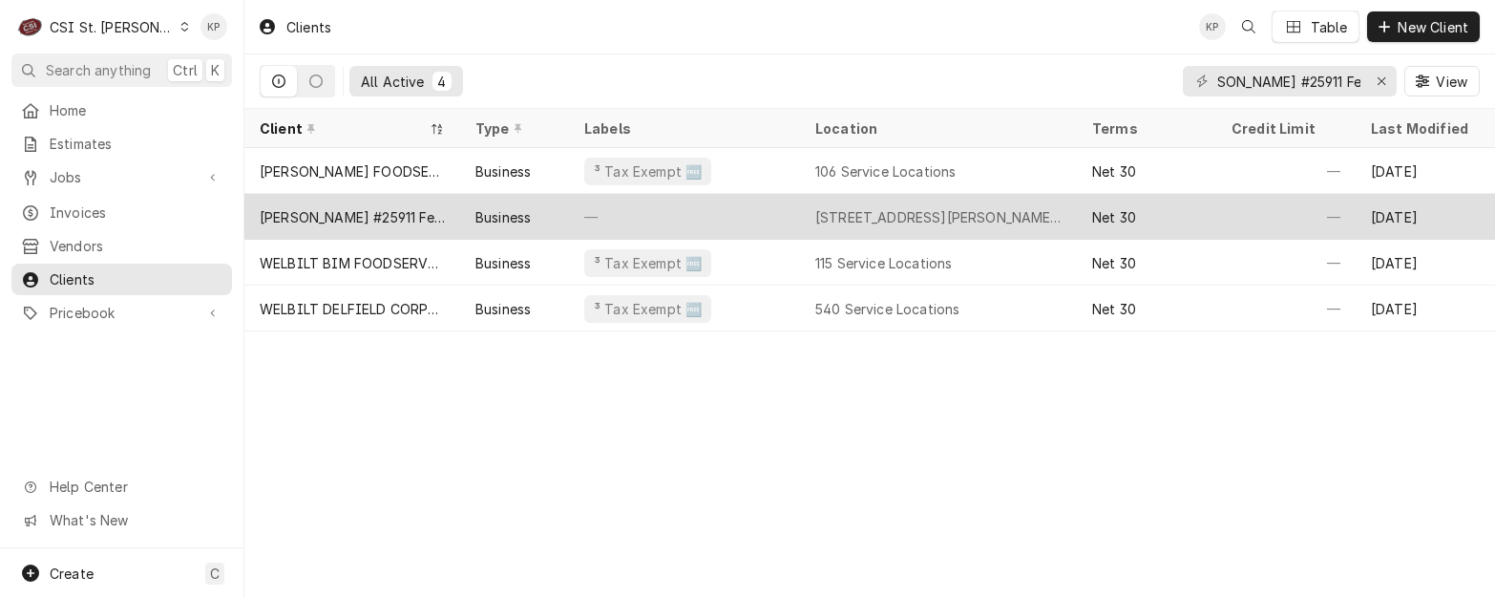
click at [349, 217] on div "[PERSON_NAME] #25911 Festus" at bounding box center [352, 217] width 185 height 20
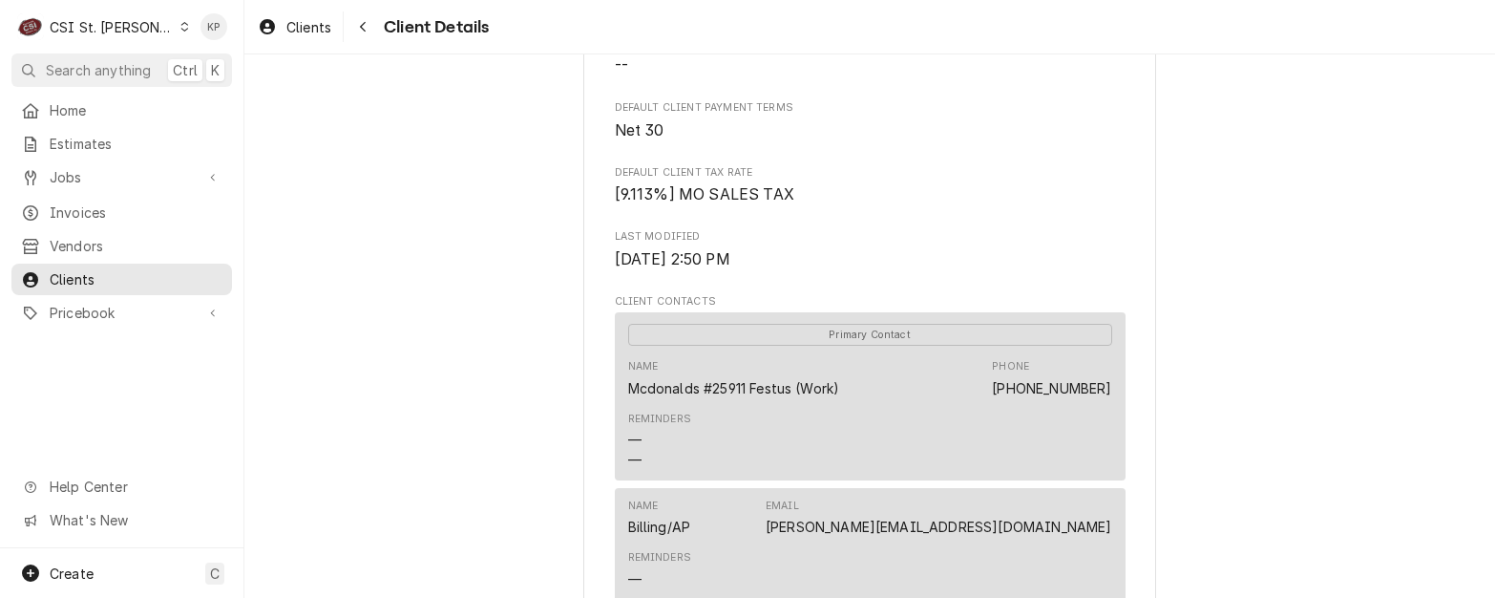
scroll to position [477, 0]
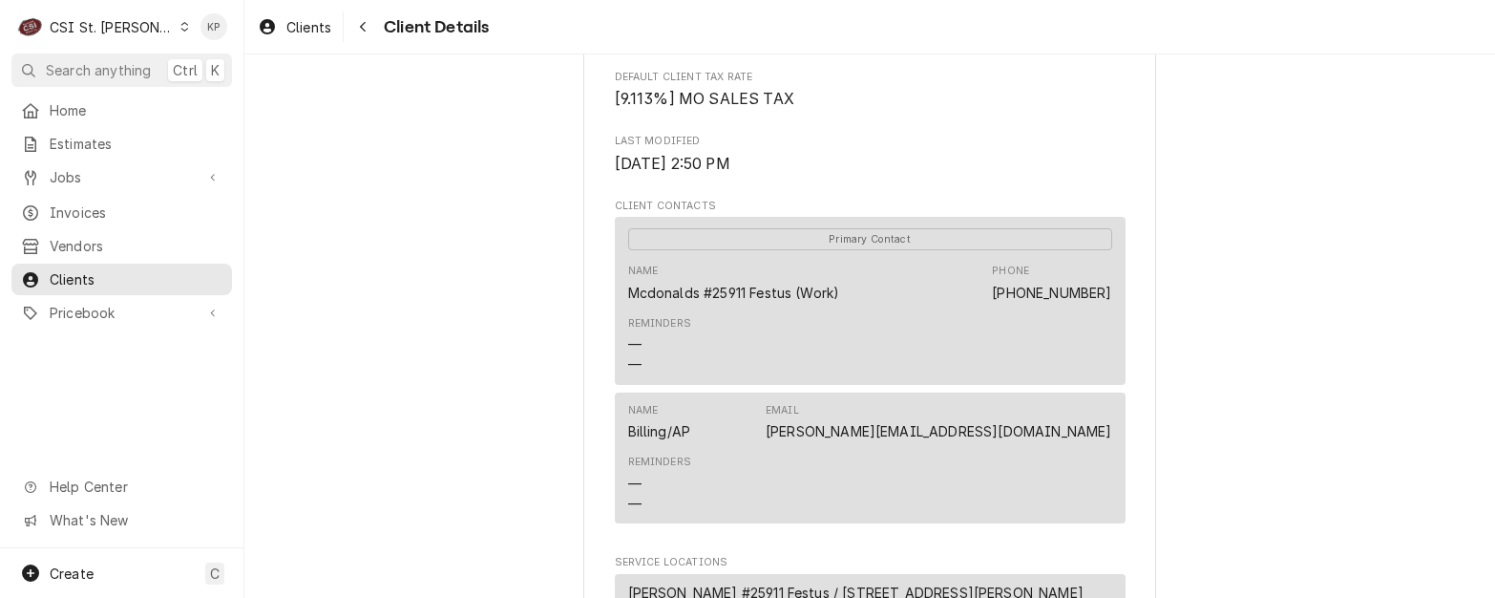
click at [1220, 461] on div "McDonald's #25911 Festus Client Type Business Industry Type Commercial Billing …" at bounding box center [869, 247] width 1251 height 1340
click at [1089, 448] on div "Name Billing/AP Email heather@cljcinc.com" at bounding box center [870, 422] width 484 height 52
drag, startPoint x: 1115, startPoint y: 456, endPoint x: 969, endPoint y: 458, distance: 146.1
click at [969, 458] on div "Name Billing/AP Email heather@cljcinc.com Reminders — —" at bounding box center [870, 457] width 511 height 131
copy link "heather@cljcinc.com"
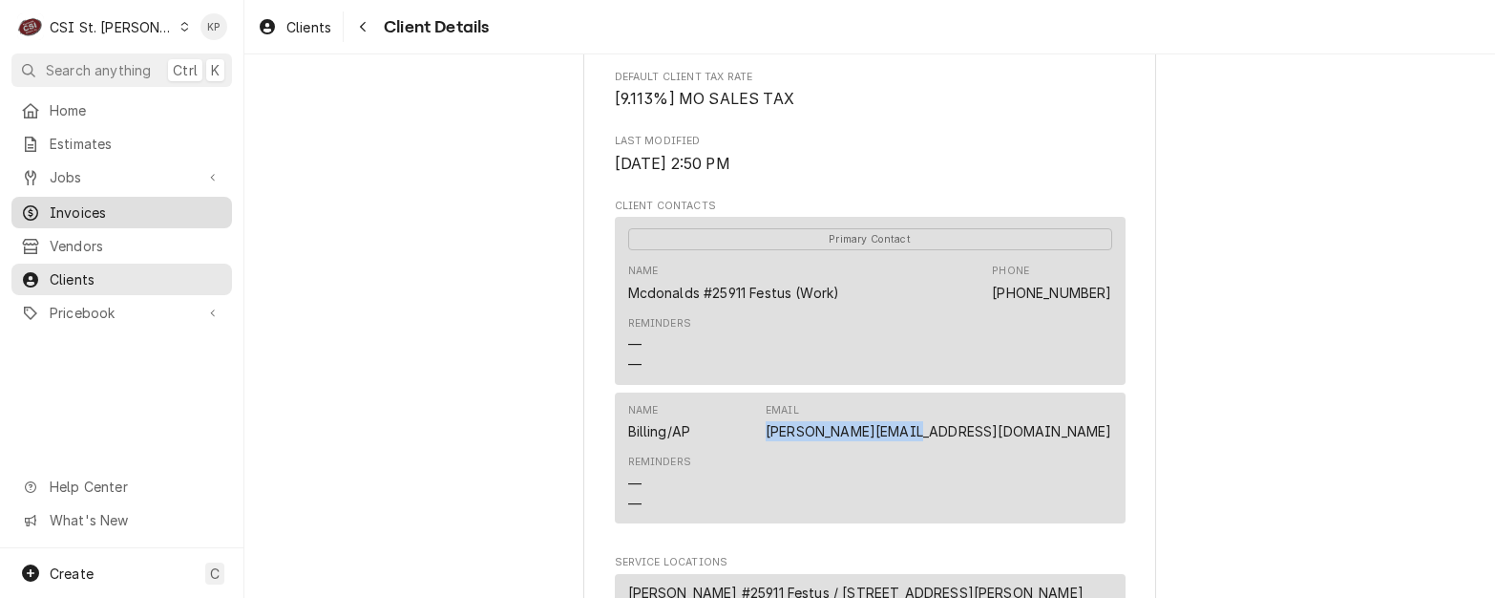
click at [86, 203] on span "Invoices" at bounding box center [136, 212] width 173 height 20
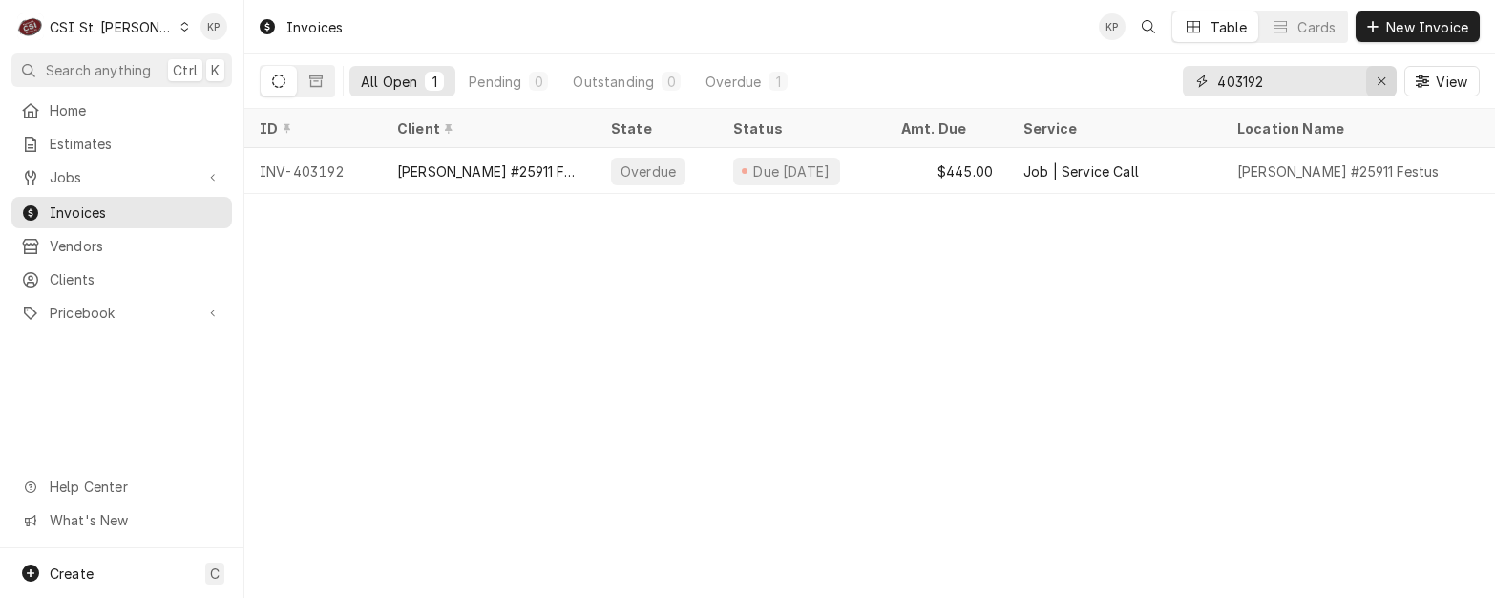
click at [1380, 76] on icon "Erase input" at bounding box center [1382, 80] width 11 height 13
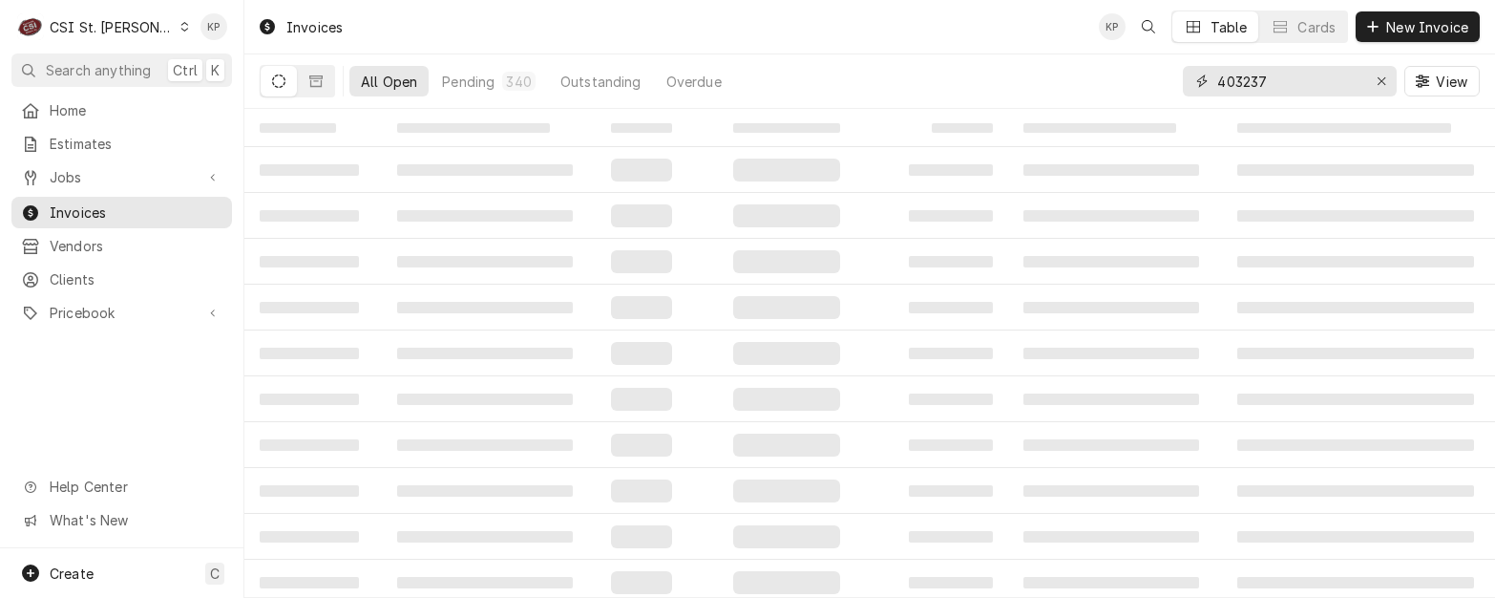
type input "403237"
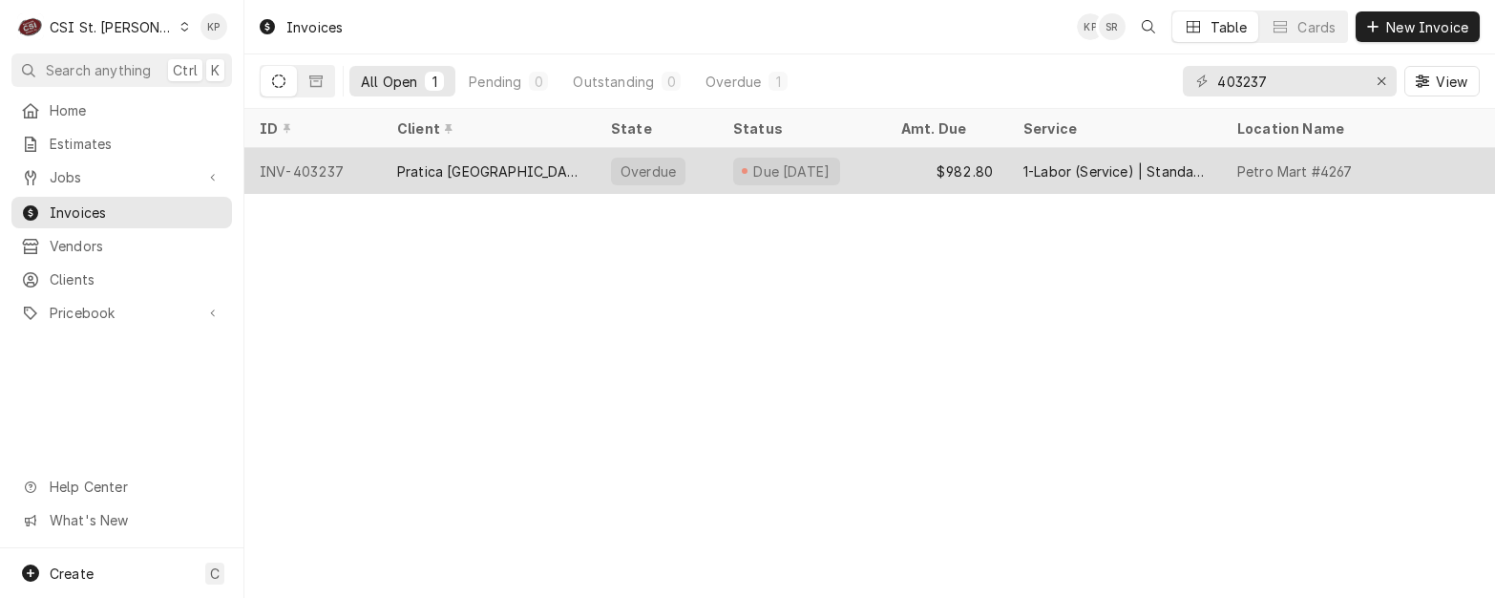
click at [276, 168] on div "INV-403237" at bounding box center [312, 171] width 137 height 46
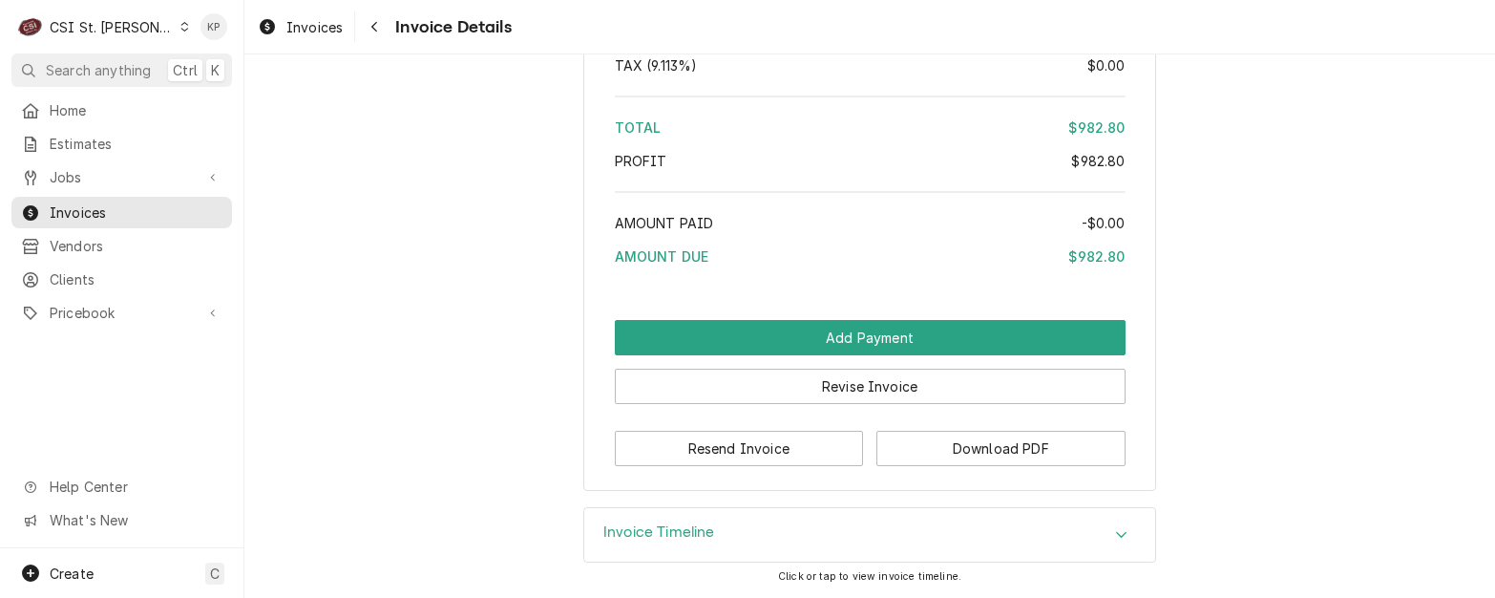
scroll to position [3615, 0]
click at [933, 456] on button "Download PDF" at bounding box center [1000, 448] width 249 height 35
click at [973, 442] on button "Download PDF" at bounding box center [1000, 448] width 249 height 35
drag, startPoint x: 323, startPoint y: 28, endPoint x: 382, endPoint y: 51, distance: 63.5
click at [323, 28] on span "Invoices" at bounding box center [314, 27] width 56 height 20
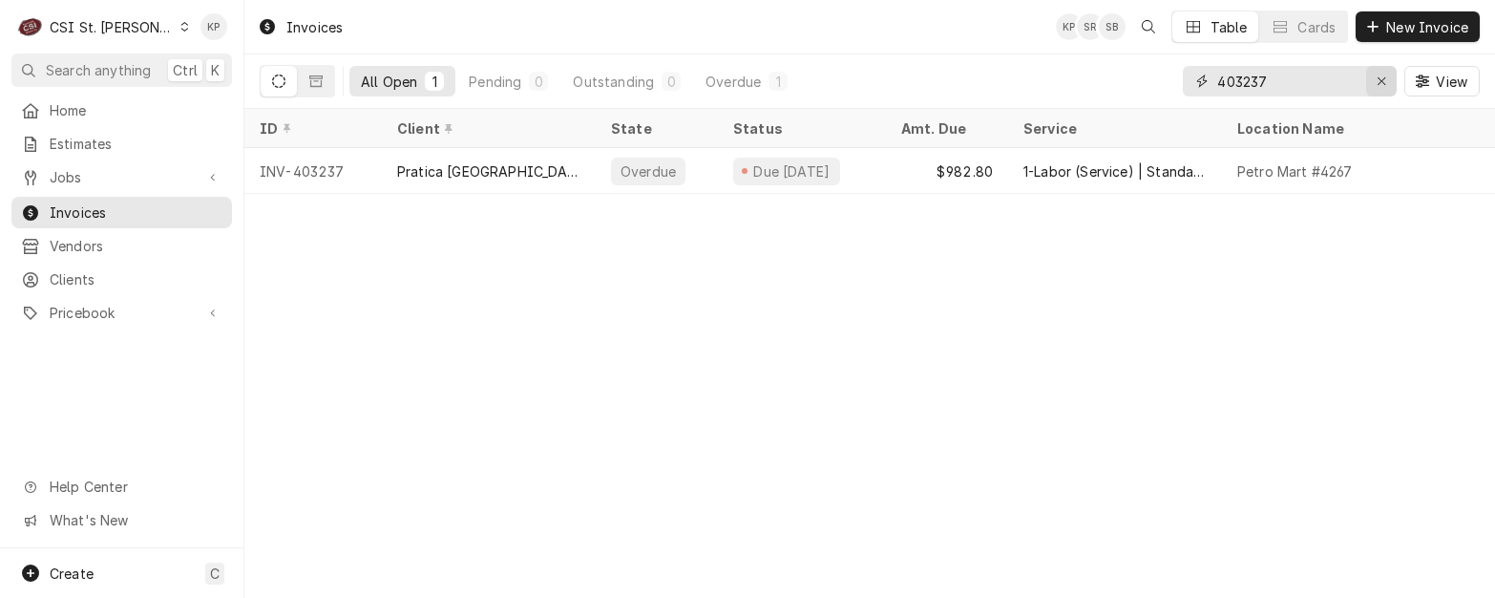
click at [1382, 80] on icon "Erase input" at bounding box center [1382, 80] width 11 height 13
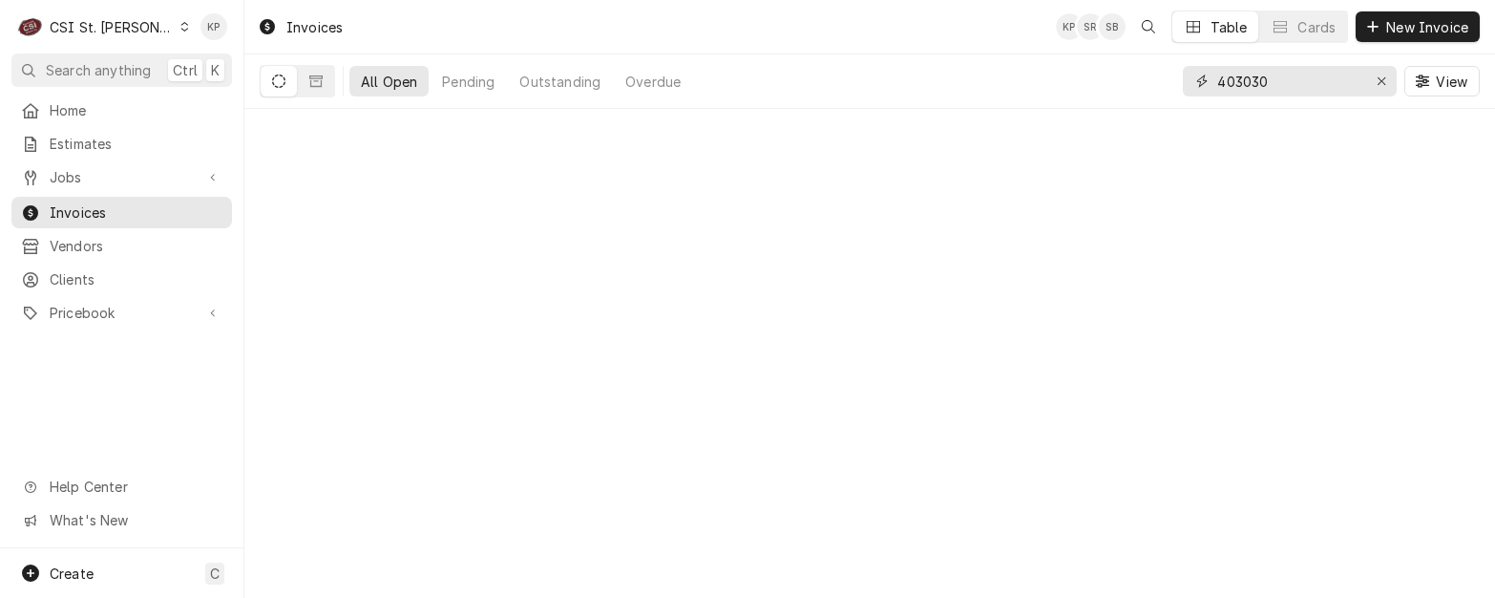
type input "403030"
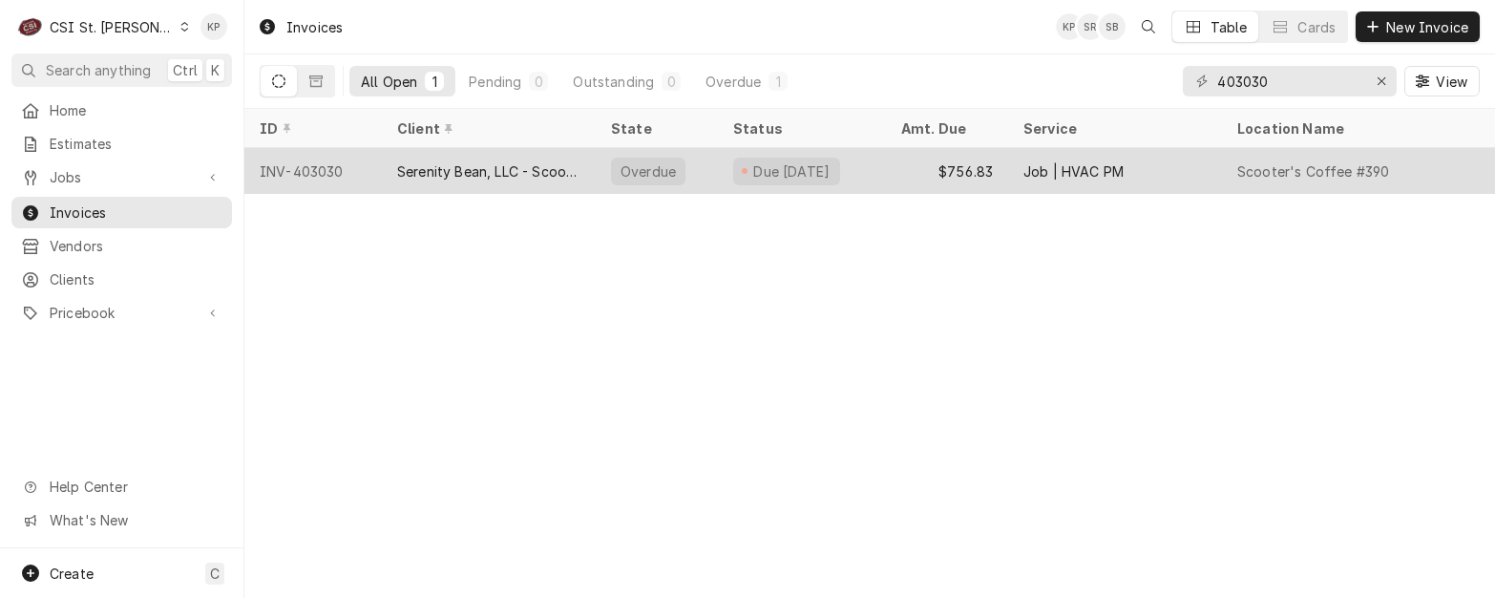
click at [322, 174] on div "INV-403030" at bounding box center [312, 171] width 137 height 46
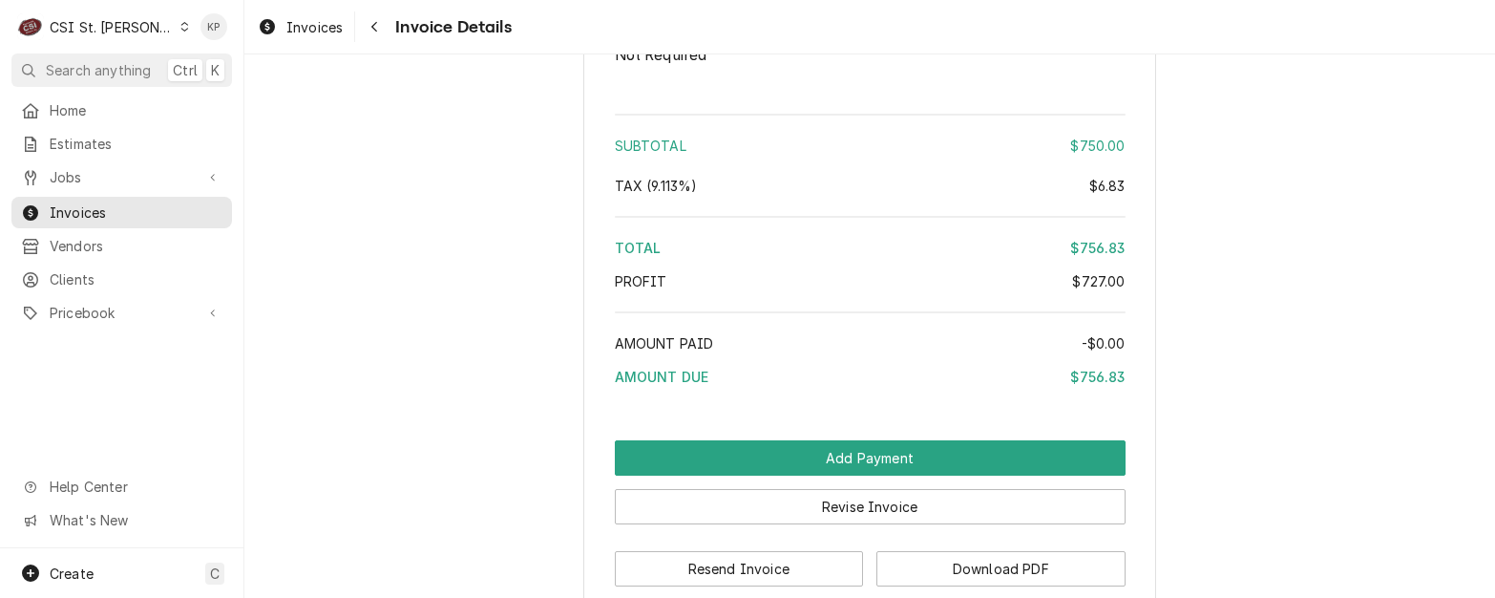
scroll to position [4479, 0]
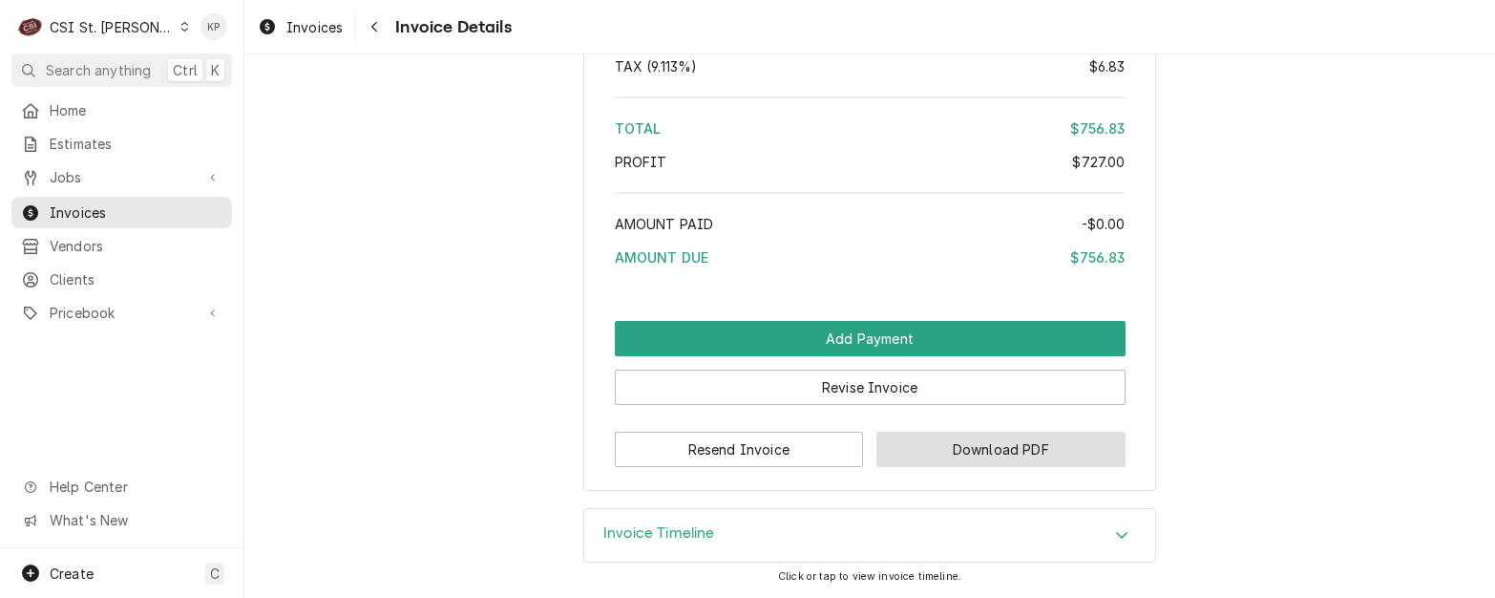
click at [916, 452] on button "Download PDF" at bounding box center [1000, 449] width 249 height 35
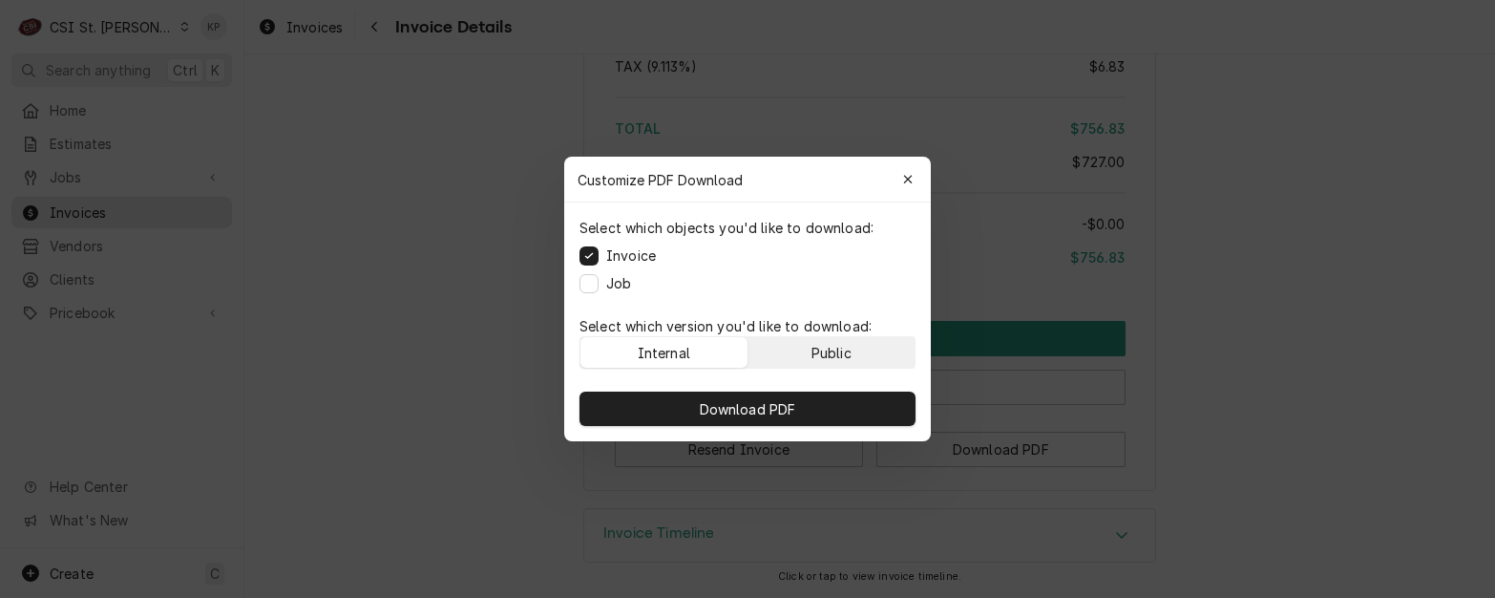
click at [793, 342] on button "Public" at bounding box center [832, 352] width 167 height 31
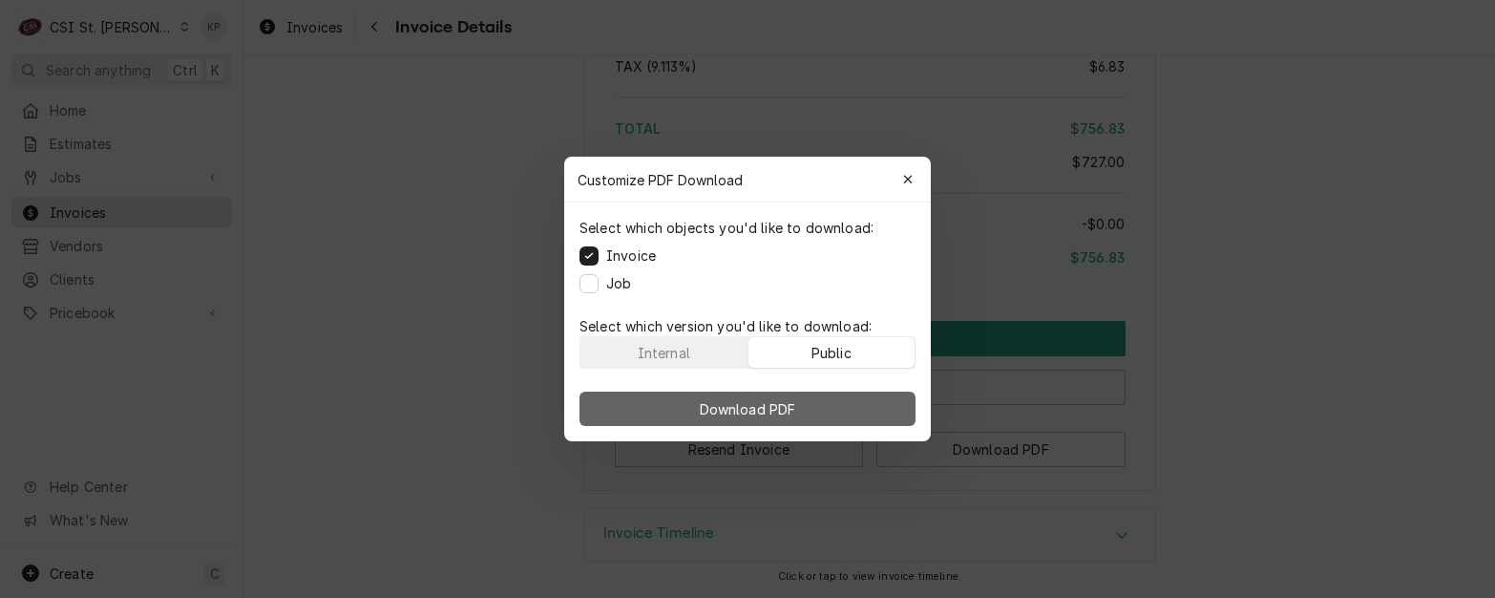
click at [783, 406] on span "Download PDF" at bounding box center [748, 409] width 104 height 20
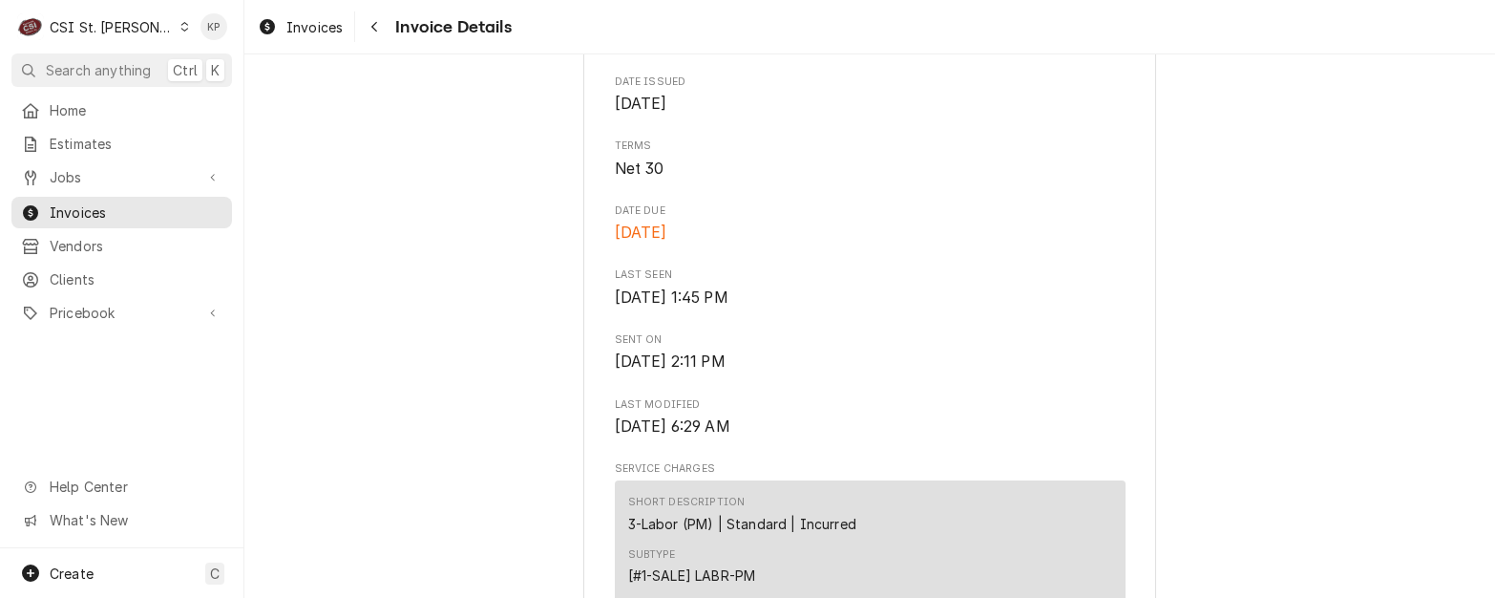
scroll to position [564, 0]
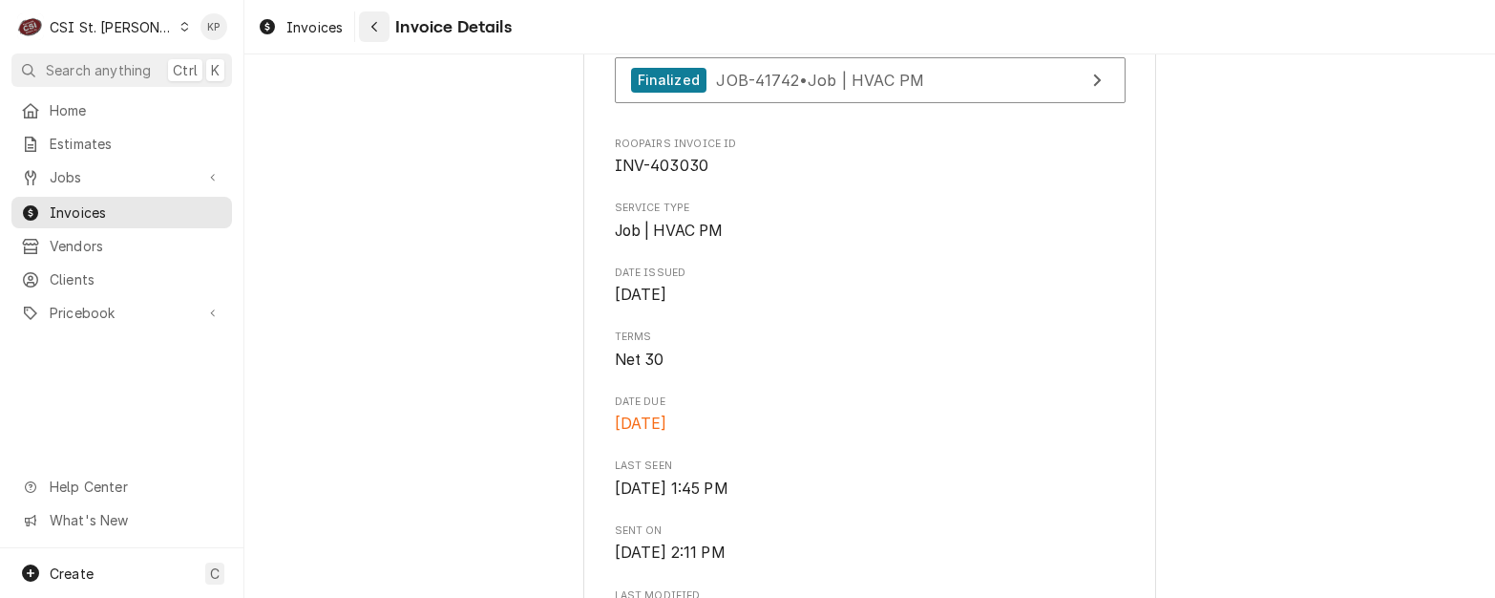
drag, startPoint x: 296, startPoint y: 22, endPoint x: 362, endPoint y: 29, distance: 66.2
click at [296, 22] on span "Invoices" at bounding box center [314, 27] width 56 height 20
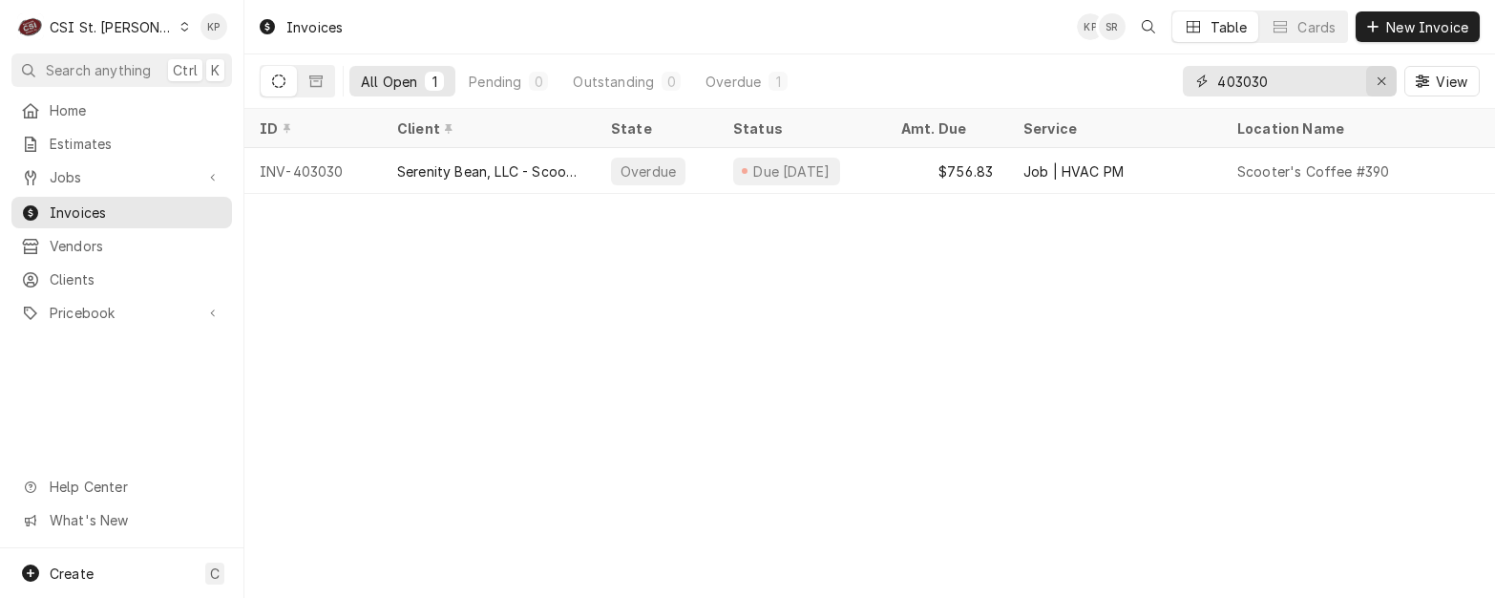
click at [1381, 79] on icon "Erase input" at bounding box center [1382, 80] width 11 height 13
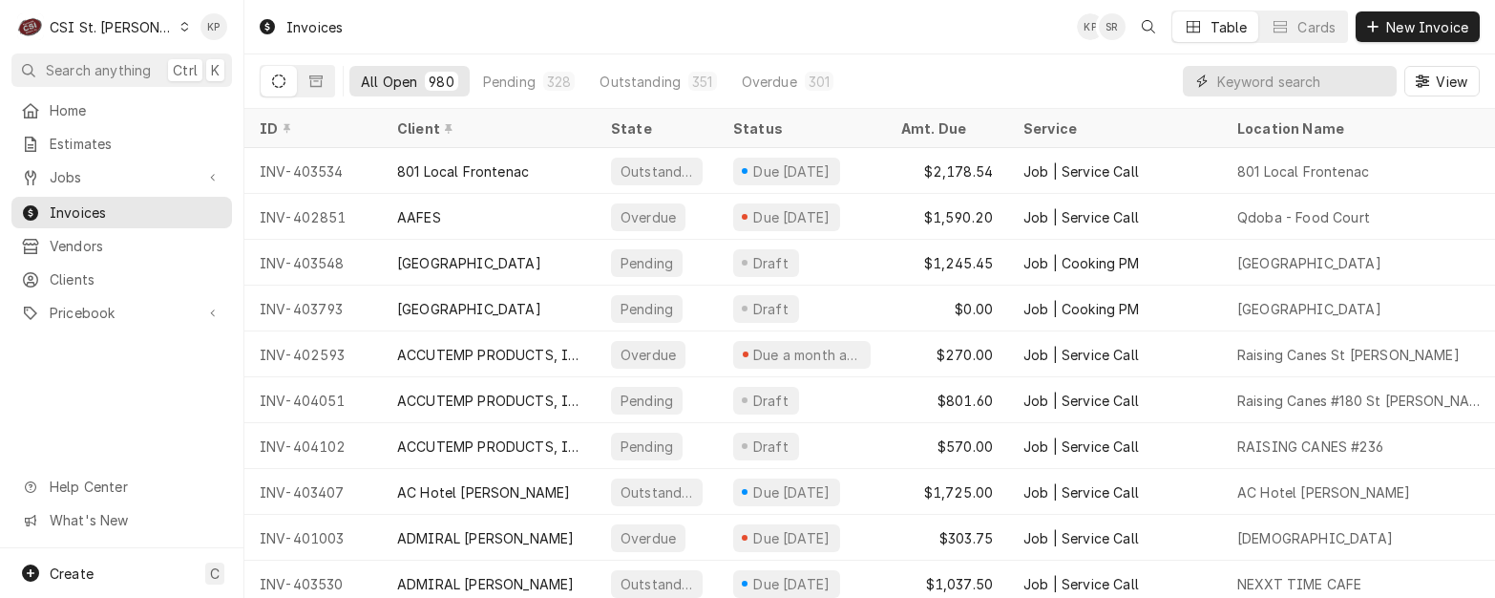
click at [1297, 80] on input "Dynamic Content Wrapper" at bounding box center [1302, 81] width 170 height 31
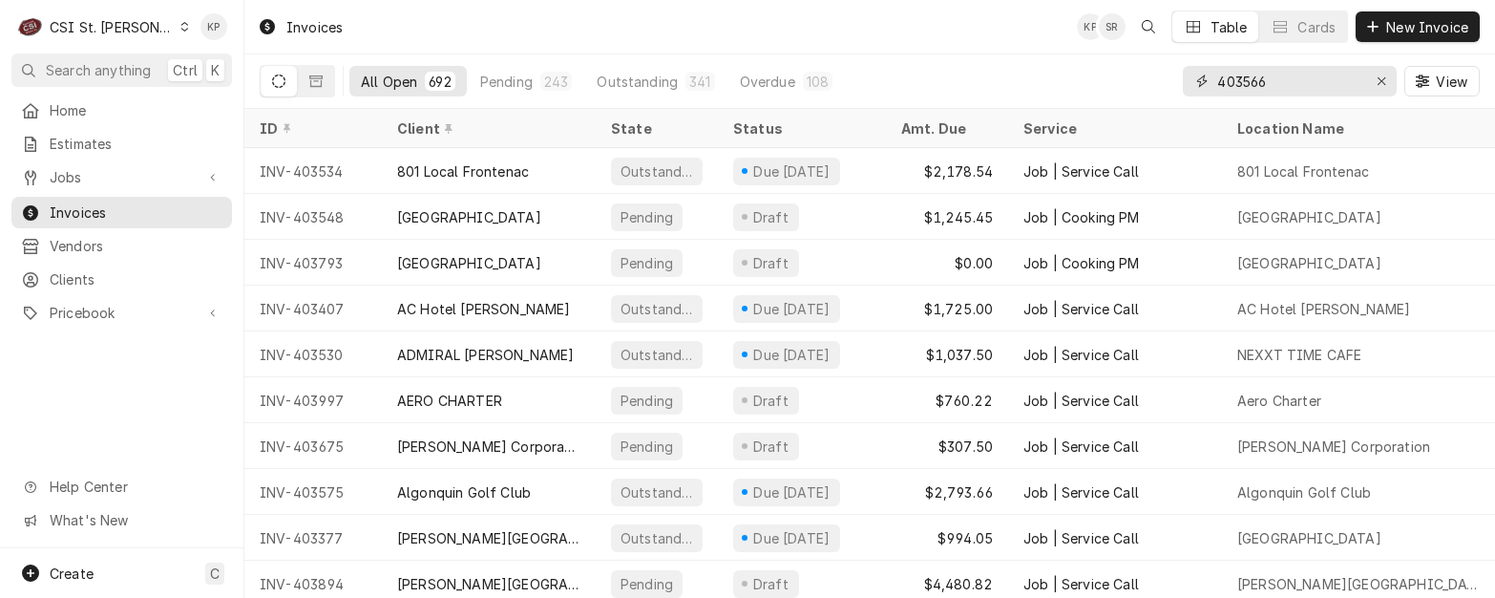
type input "403566"
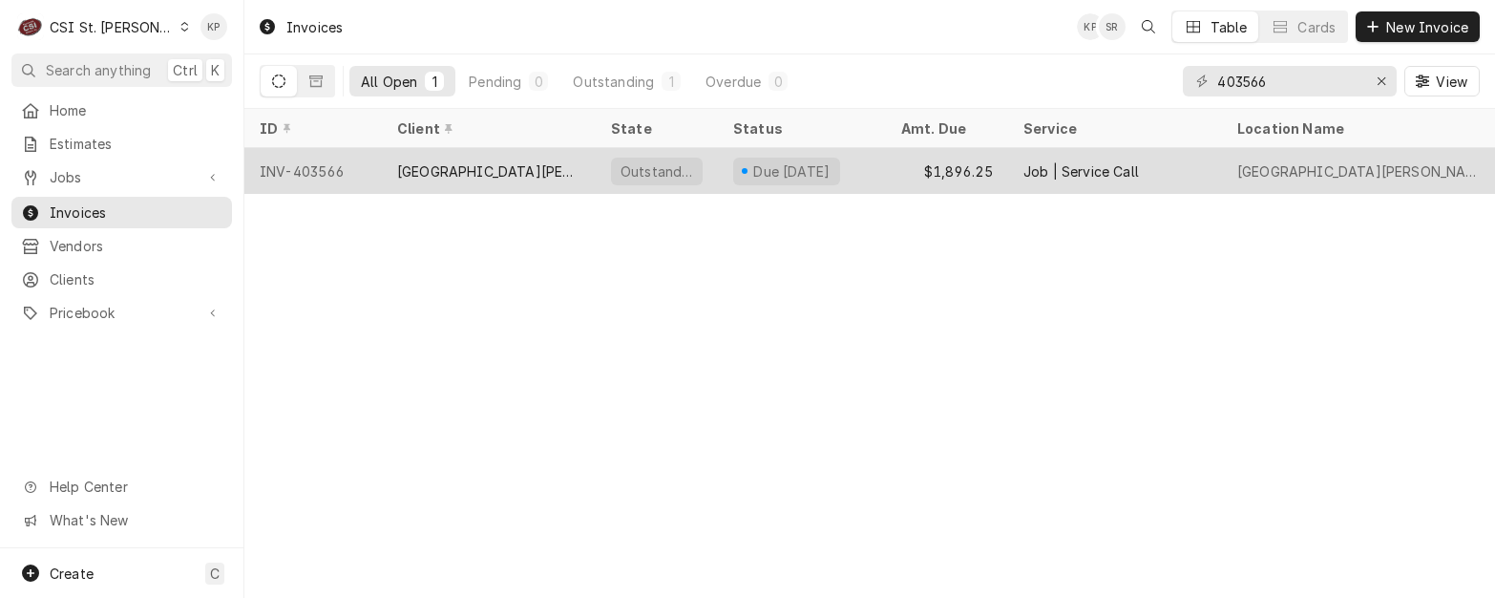
click at [339, 170] on div "INV-403566" at bounding box center [312, 171] width 137 height 46
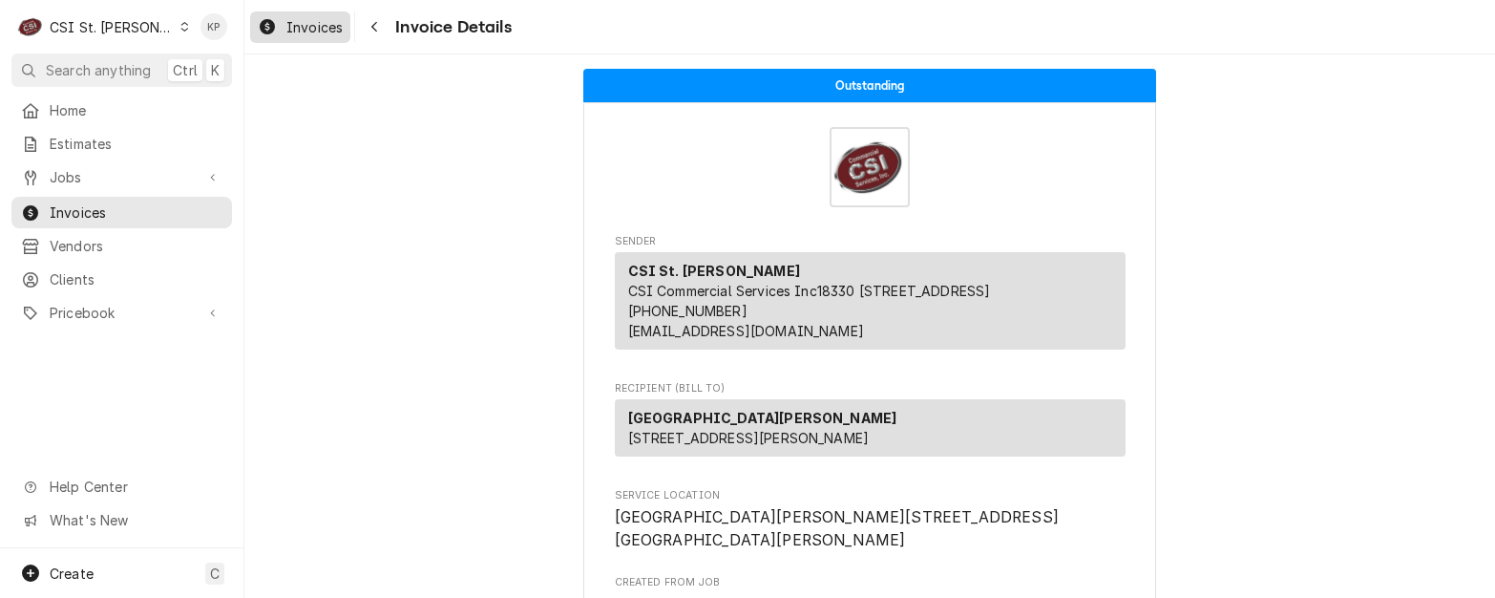
drag, startPoint x: 293, startPoint y: 19, endPoint x: 316, endPoint y: 23, distance: 23.2
click at [293, 19] on span "Invoices" at bounding box center [314, 27] width 56 height 20
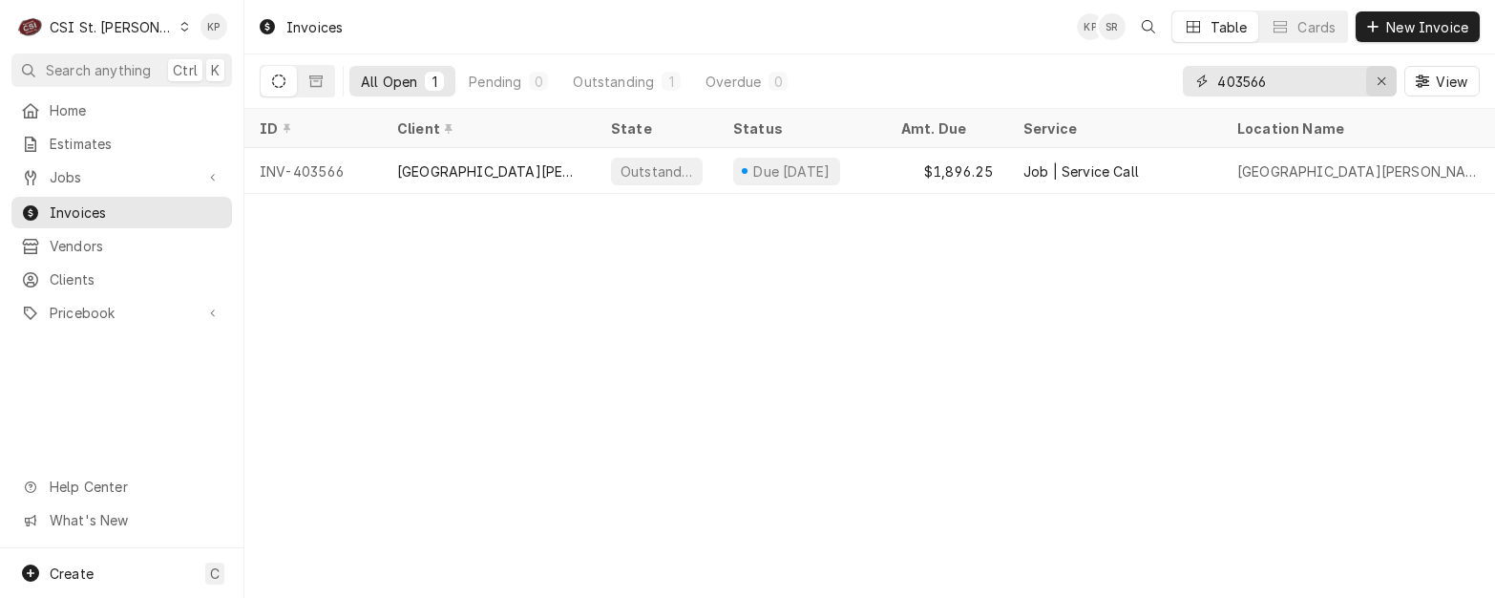
click at [1384, 79] on icon "Erase input" at bounding box center [1382, 80] width 11 height 13
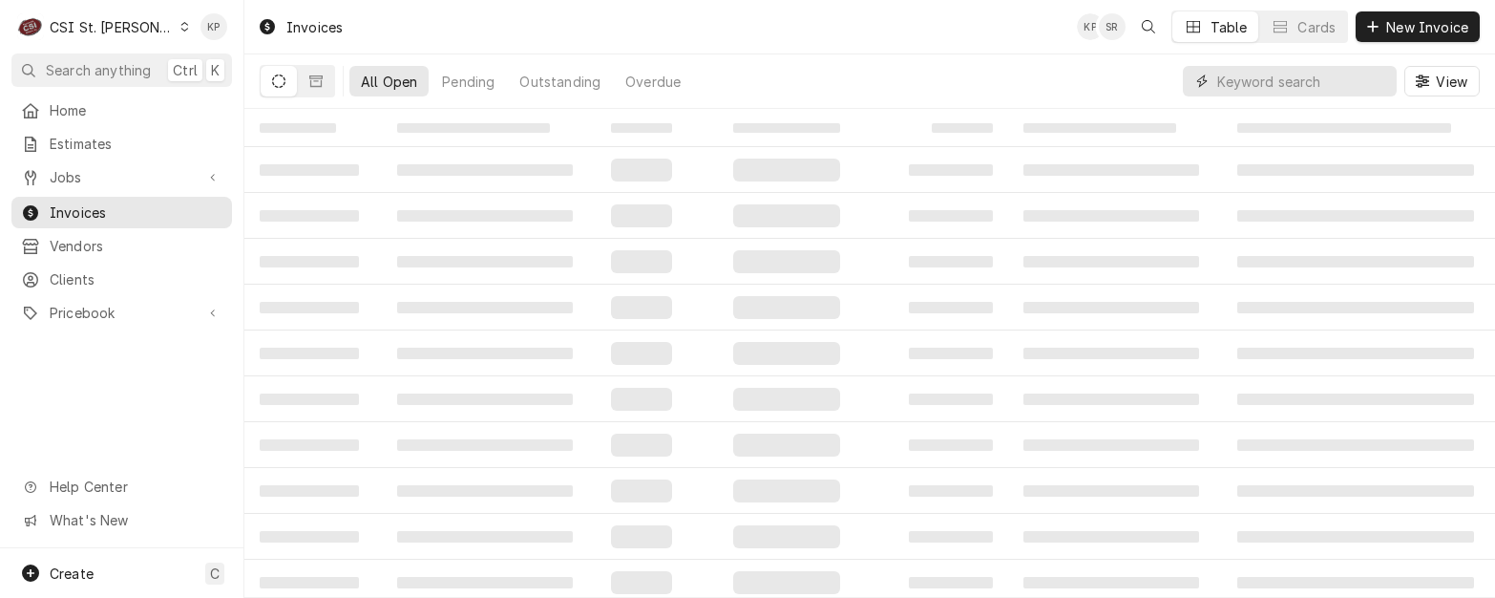
click at [1254, 84] on input "Dynamic Content Wrapper" at bounding box center [1302, 81] width 170 height 31
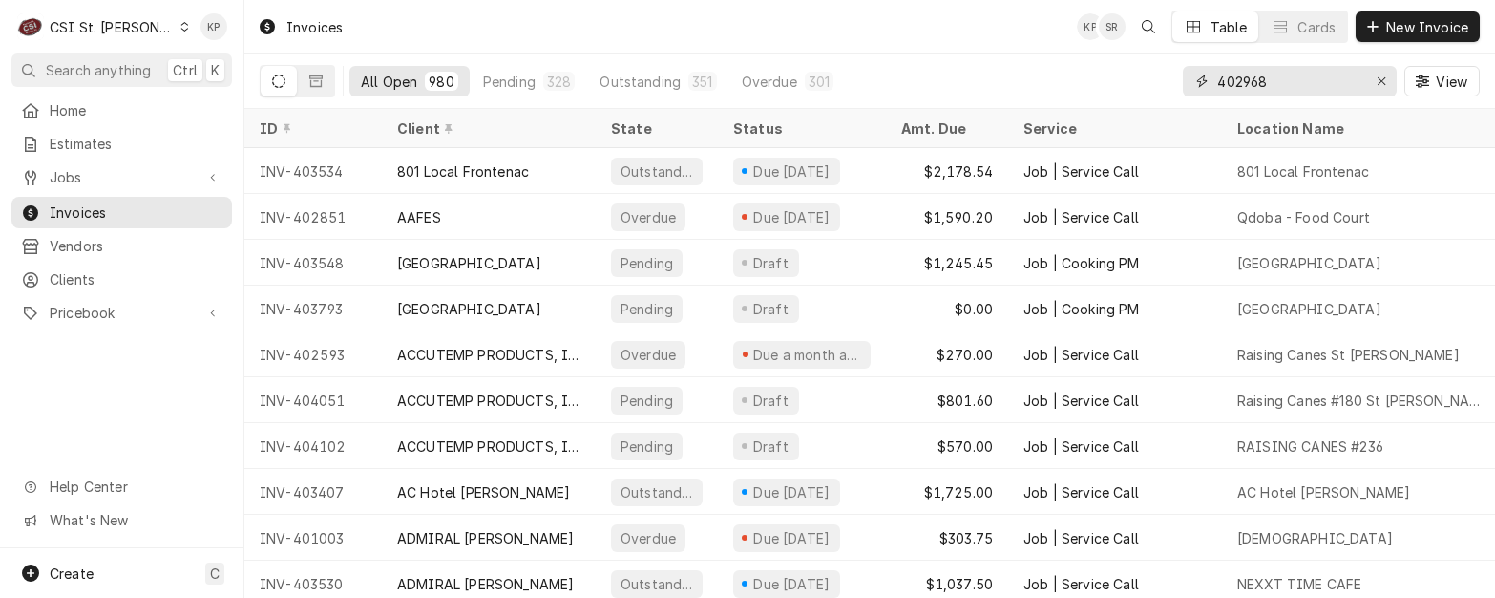
type input "402968"
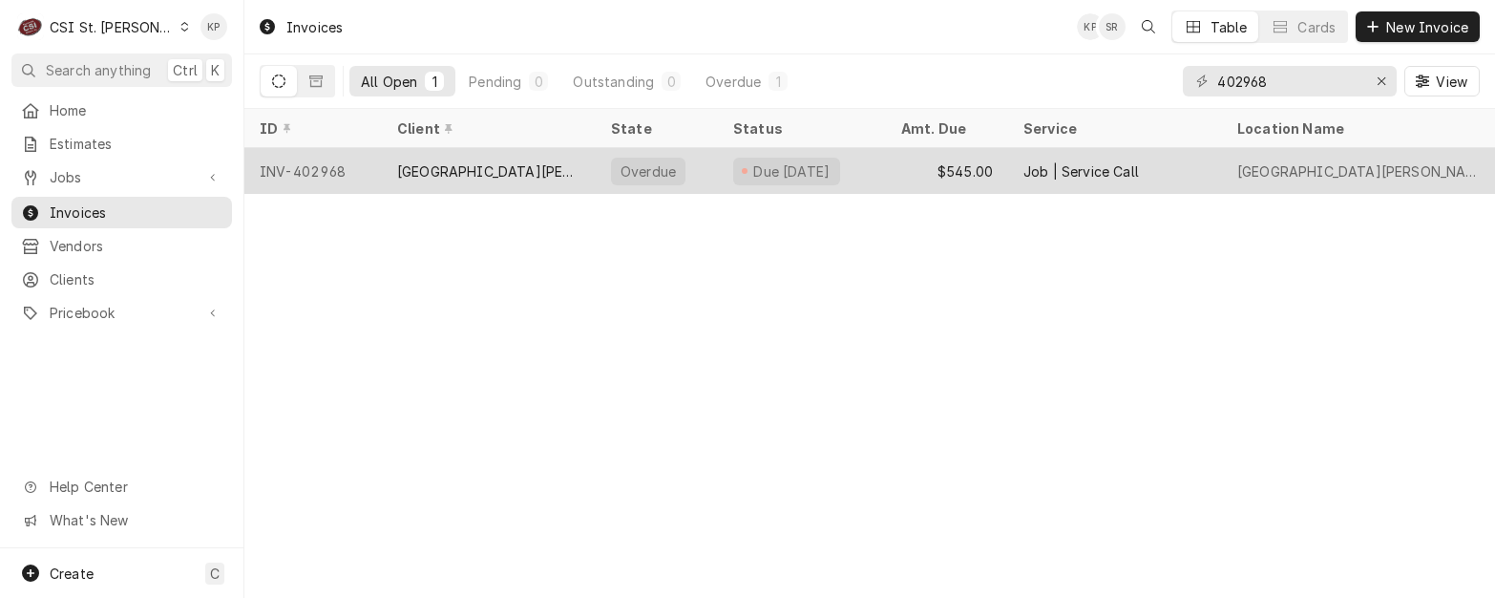
click at [293, 174] on div "INV-402968" at bounding box center [312, 171] width 137 height 46
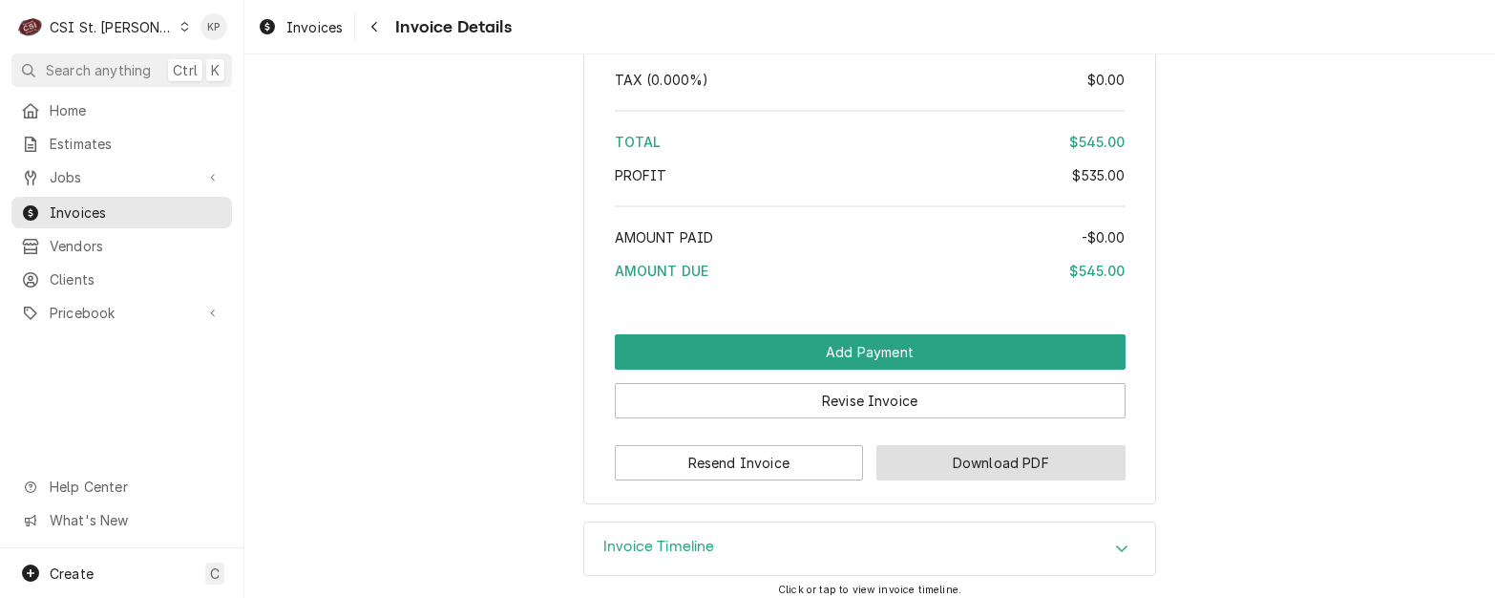
scroll to position [3971, 0]
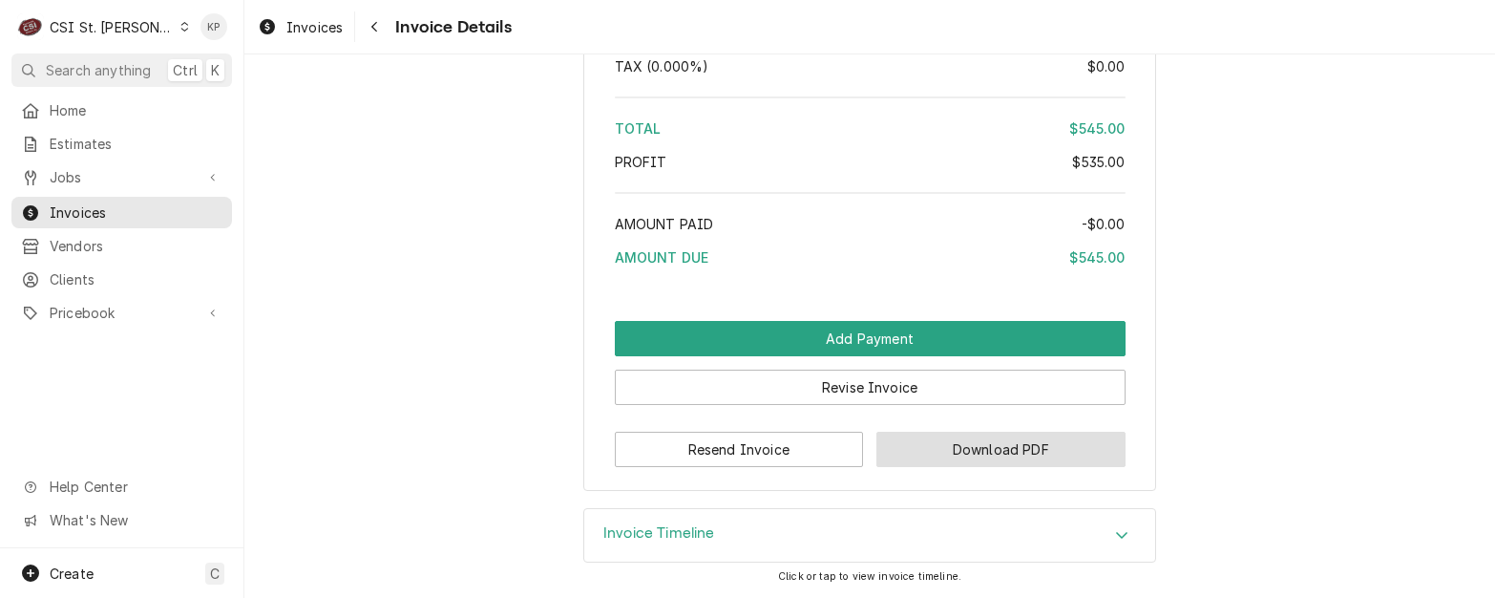
click at [894, 455] on button "Download PDF" at bounding box center [1000, 449] width 249 height 35
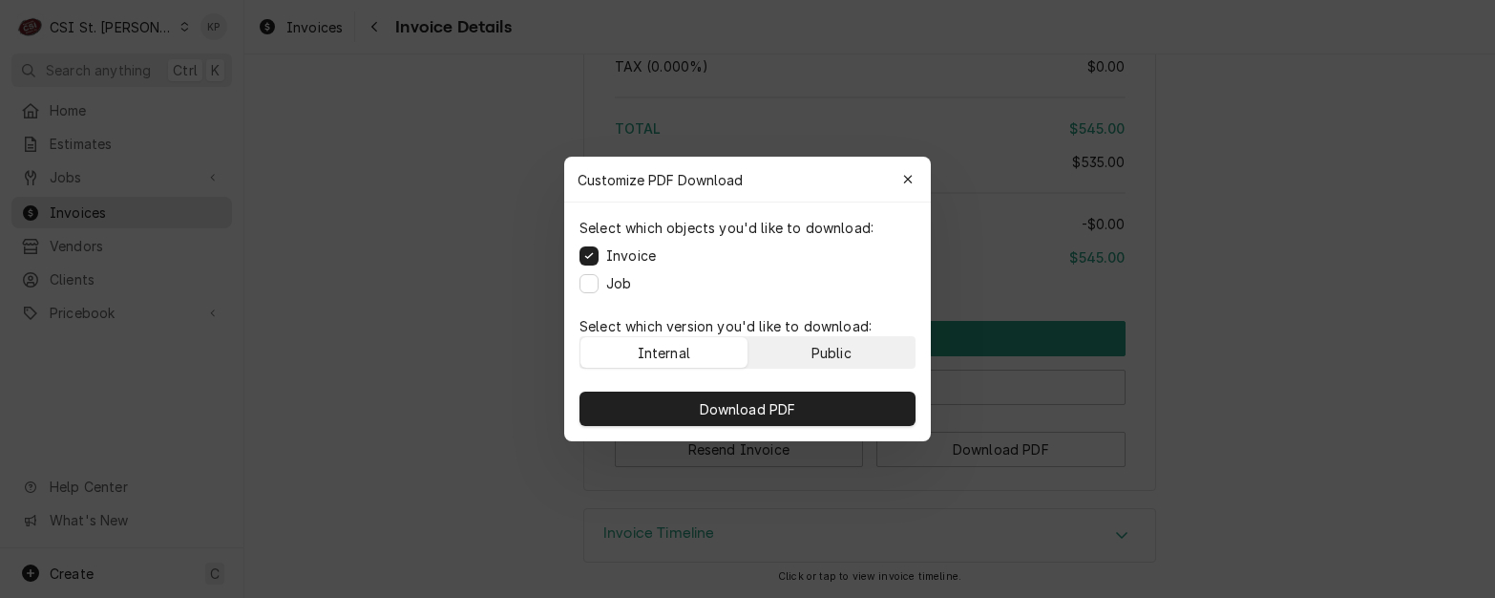
click at [847, 362] on button "Public" at bounding box center [832, 352] width 167 height 31
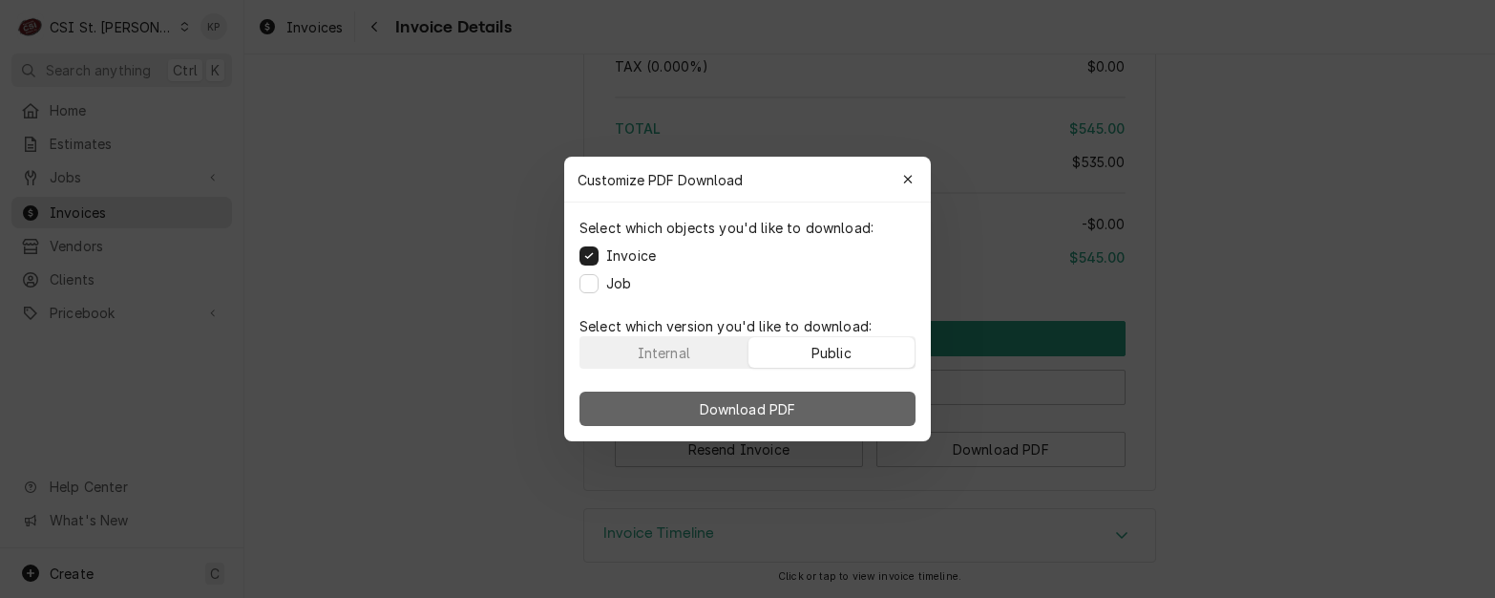
click at [827, 402] on button "Download PDF" at bounding box center [748, 408] width 336 height 34
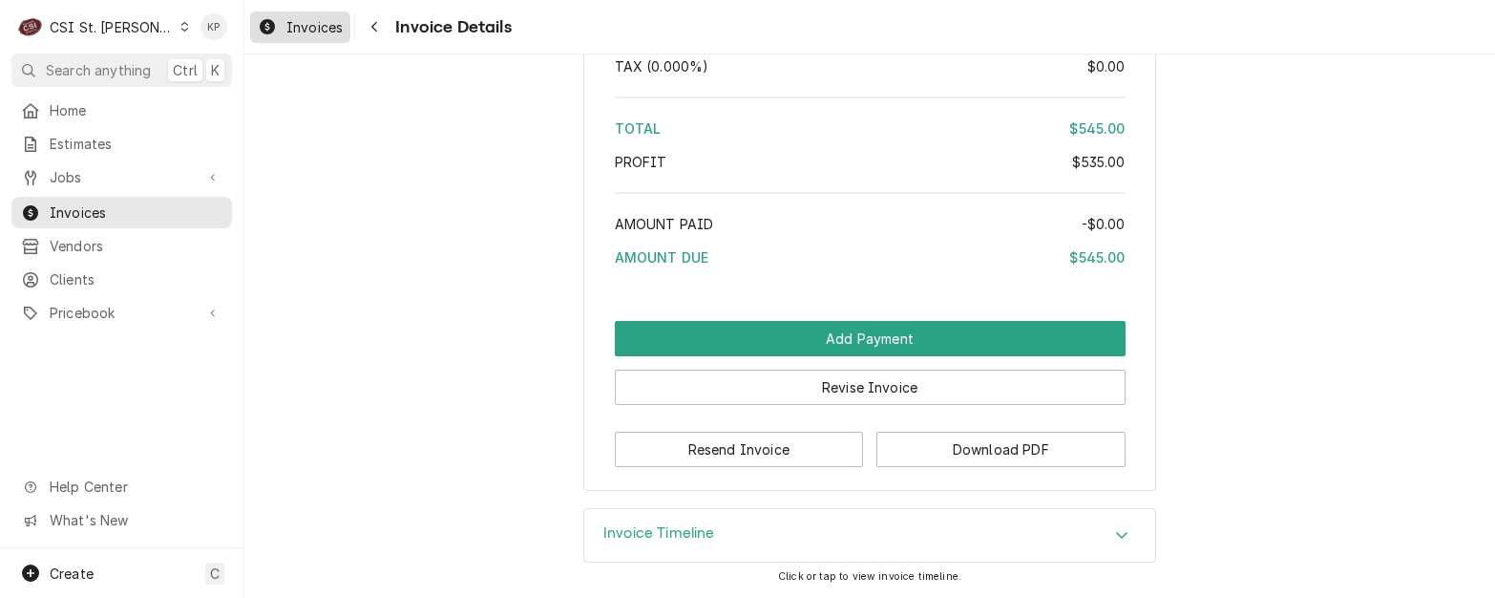
drag, startPoint x: 301, startPoint y: 24, endPoint x: 310, endPoint y: 26, distance: 9.7
click at [301, 24] on span "Invoices" at bounding box center [314, 27] width 56 height 20
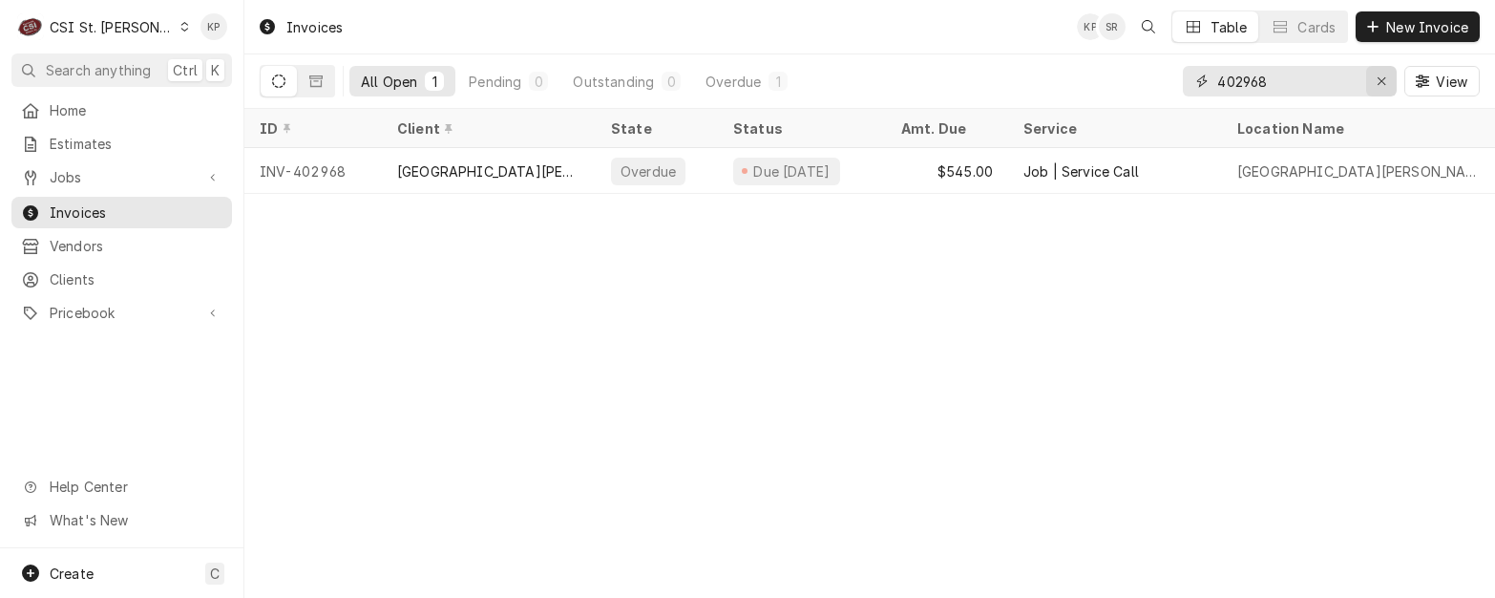
click at [1383, 80] on icon "Erase input" at bounding box center [1382, 80] width 11 height 13
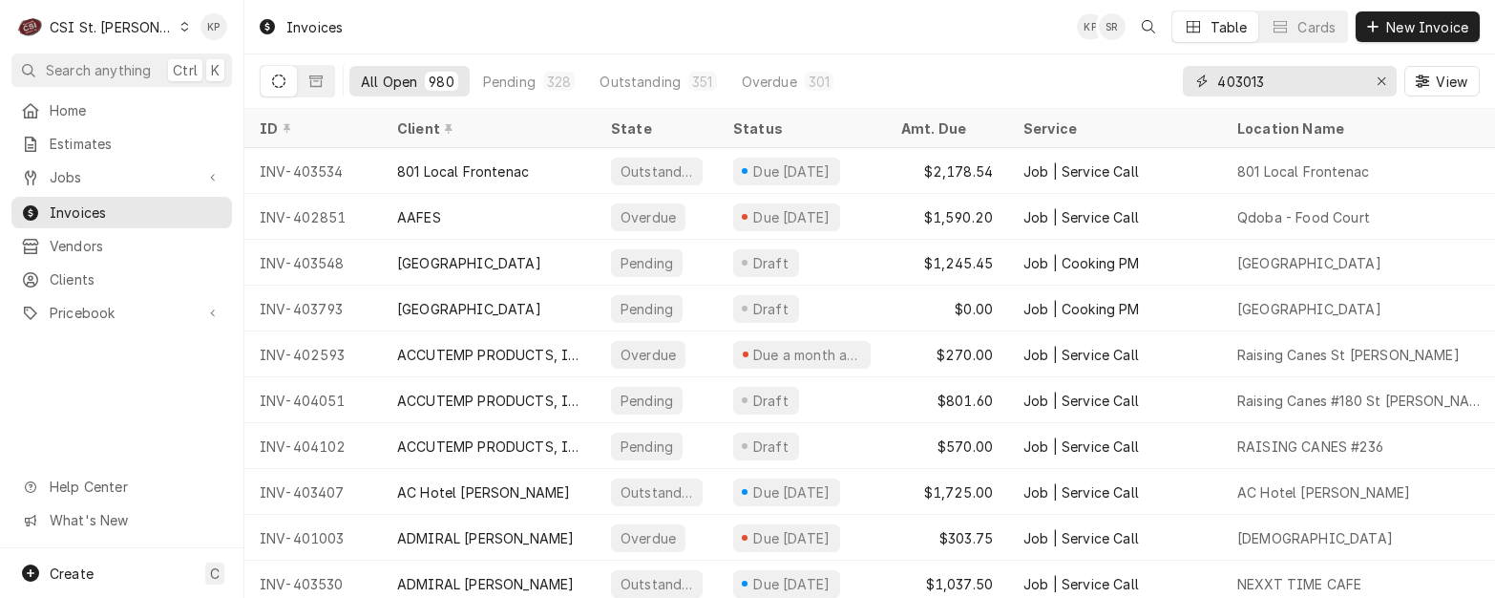
type input "403013"
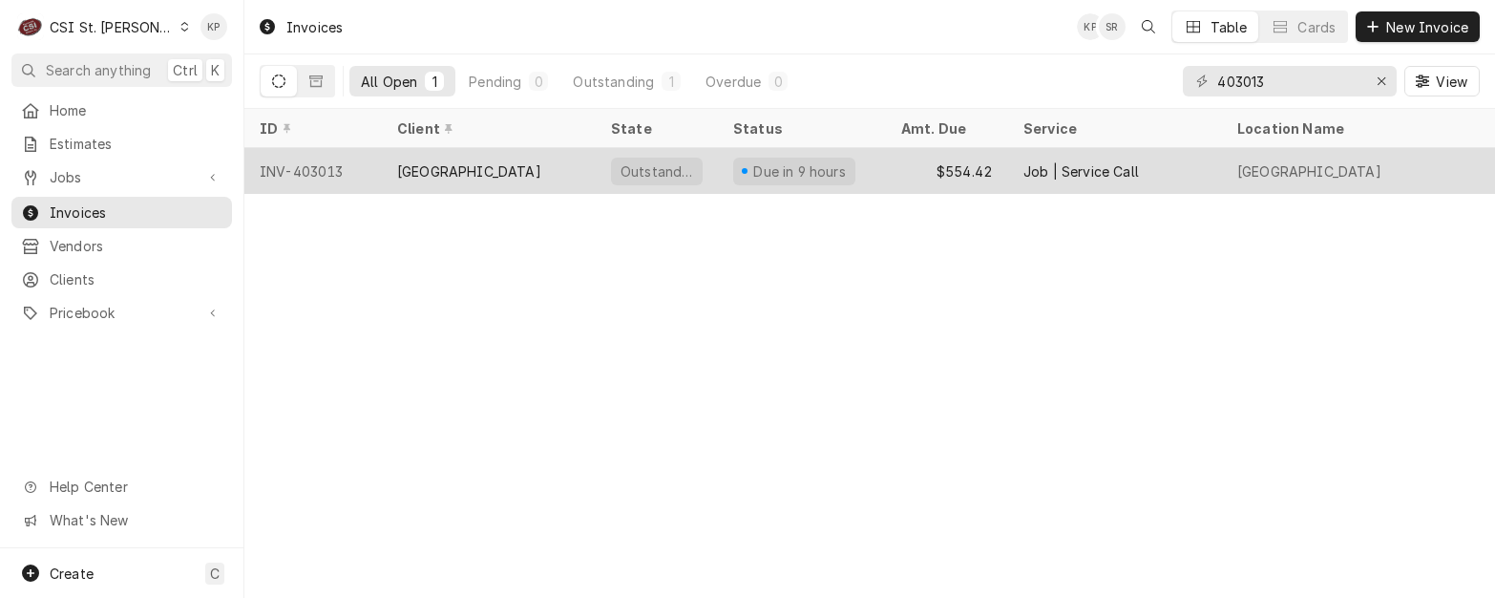
click at [306, 160] on div "INV-403013" at bounding box center [312, 171] width 137 height 46
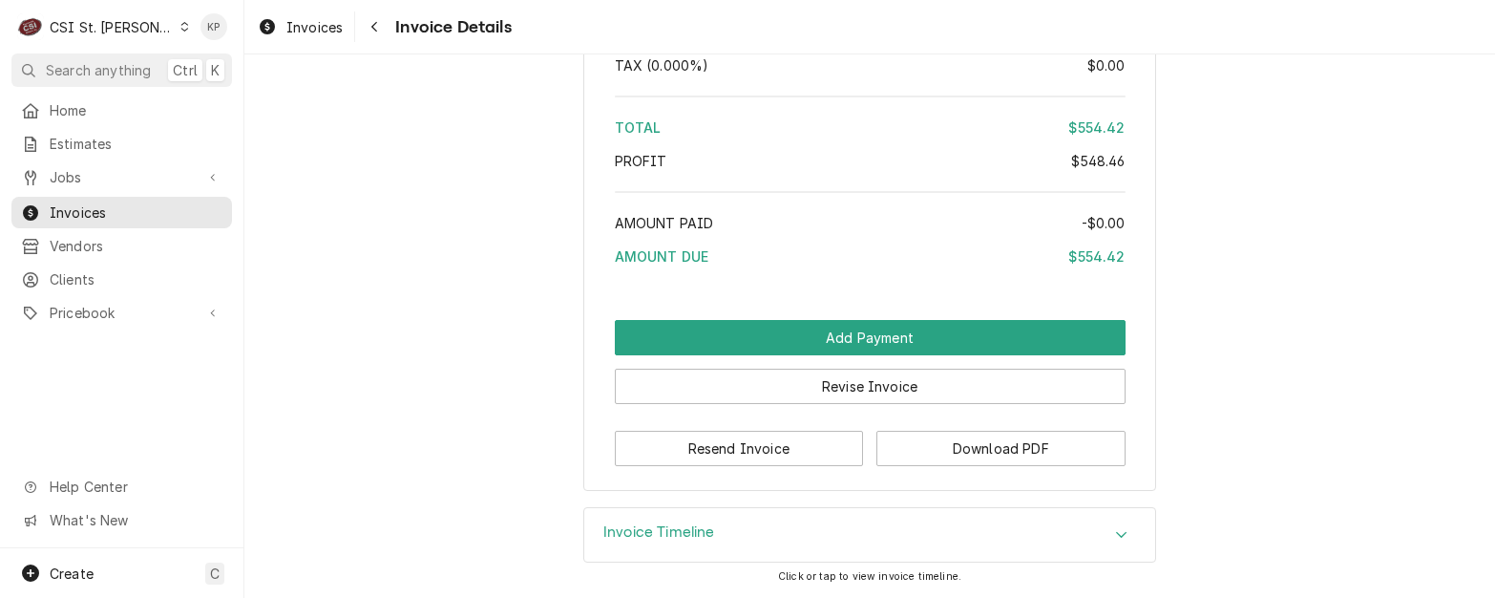
scroll to position [3694, 0]
click at [885, 448] on button "Download PDF" at bounding box center [1000, 448] width 249 height 35
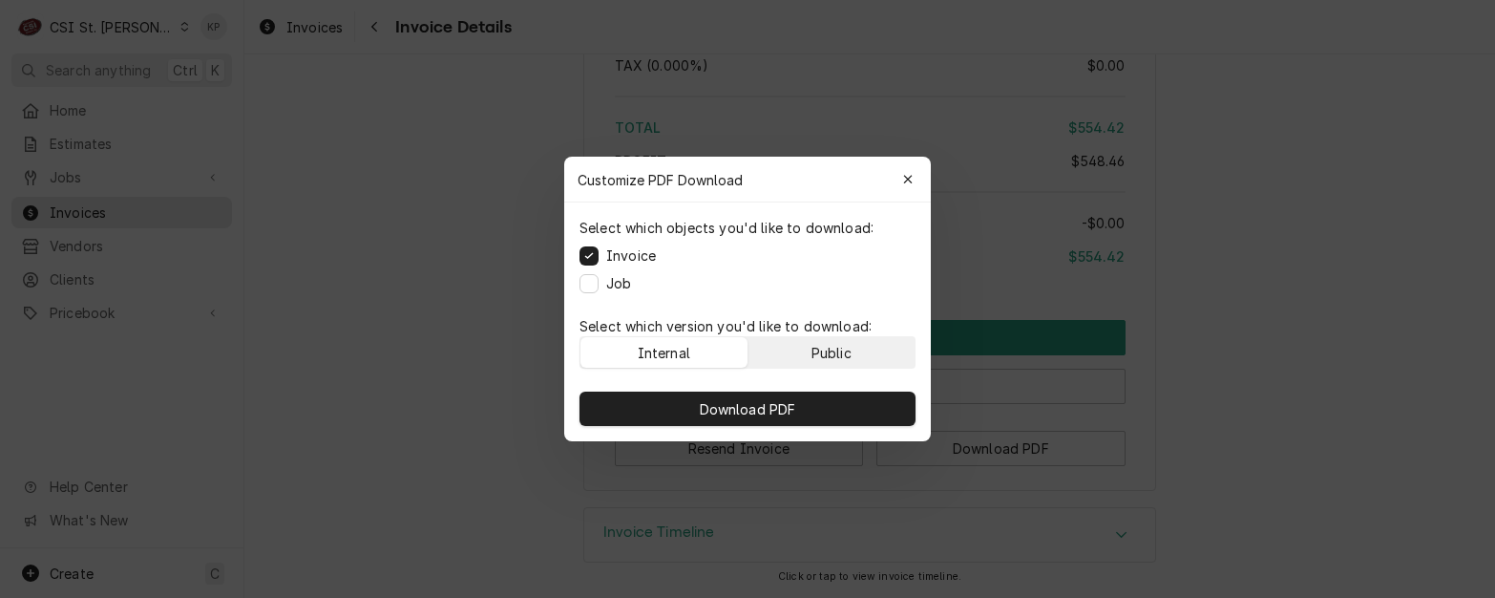
click at [805, 348] on button "Public" at bounding box center [832, 352] width 167 height 31
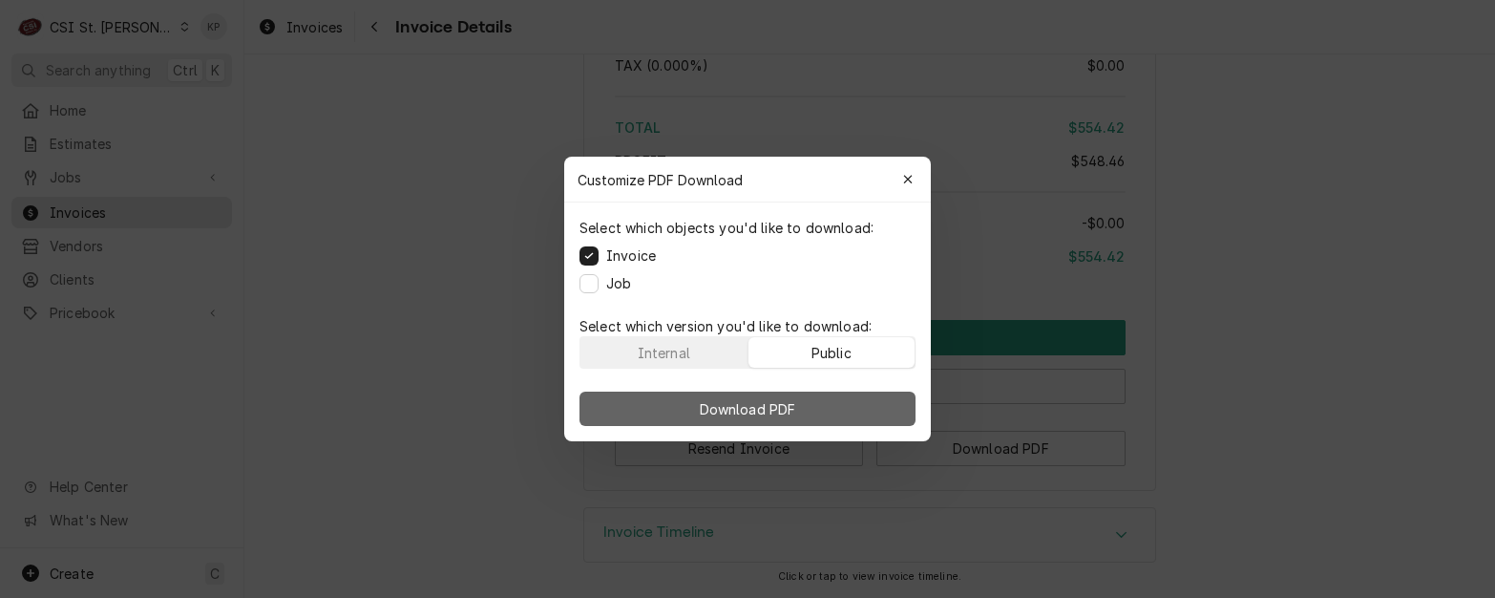
click at [771, 409] on span "Download PDF" at bounding box center [748, 409] width 104 height 20
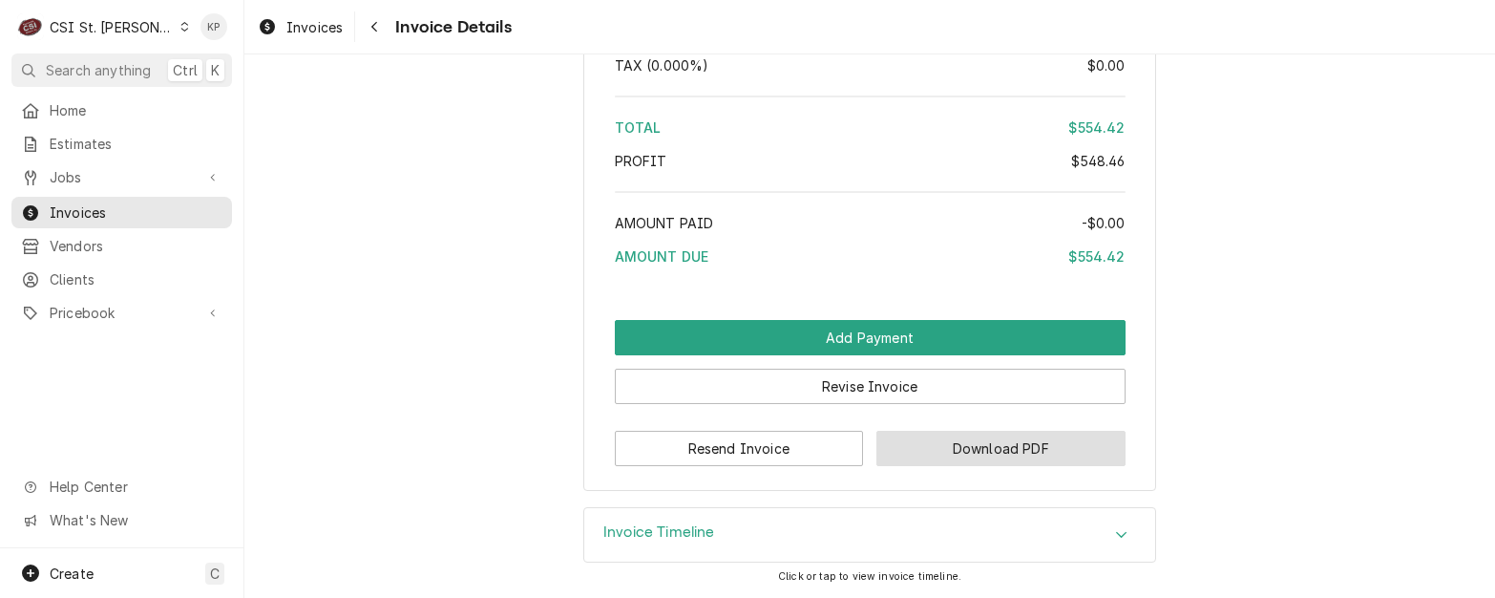
click at [1016, 444] on button "Download PDF" at bounding box center [1000, 448] width 249 height 35
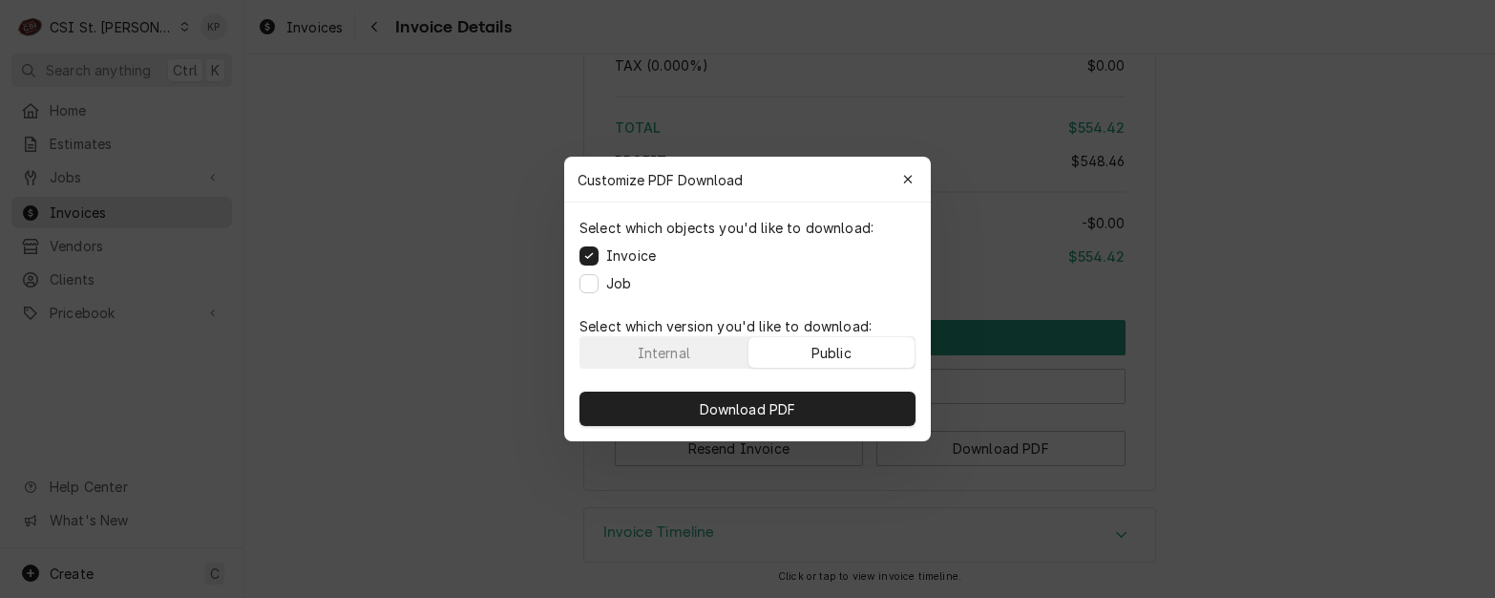
click at [809, 348] on button "Public" at bounding box center [832, 352] width 167 height 31
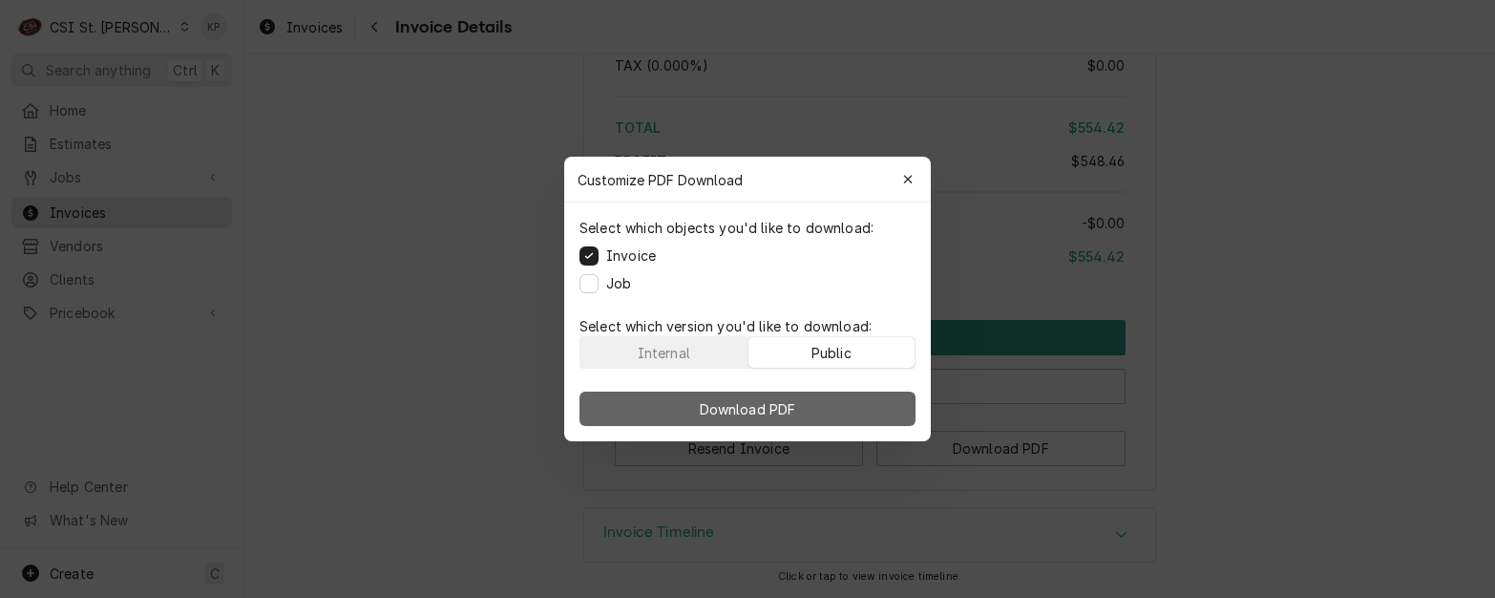
click at [780, 402] on span "Download PDF" at bounding box center [748, 409] width 104 height 20
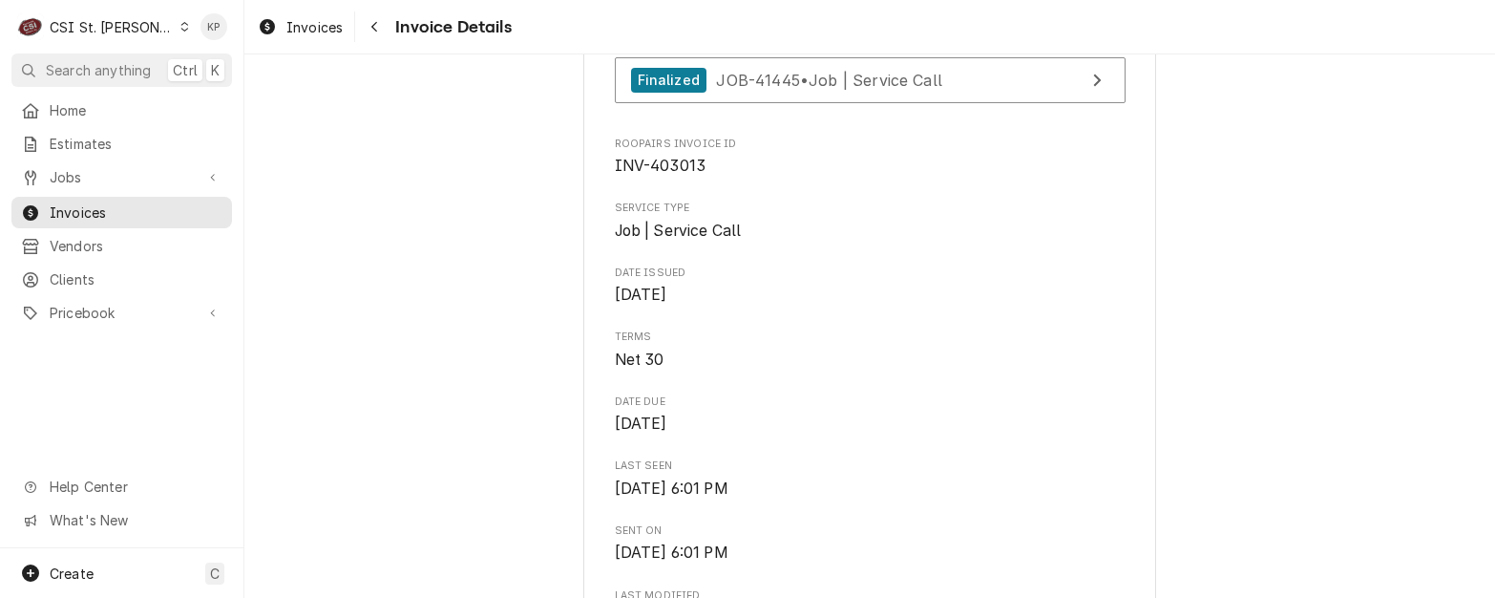
scroll to position [543, 0]
click at [71, 200] on div "Invoices" at bounding box center [121, 212] width 213 height 24
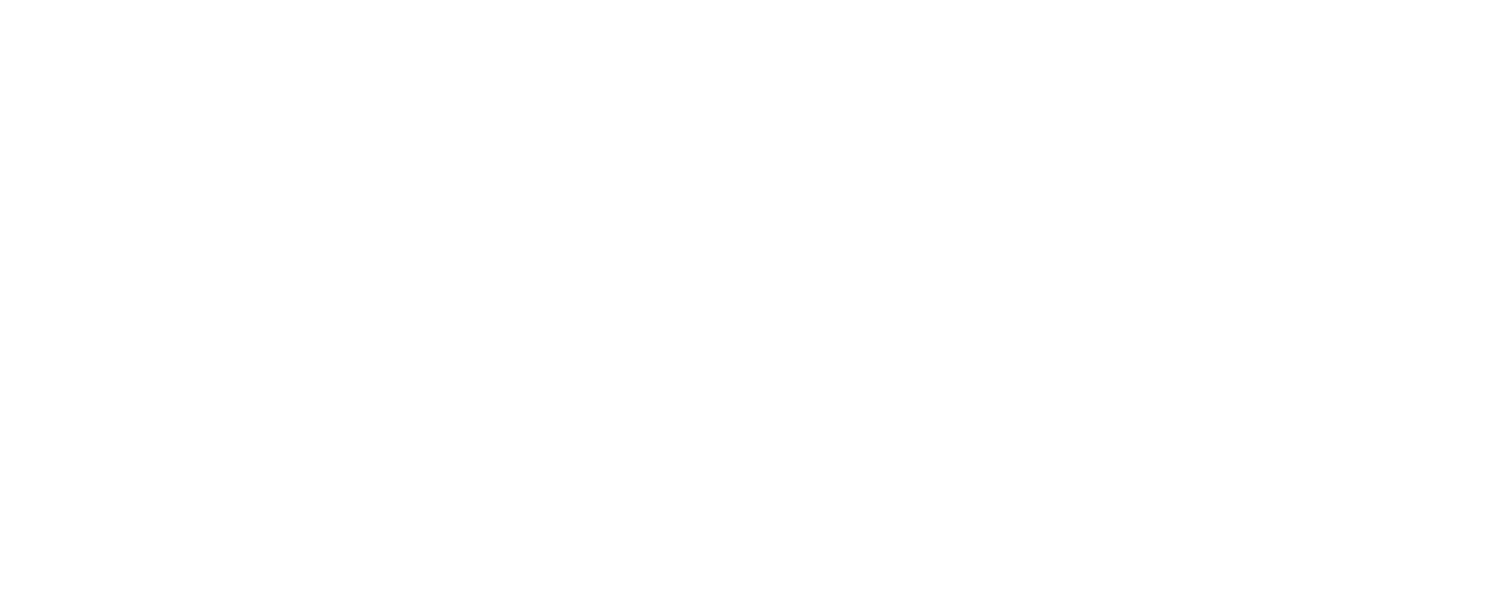
click at [310, 36] on div "Dynamic Content Wrapper" at bounding box center [747, 299] width 1495 height 598
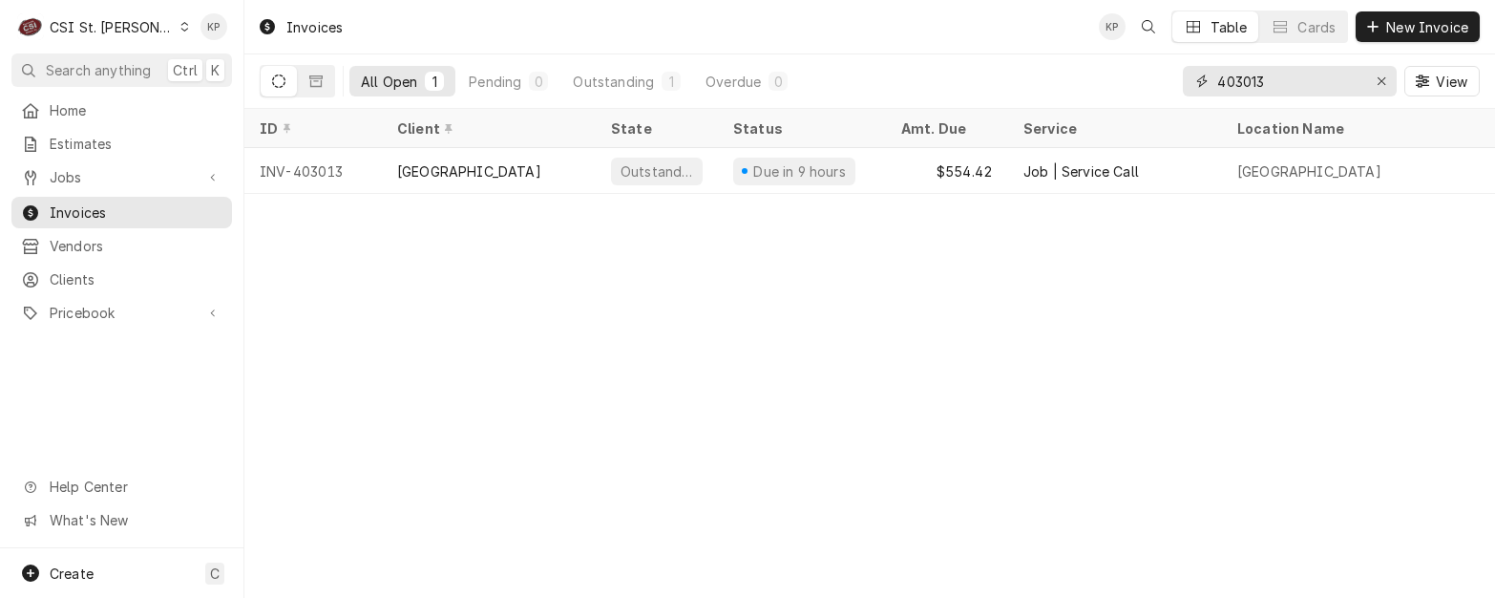
click at [1384, 82] on div "Erase input" at bounding box center [1381, 81] width 19 height 19
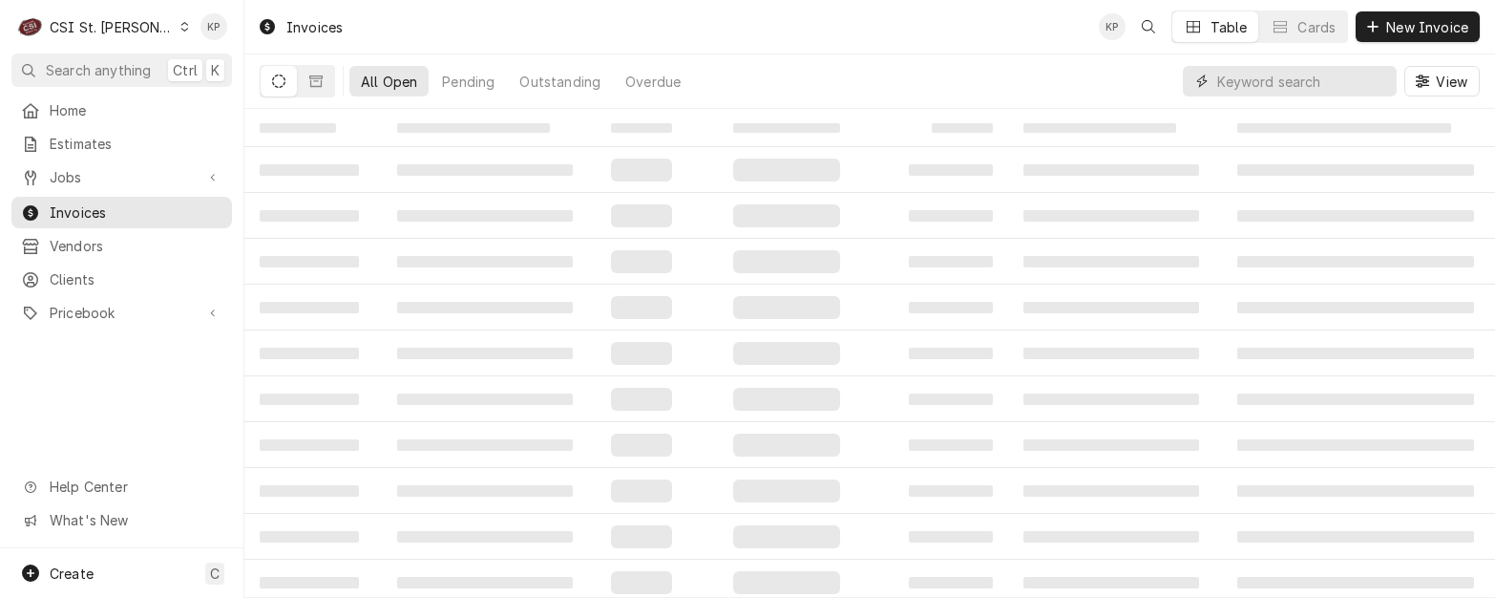
click at [1279, 78] on input "Dynamic Content Wrapper" at bounding box center [1302, 81] width 170 height 31
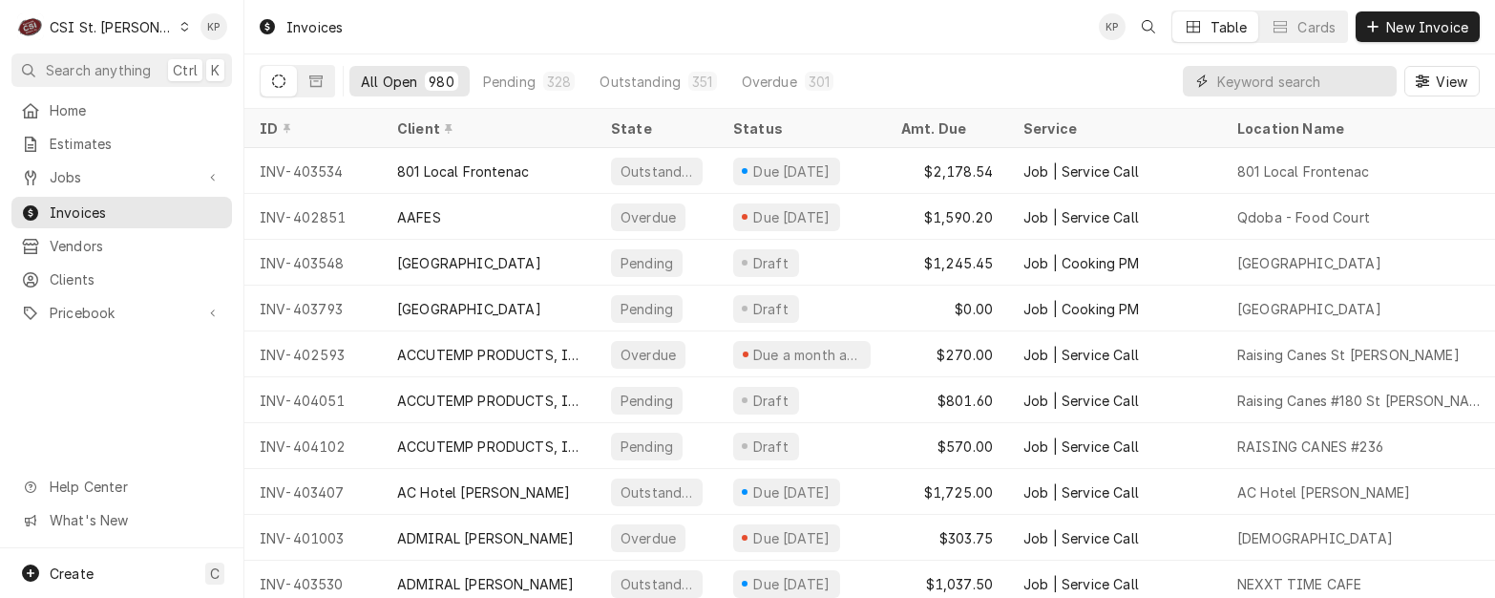
click at [1247, 91] on input "Dynamic Content Wrapper" at bounding box center [1302, 81] width 170 height 31
type input "403293"
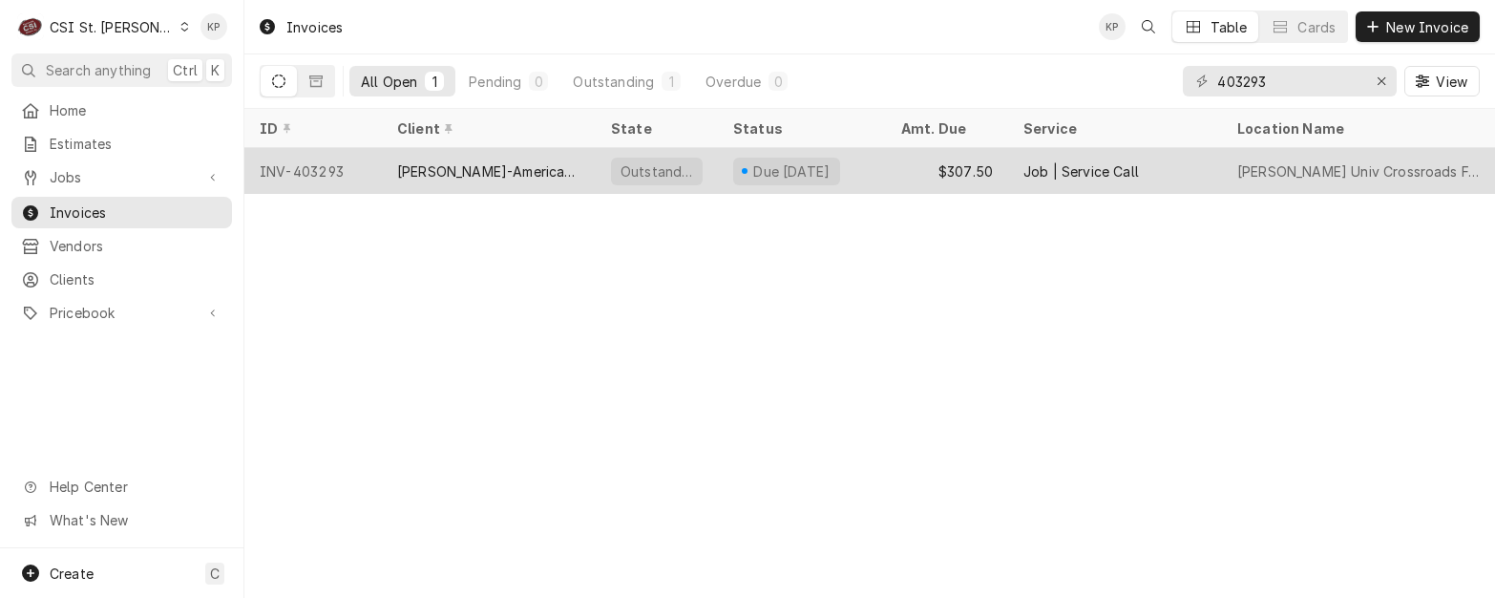
click at [336, 163] on div "INV-403293" at bounding box center [312, 171] width 137 height 46
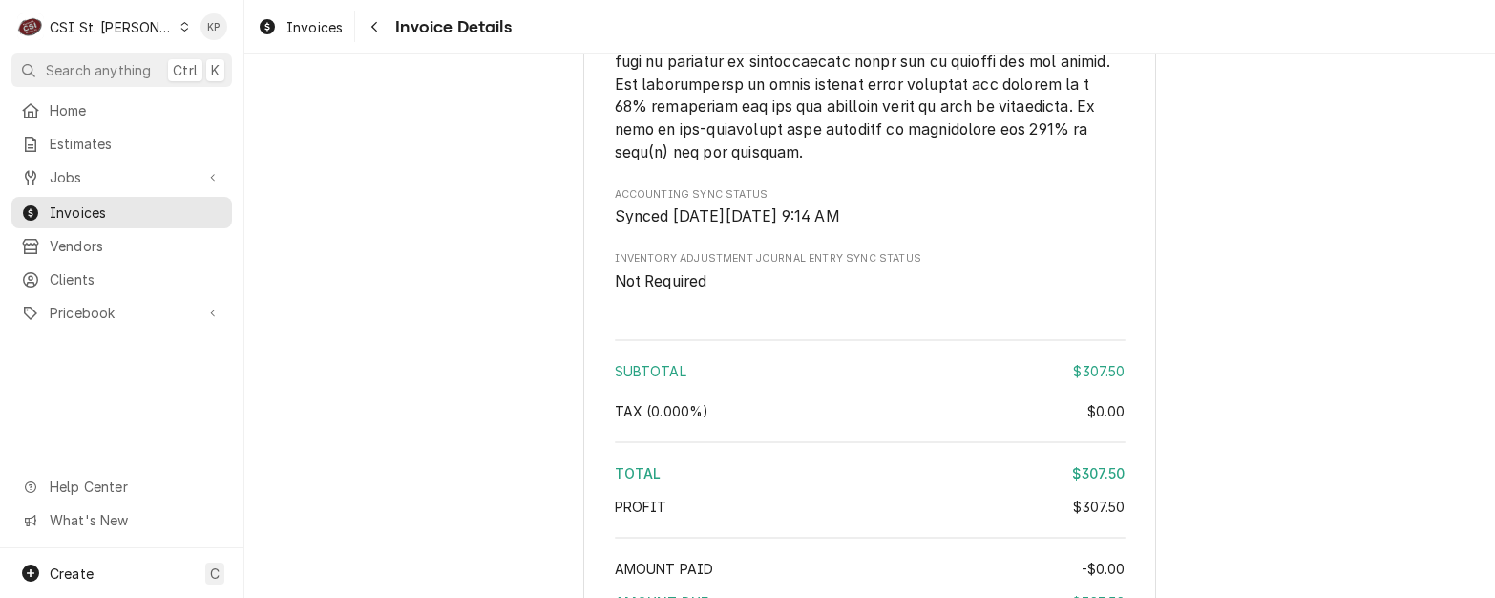
scroll to position [3210, 0]
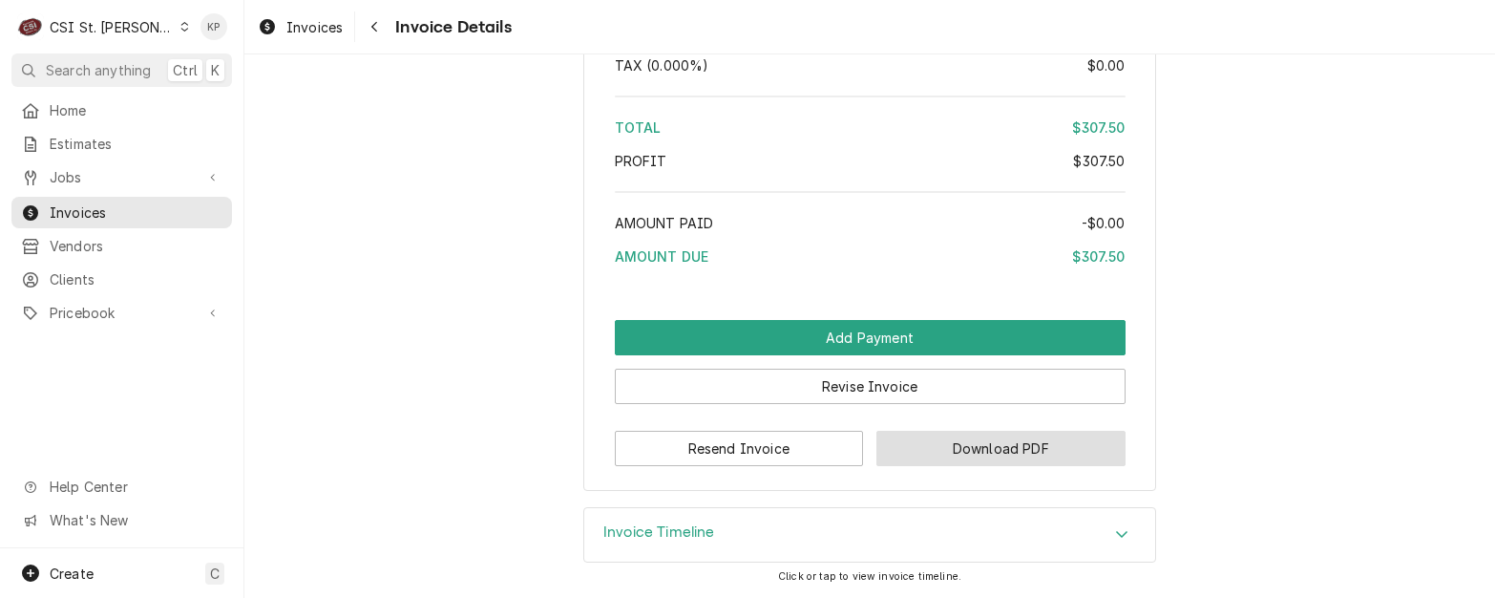
click at [963, 449] on button "Download PDF" at bounding box center [1000, 448] width 249 height 35
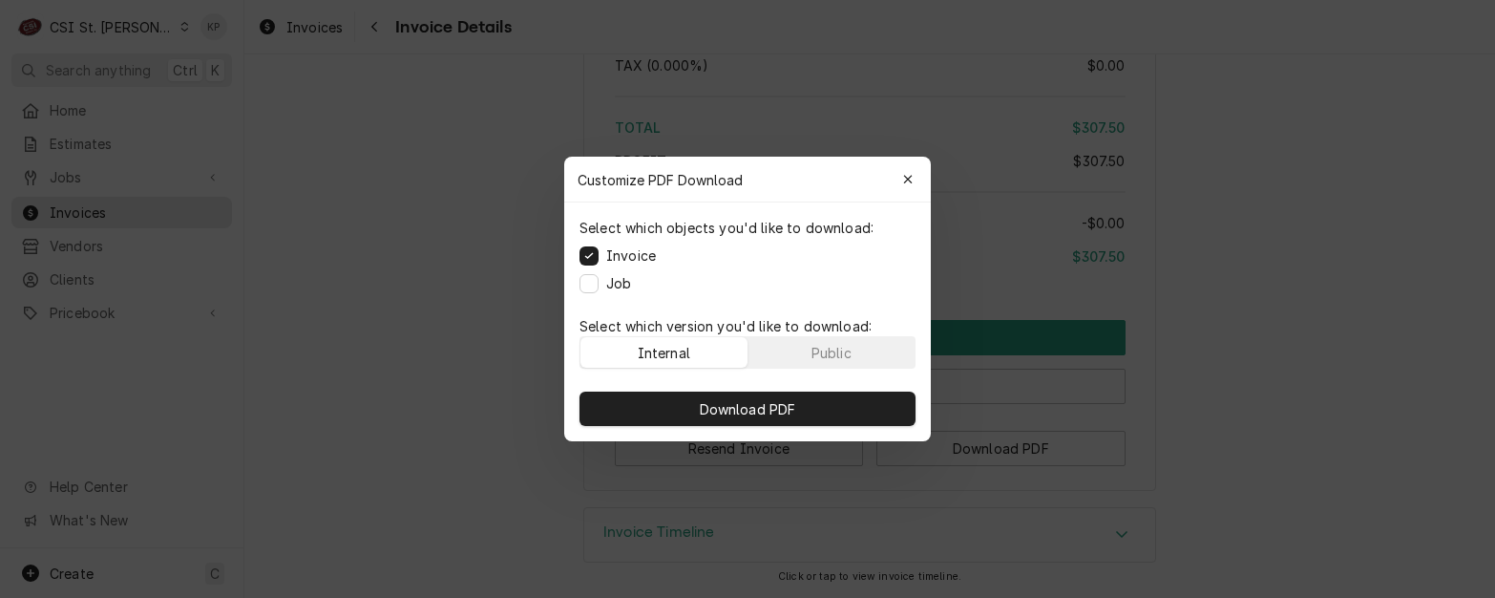
click at [853, 333] on p "Select which version you'd like to download:" at bounding box center [748, 326] width 336 height 20
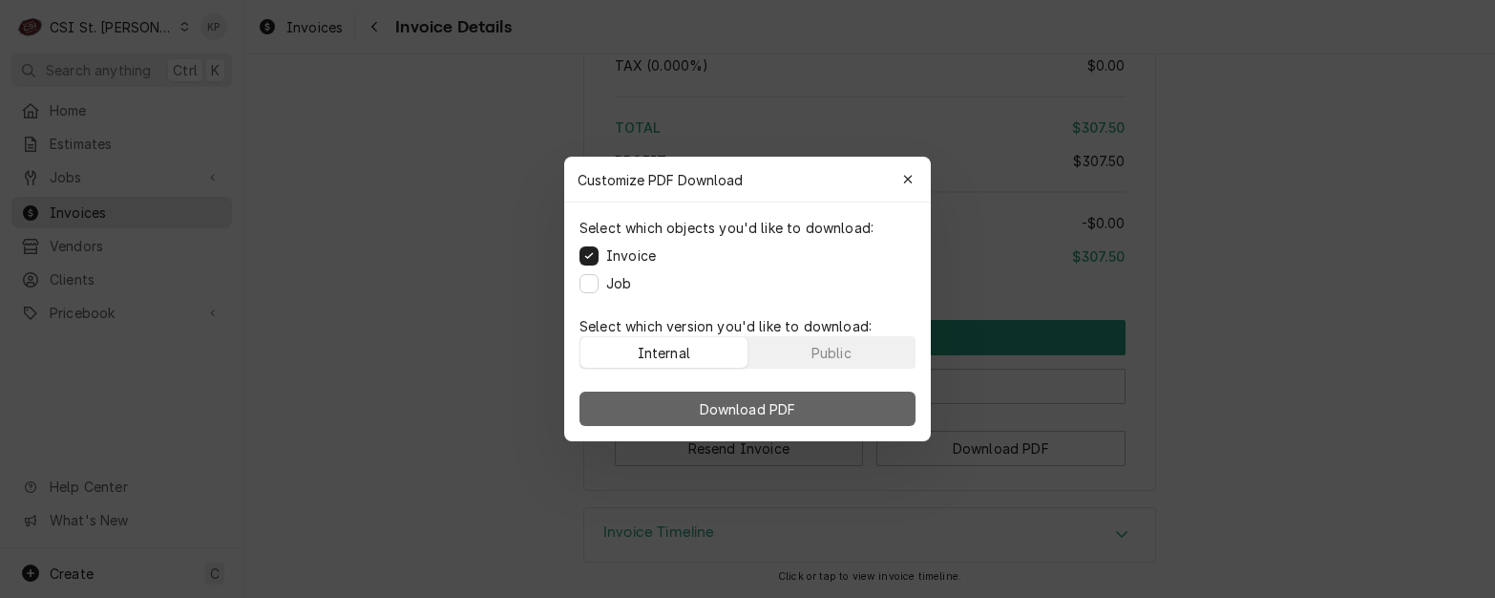
click at [846, 404] on button "Download PDF" at bounding box center [748, 408] width 336 height 34
